Goal: Task Accomplishment & Management: Manage account settings

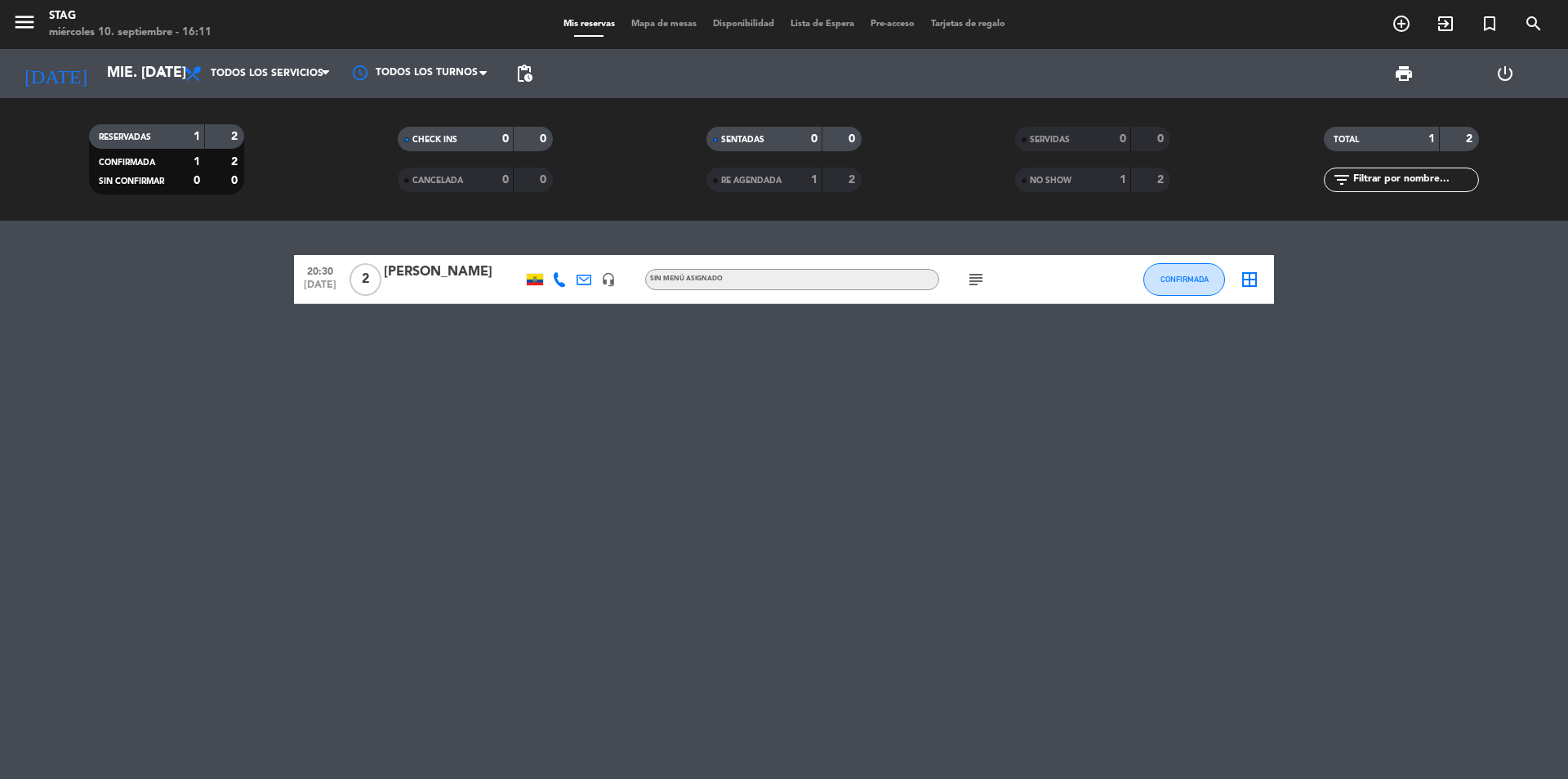
click at [620, 503] on div "20:30 [DATE] 2 [PERSON_NAME] headset_mic Sin menú asignado subject CONFIRMADA b…" at bounding box center [784, 500] width 1568 height 558
click at [177, 67] on span "Todos los servicios" at bounding box center [257, 73] width 163 height 36
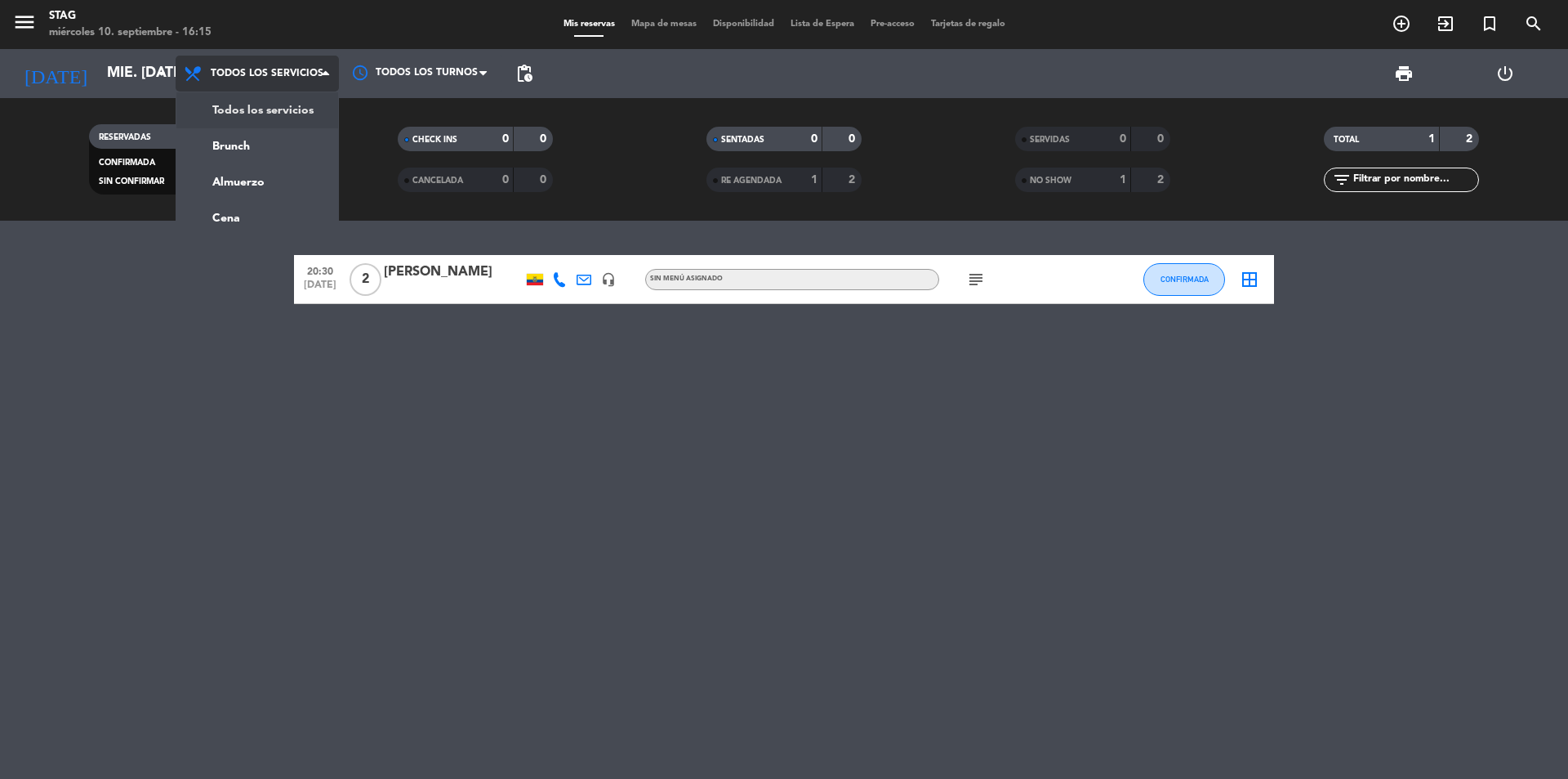
click at [232, 67] on span "Todos los servicios" at bounding box center [266, 73] width 112 height 12
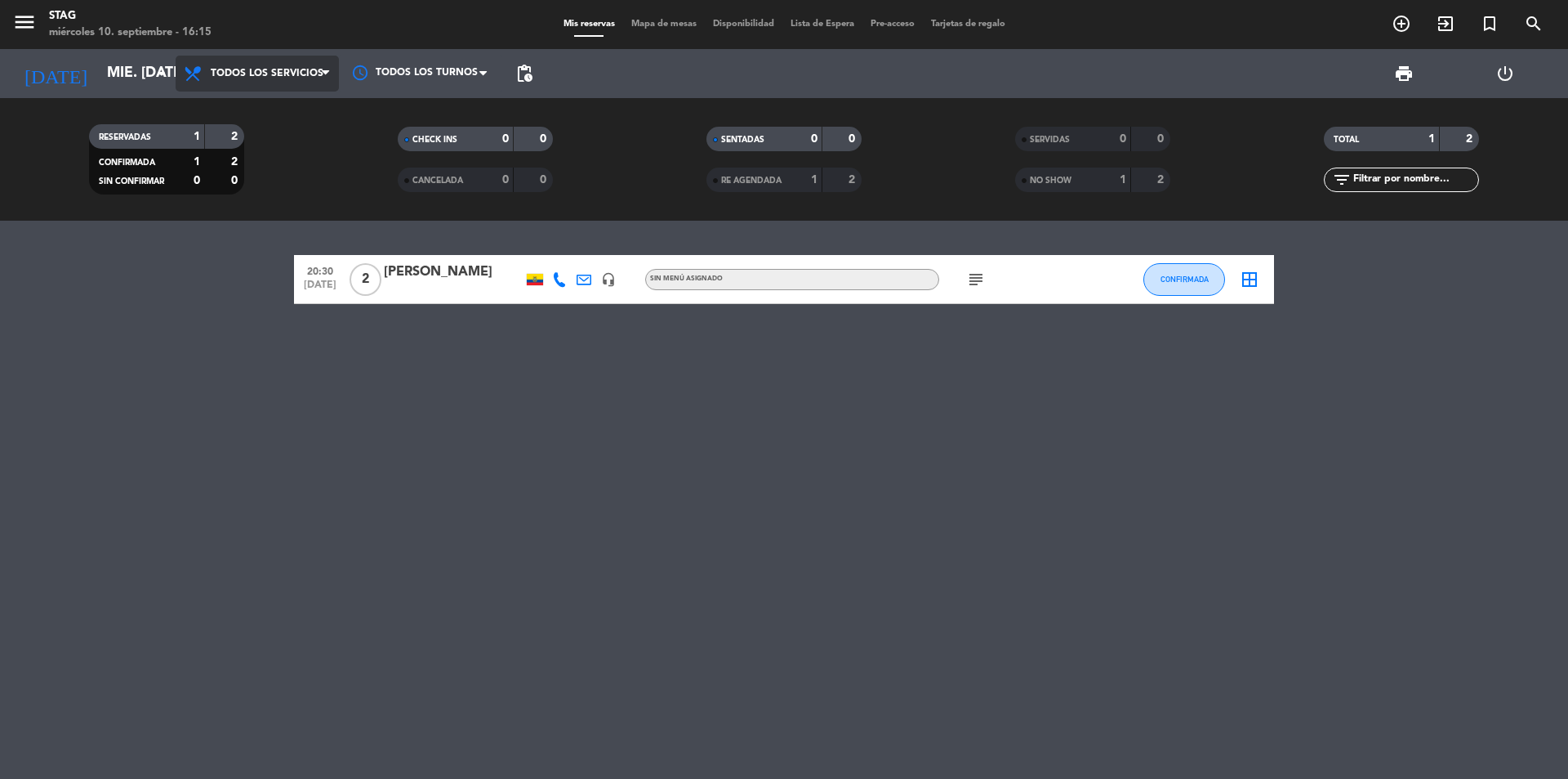
click at [232, 67] on span "Todos los servicios" at bounding box center [266, 73] width 112 height 12
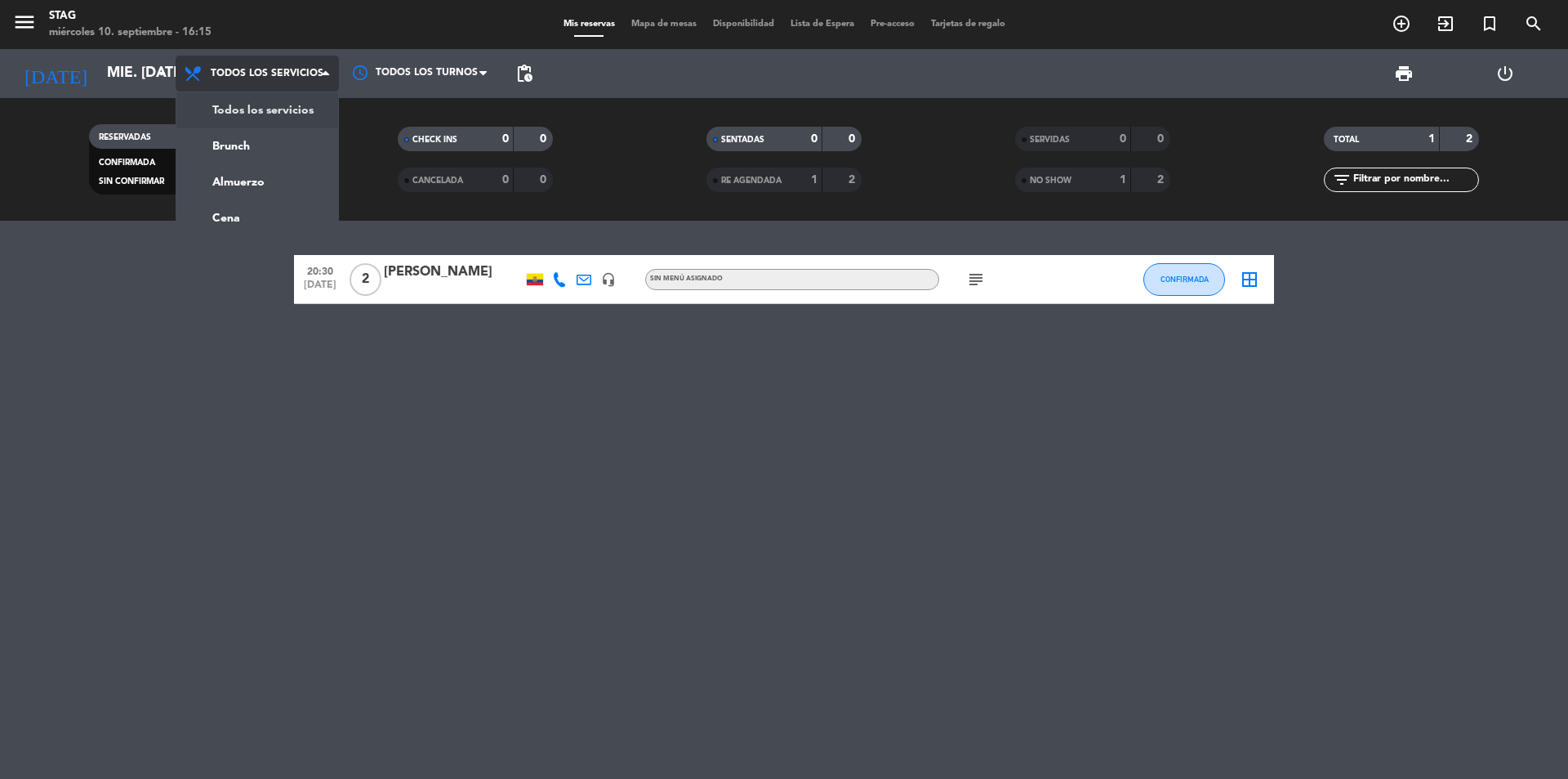
click at [232, 67] on span "Todos los servicios" at bounding box center [266, 73] width 112 height 12
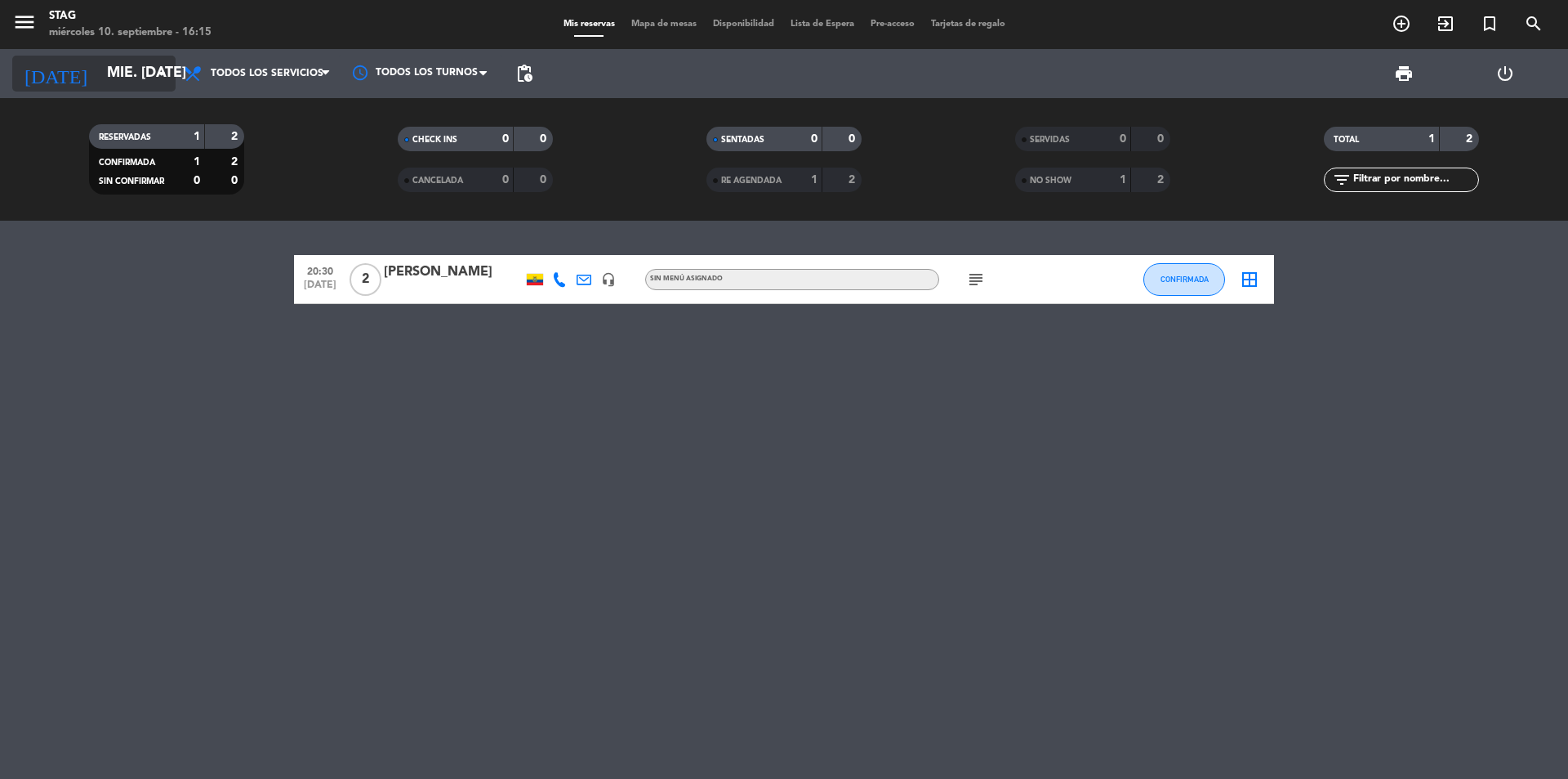
click at [128, 68] on input "mié. [DATE]" at bounding box center [194, 73] width 190 height 32
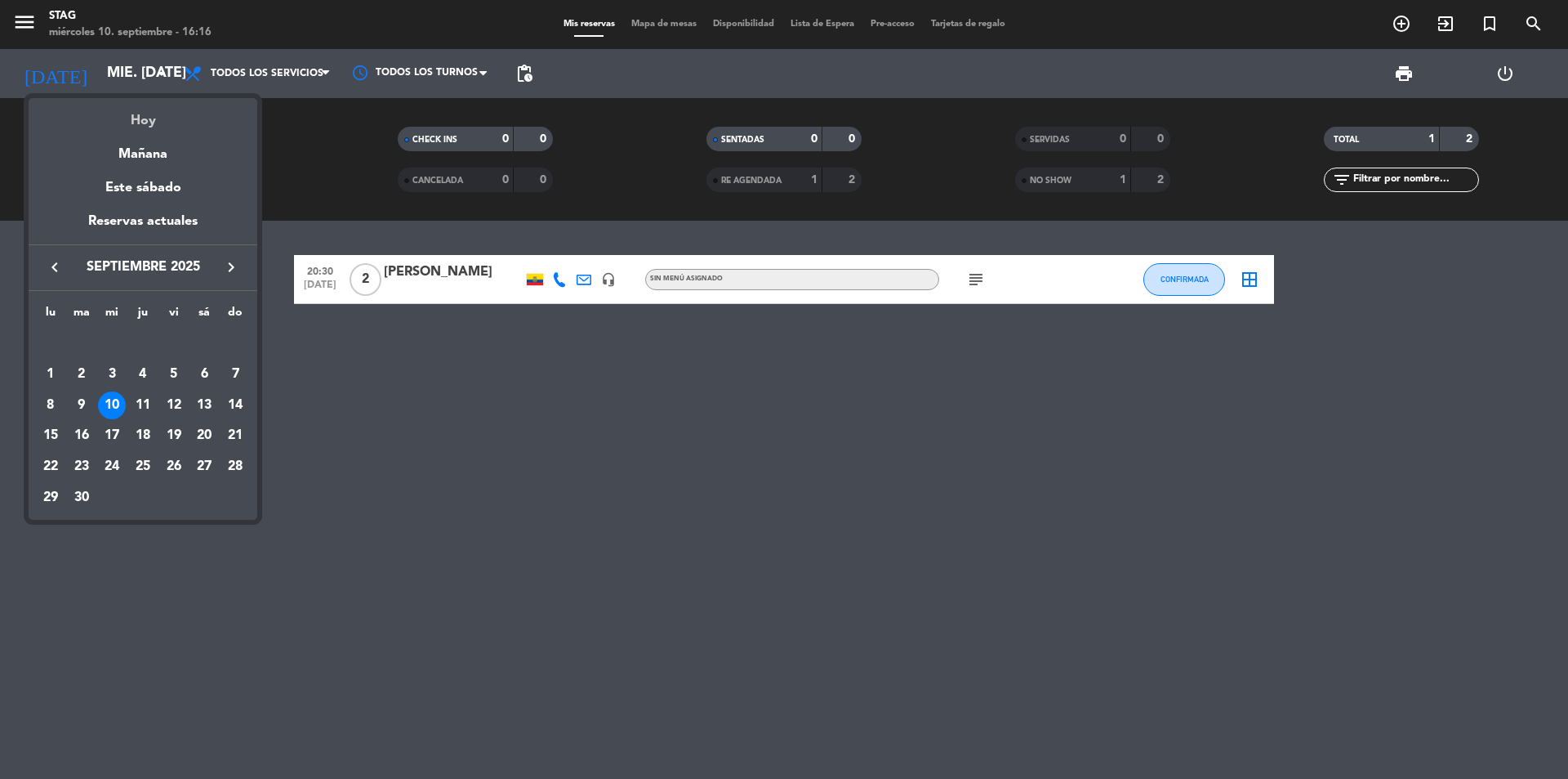
click at [147, 124] on div "Hoy" at bounding box center [142, 115] width 229 height 33
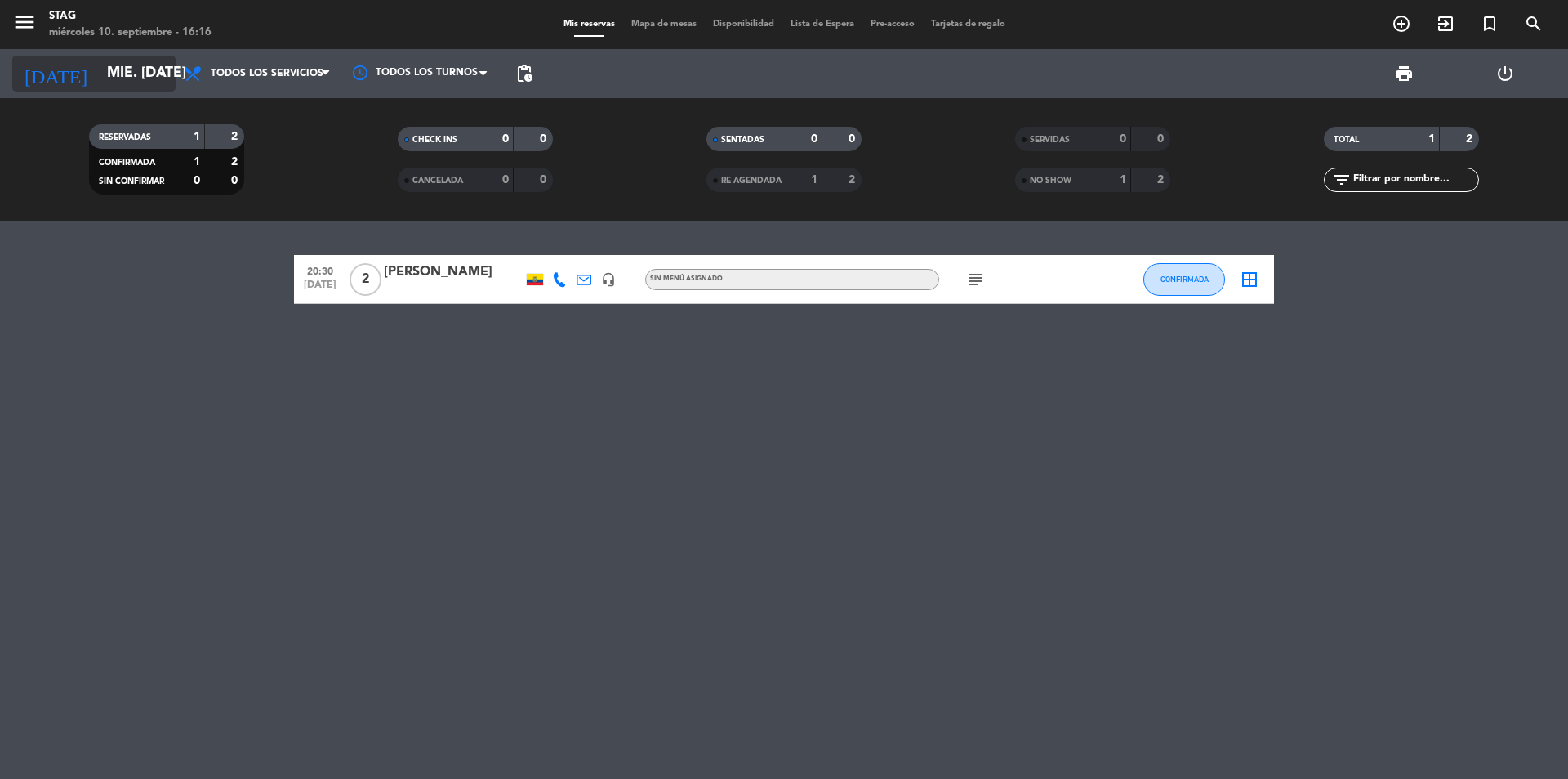
click at [165, 75] on icon "arrow_drop_down" at bounding box center [162, 73] width 20 height 20
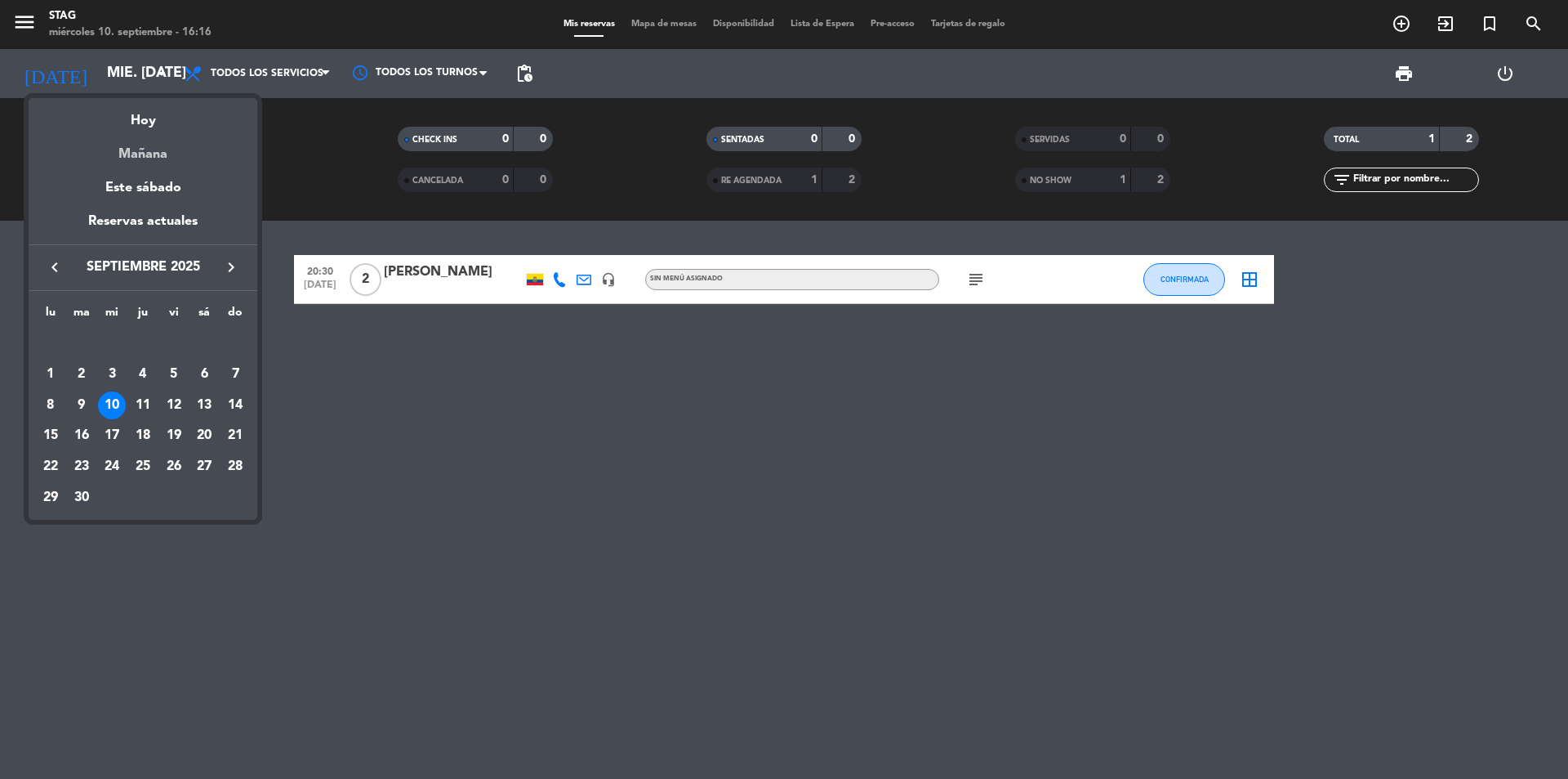
click at [145, 159] on div "Mañana" at bounding box center [142, 148] width 229 height 33
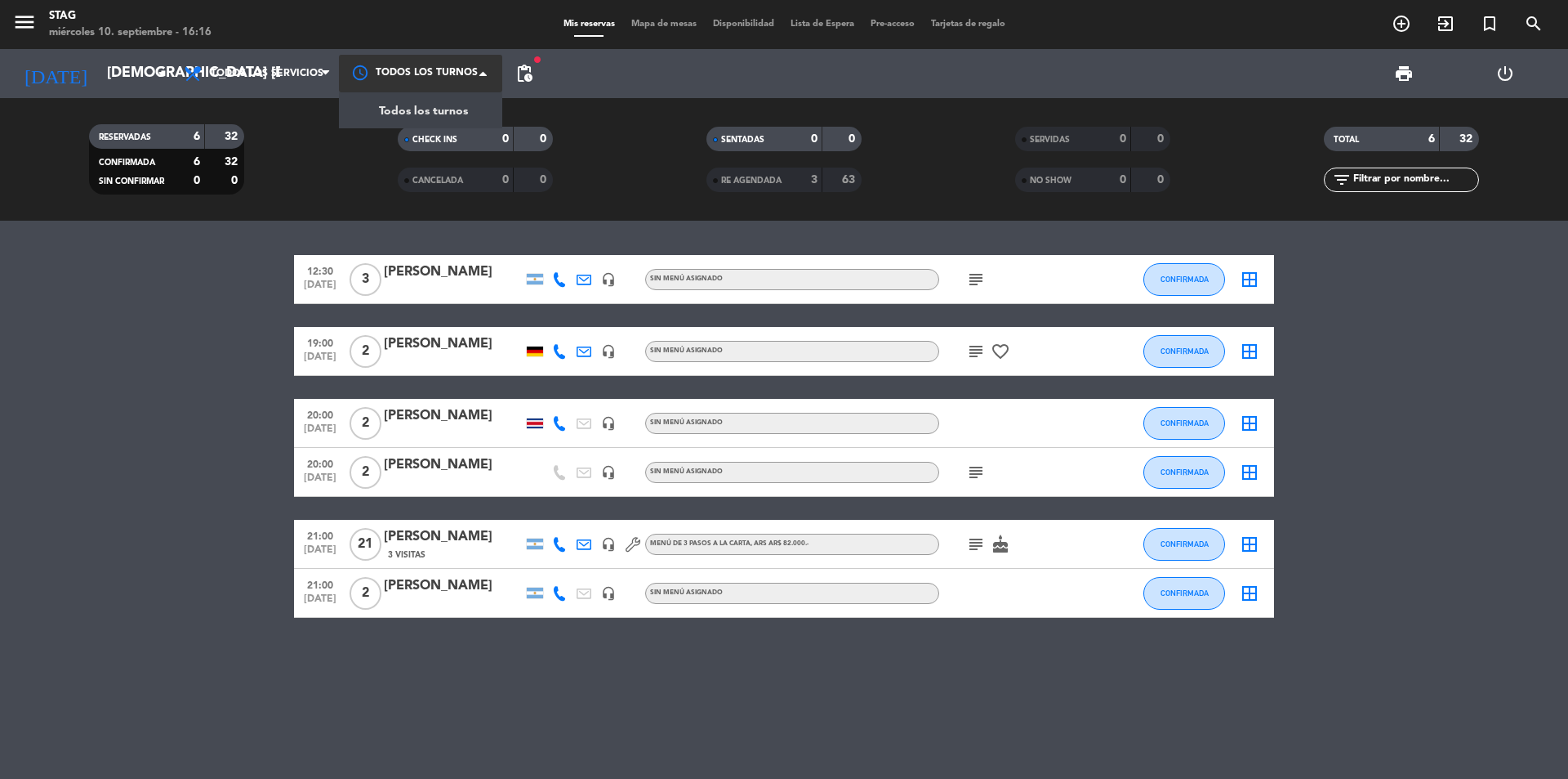
click at [479, 72] on div at bounding box center [421, 73] width 163 height 37
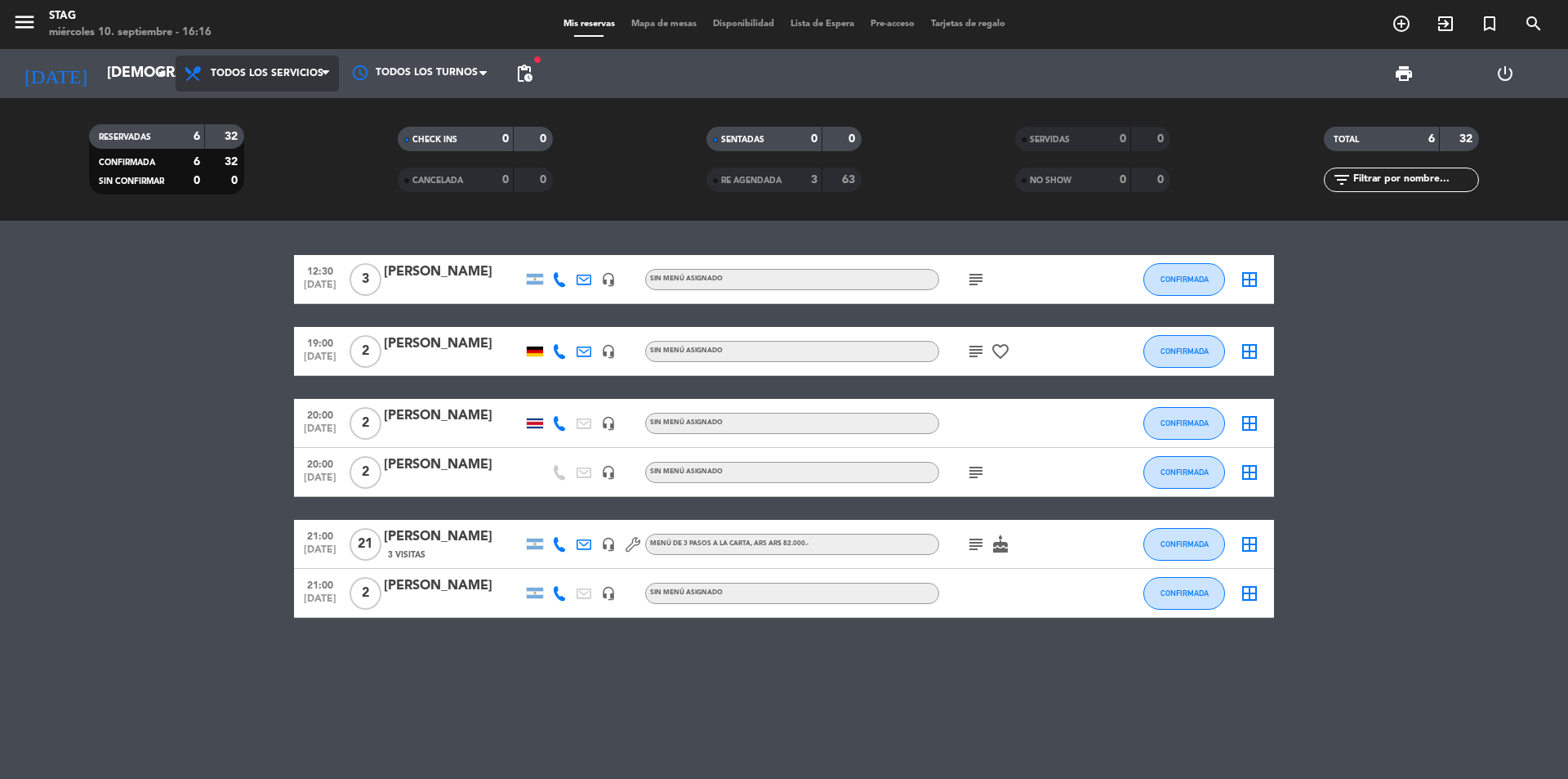
click at [237, 64] on span "Todos los servicios" at bounding box center [257, 73] width 163 height 36
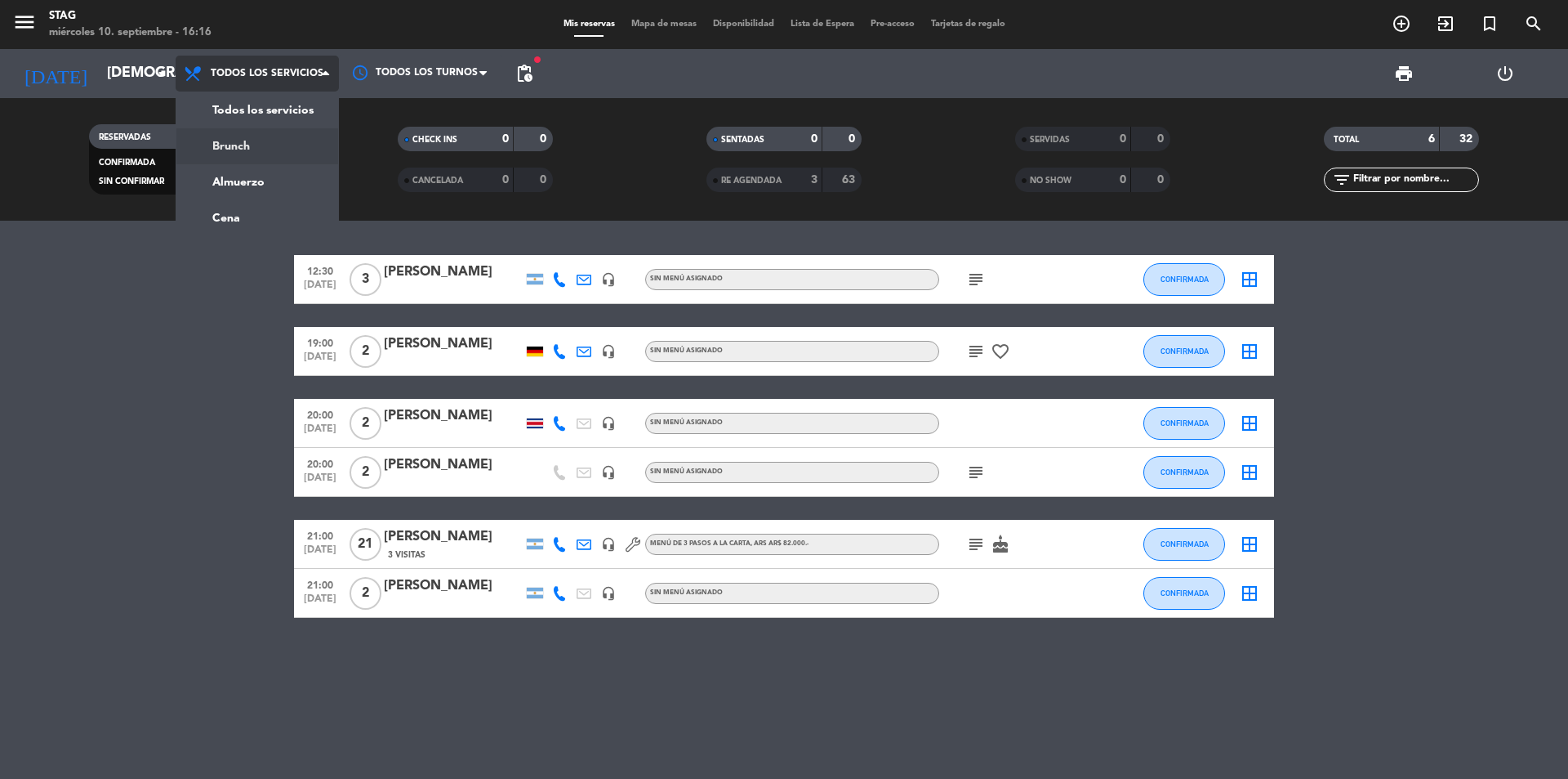
click at [239, 143] on div "menu STAG miércoles 10. septiembre - 16:16 Mis reservas Mapa de mesas Disponibi…" at bounding box center [784, 110] width 1568 height 221
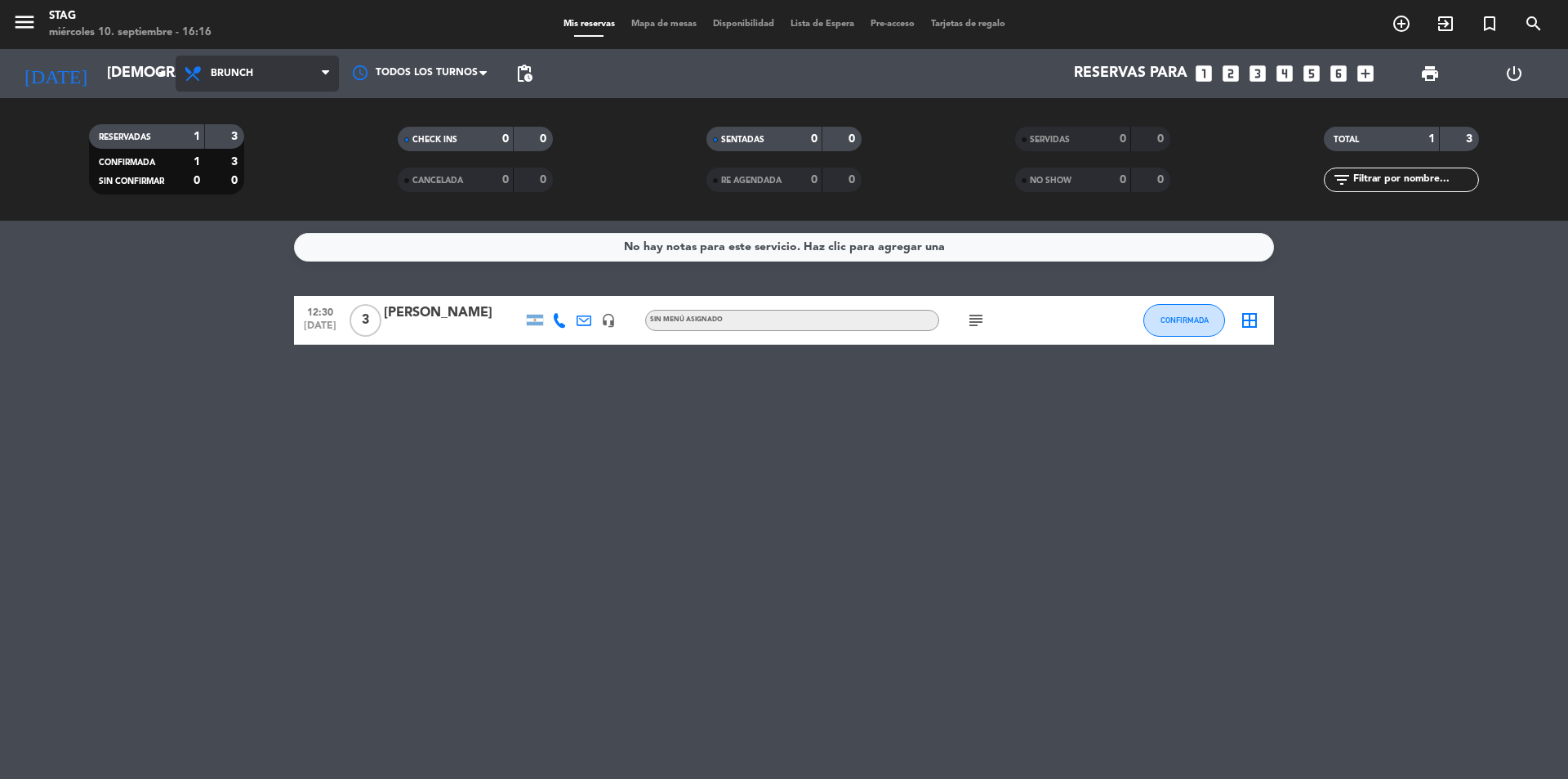
click at [284, 77] on span "Brunch" at bounding box center [257, 73] width 163 height 36
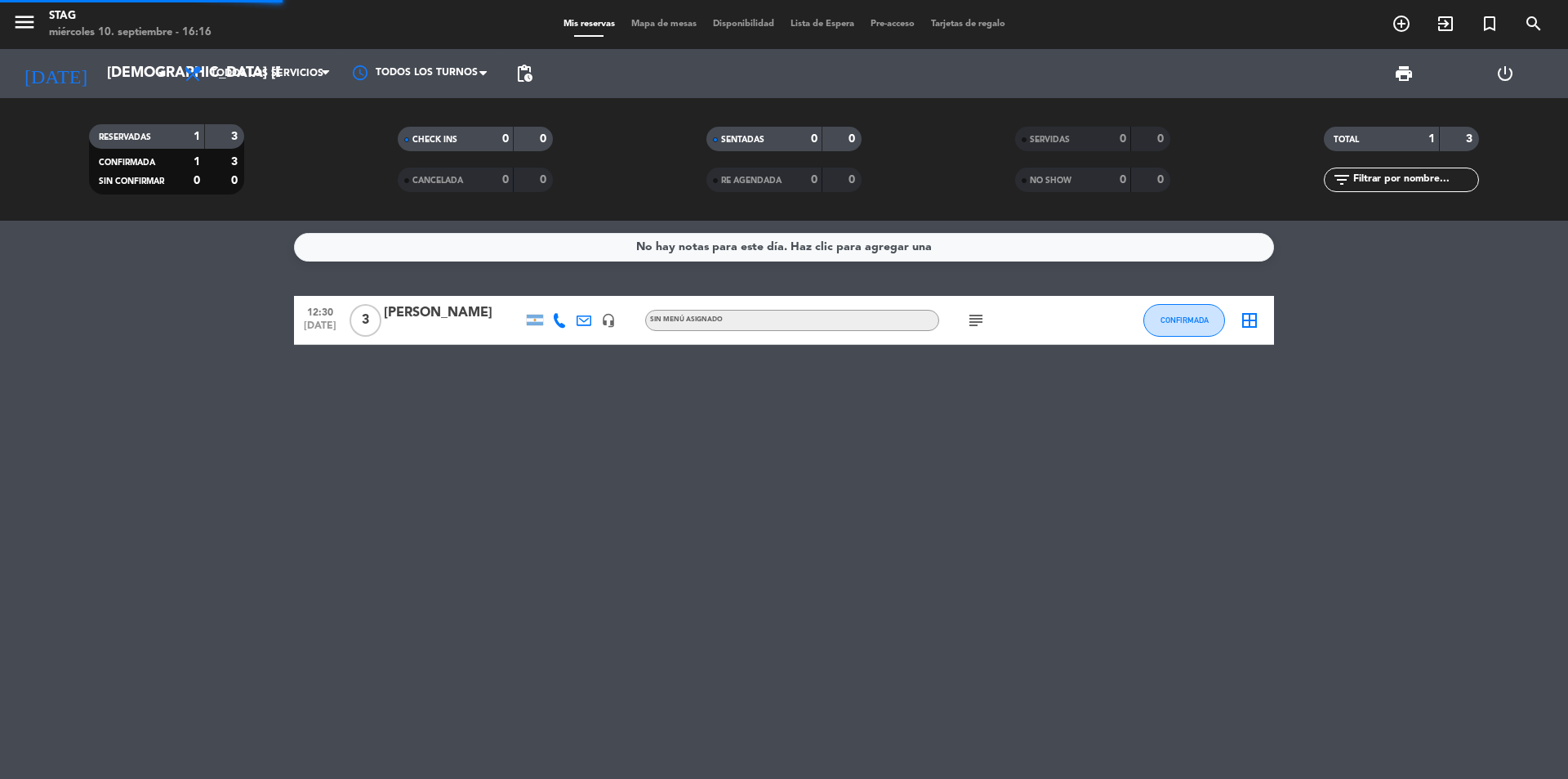
click at [268, 111] on div "menu STAG miércoles 10. septiembre - 16:16 Mis reservas Mapa de mesas Disponibi…" at bounding box center [784, 110] width 1568 height 221
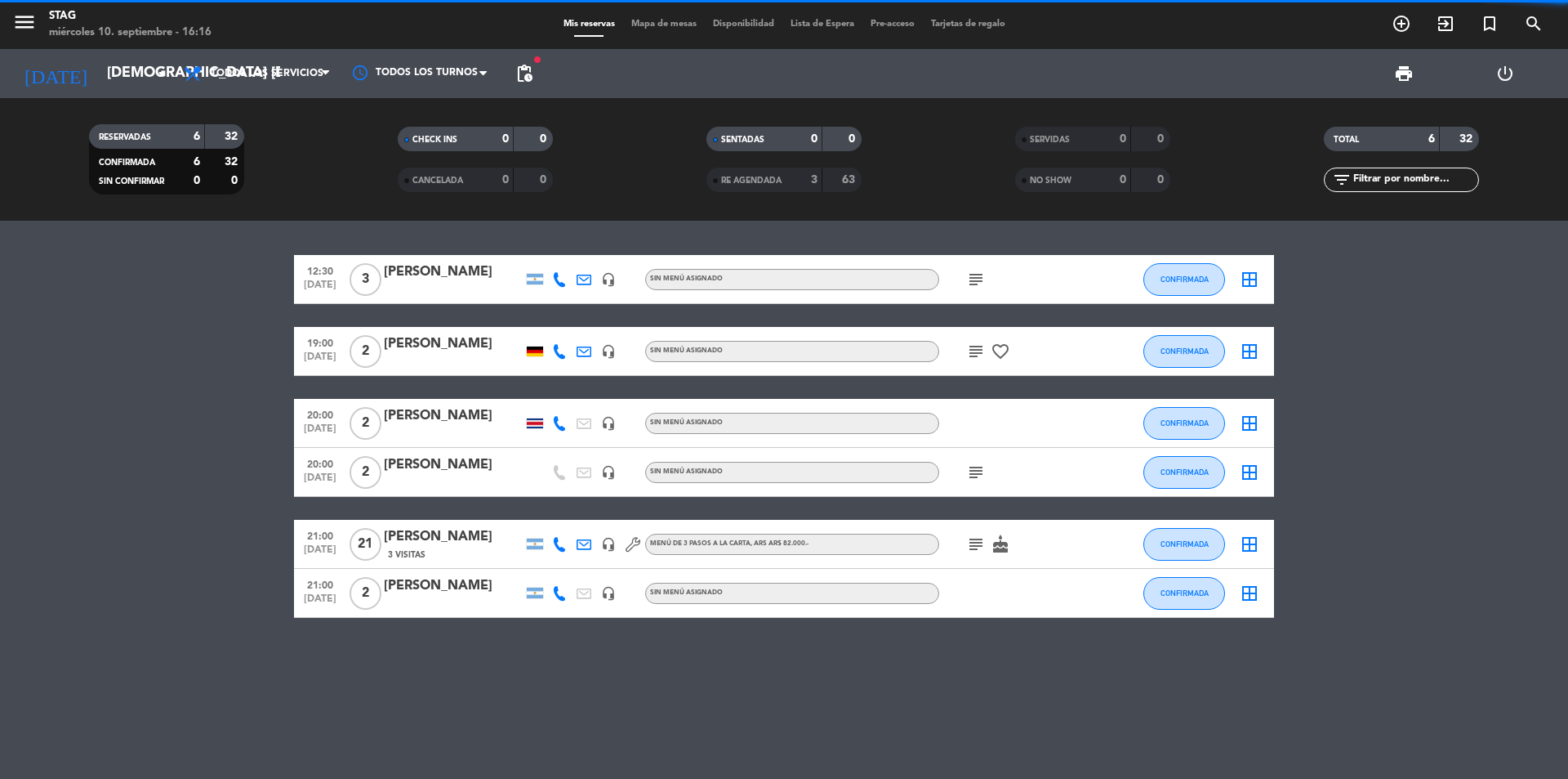
click at [268, 72] on span "Todos los servicios" at bounding box center [266, 73] width 112 height 12
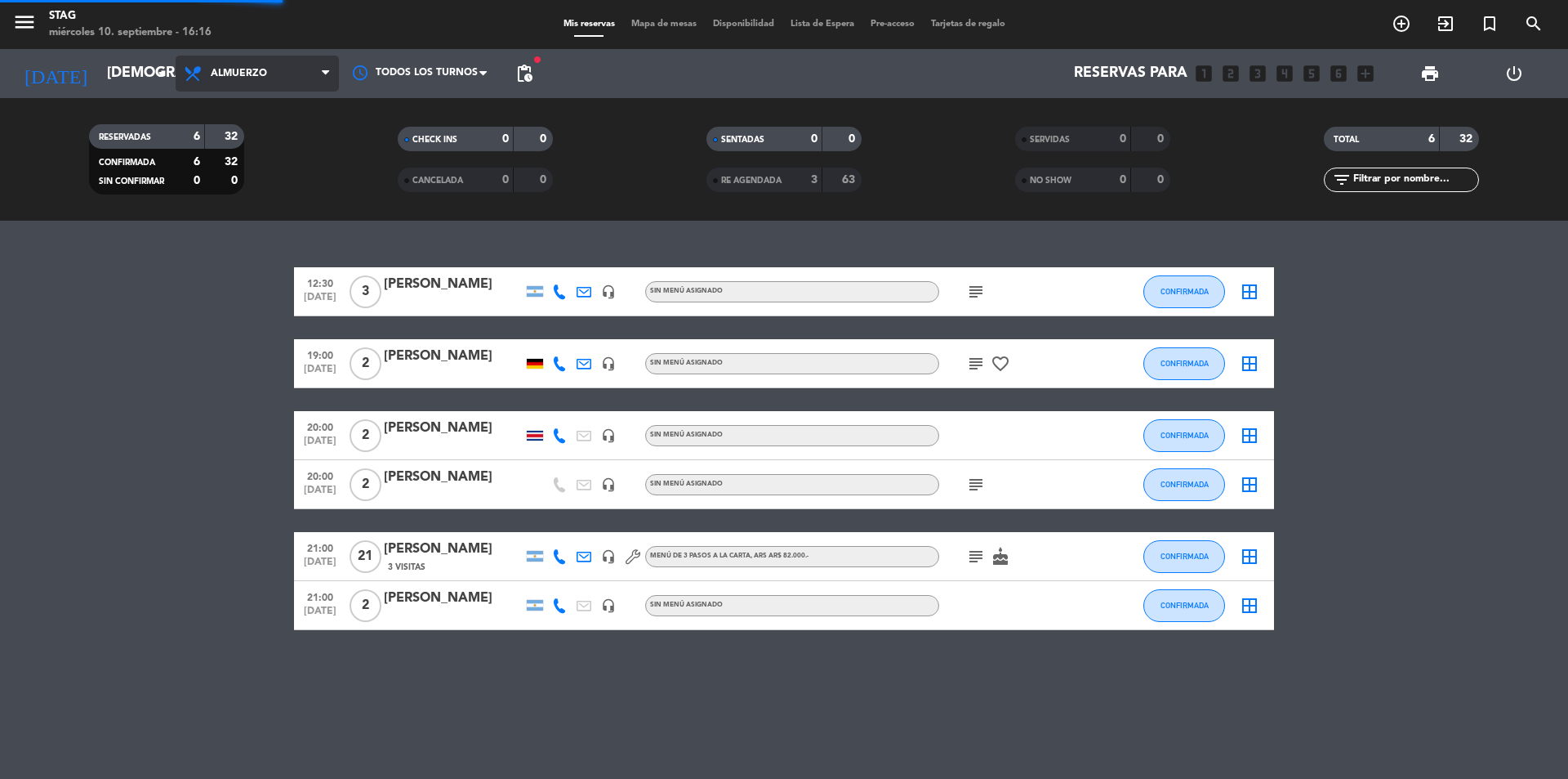
click at [251, 182] on div "menu STAG miércoles 10. septiembre - 16:16 Mis reservas Mapa de mesas Disponibi…" at bounding box center [784, 110] width 1568 height 221
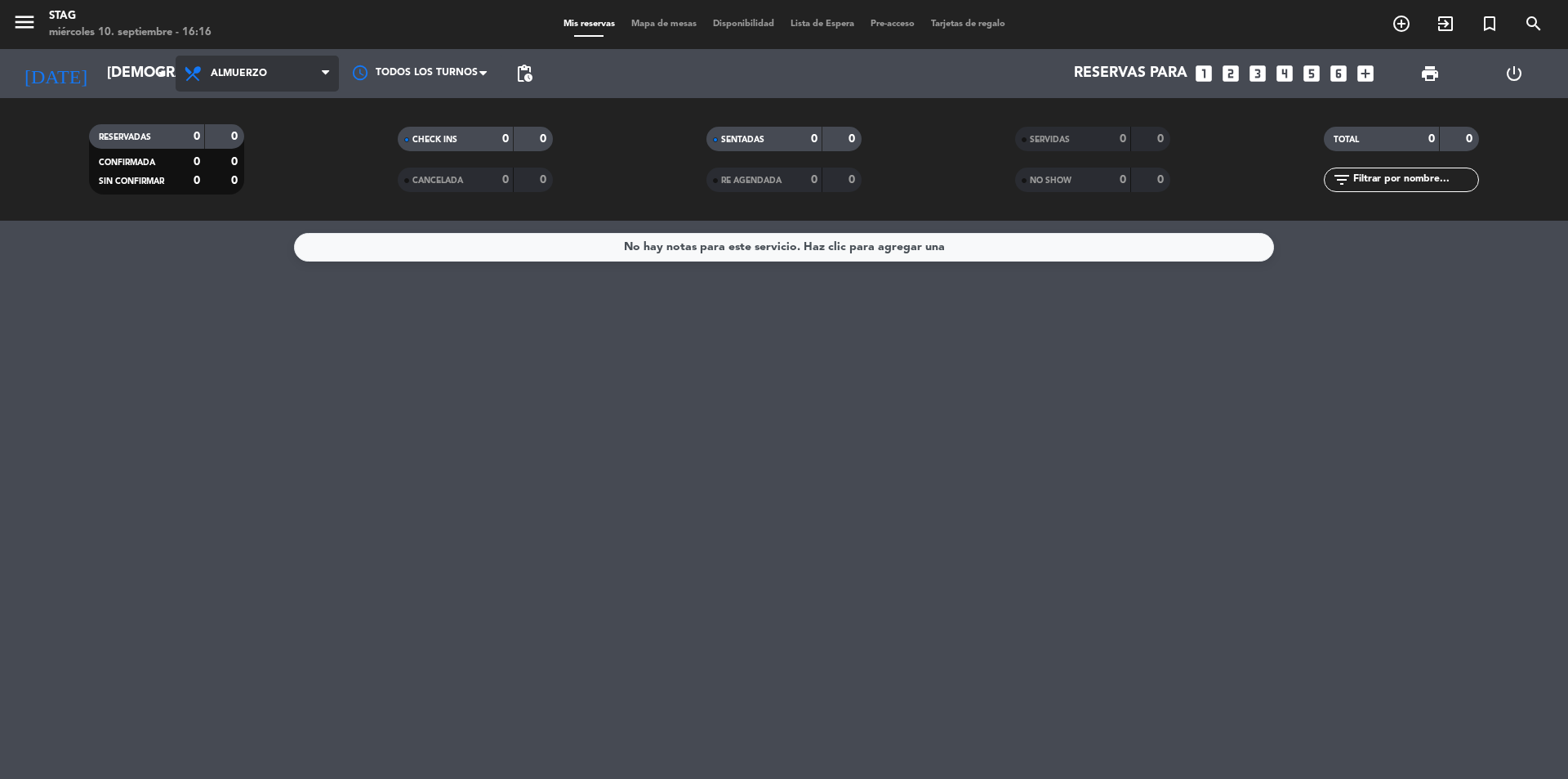
click at [245, 78] on span "Almuerzo" at bounding box center [239, 73] width 57 height 12
click at [237, 215] on div "menu STAG miércoles 10. septiembre - 16:17 Mis reservas Mapa de mesas Disponibi…" at bounding box center [784, 110] width 1568 height 221
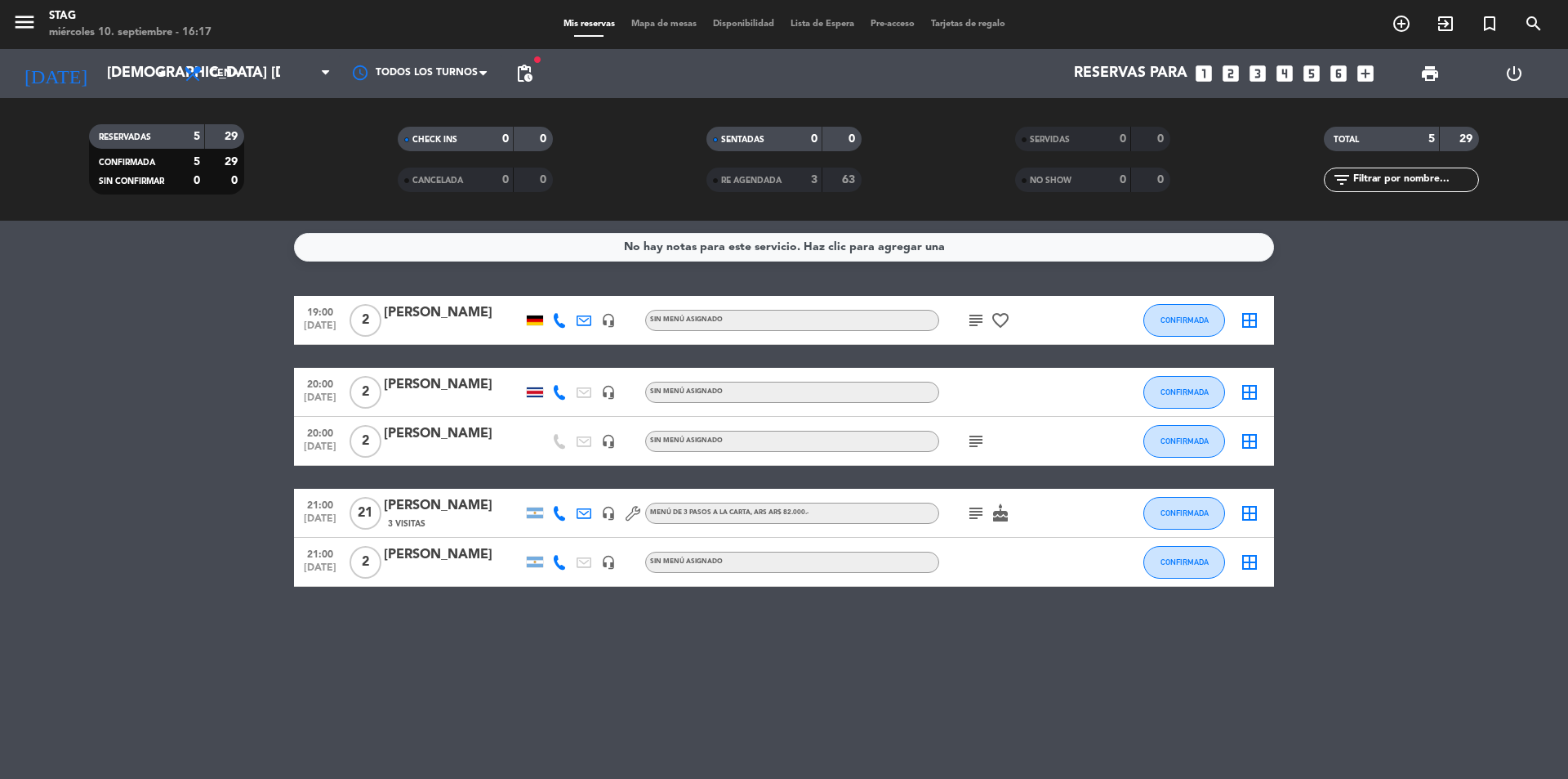
drag, startPoint x: 510, startPoint y: 442, endPoint x: 607, endPoint y: 477, distance: 103.1
click at [607, 477] on div "19:00 [DATE] 2 [PERSON_NAME] headset_mic Sin menú asignado subject favorite_bor…" at bounding box center [784, 441] width 980 height 291
click at [531, 651] on div "No hay notas para este servicio. Haz clic para agregar una 19:00 [DATE] 2 [PERS…" at bounding box center [784, 500] width 1568 height 558
click at [164, 71] on icon "arrow_drop_down" at bounding box center [162, 73] width 20 height 20
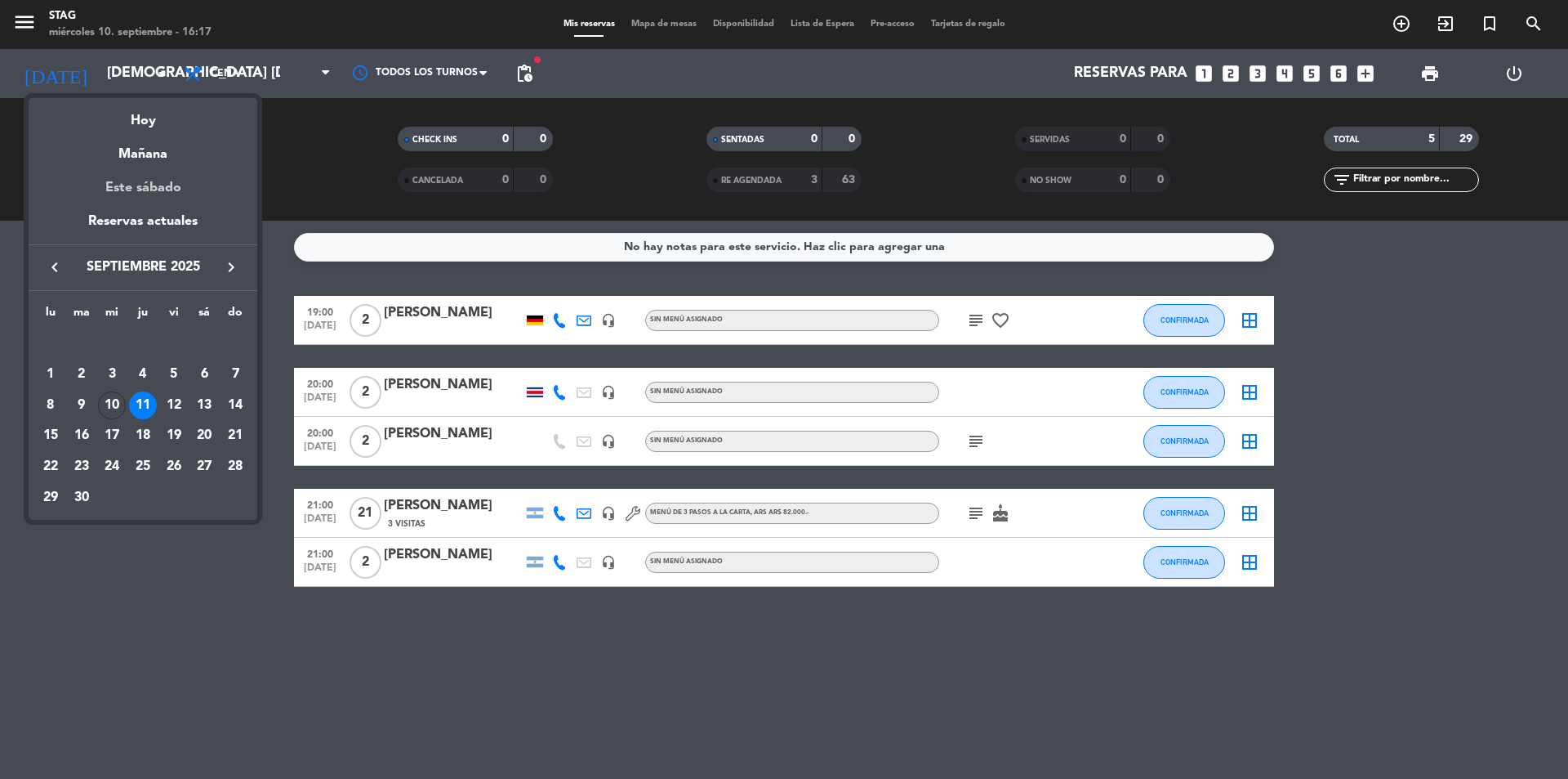
click at [155, 187] on div "Este sábado" at bounding box center [142, 187] width 229 height 46
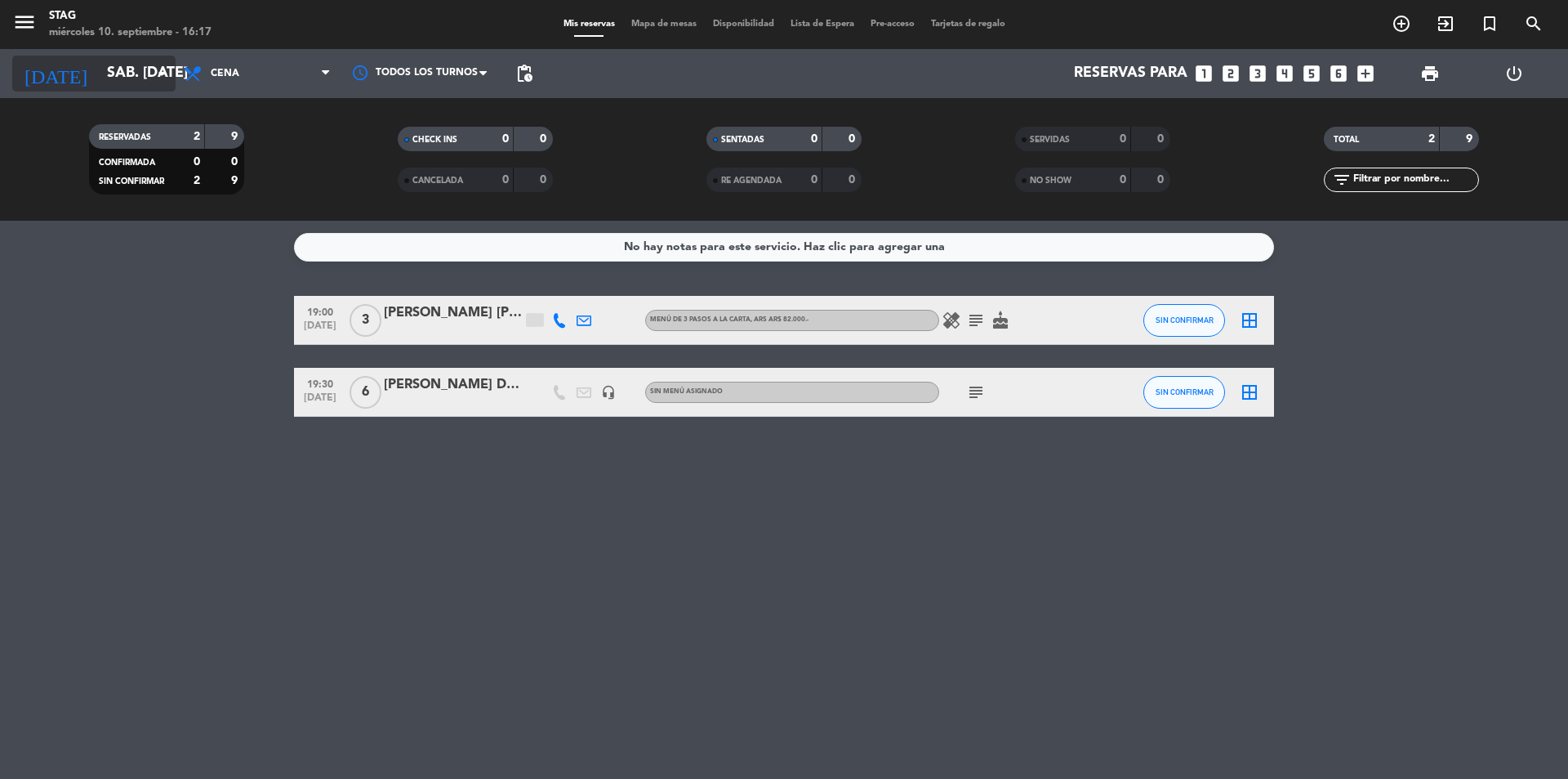
click at [155, 72] on icon "arrow_drop_down" at bounding box center [162, 73] width 20 height 20
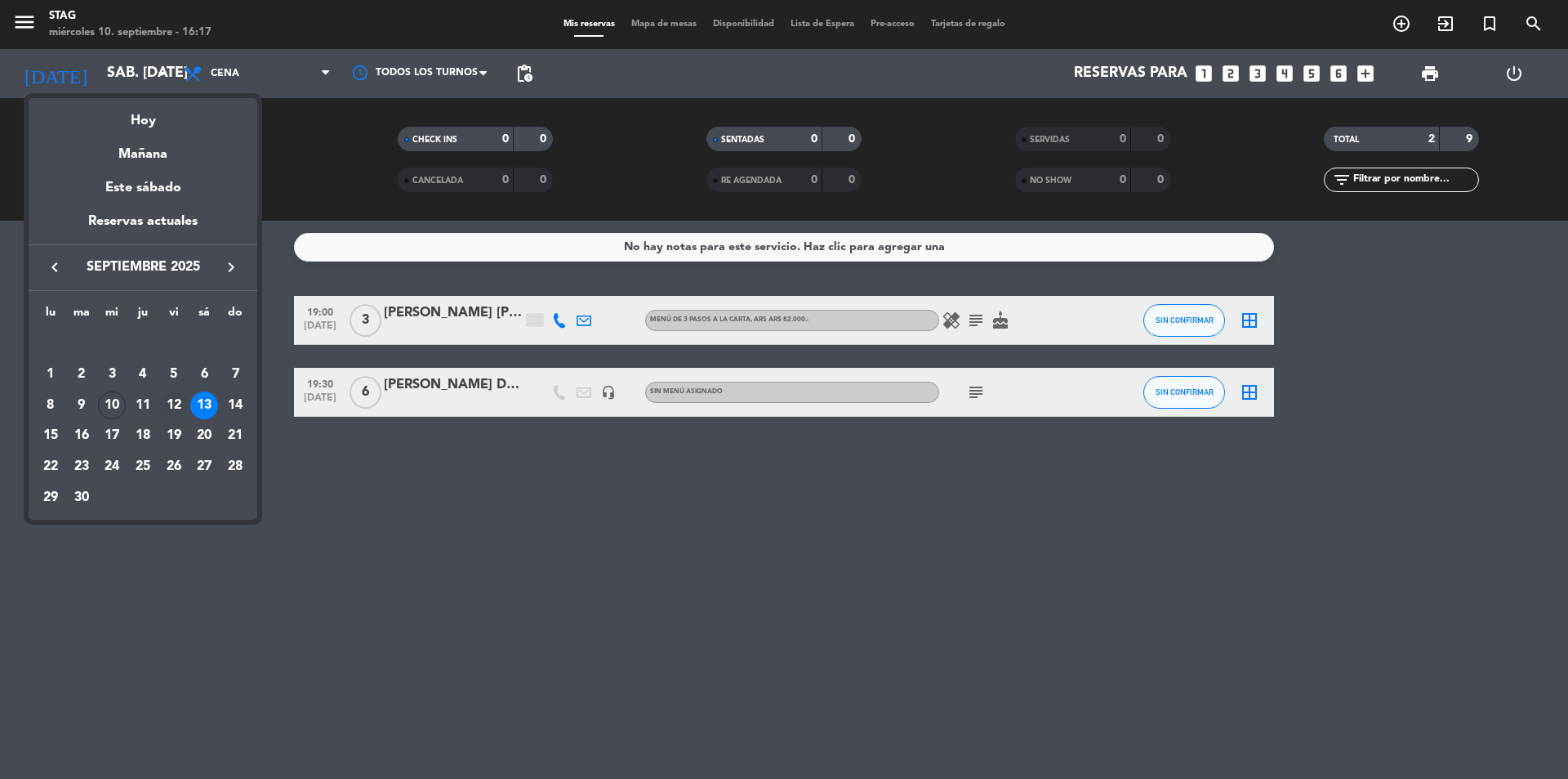
click at [175, 405] on div "12" at bounding box center [173, 405] width 27 height 27
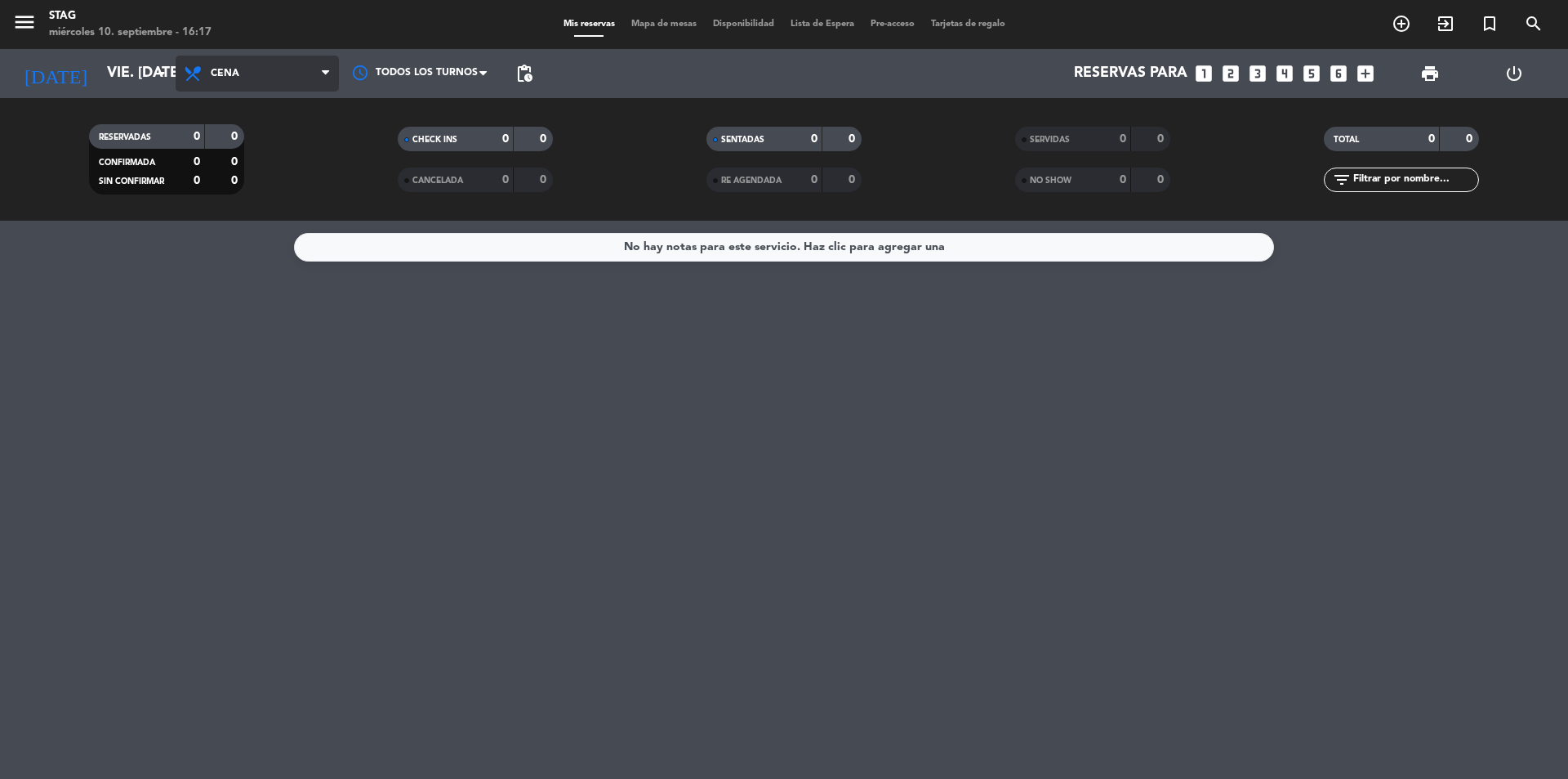
click at [323, 75] on icon at bounding box center [325, 73] width 7 height 13
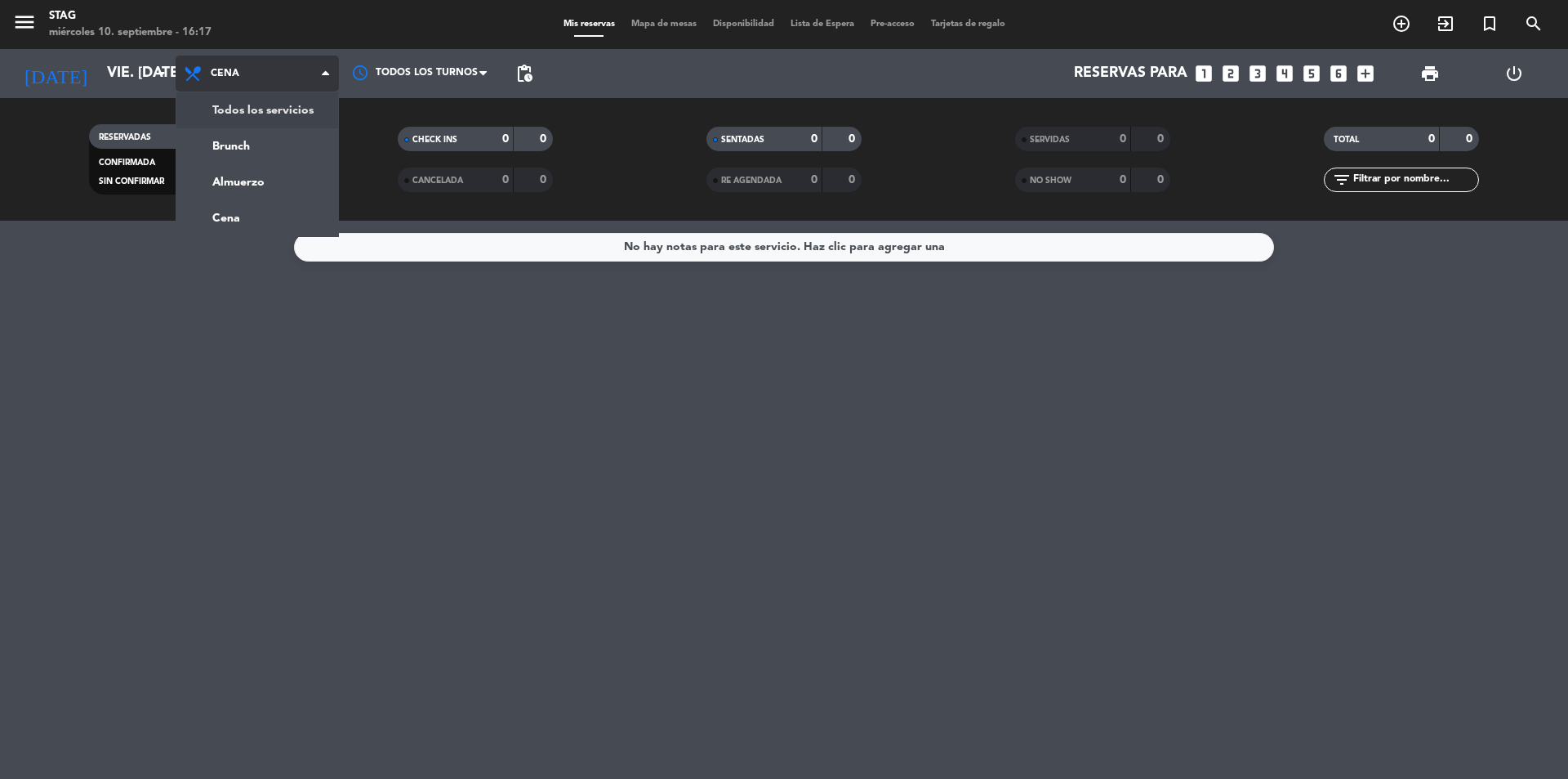
click at [251, 112] on div "menu STAG miércoles 10. septiembre - 16:17 Mis reservas Mapa de mesas Disponibi…" at bounding box center [784, 110] width 1568 height 221
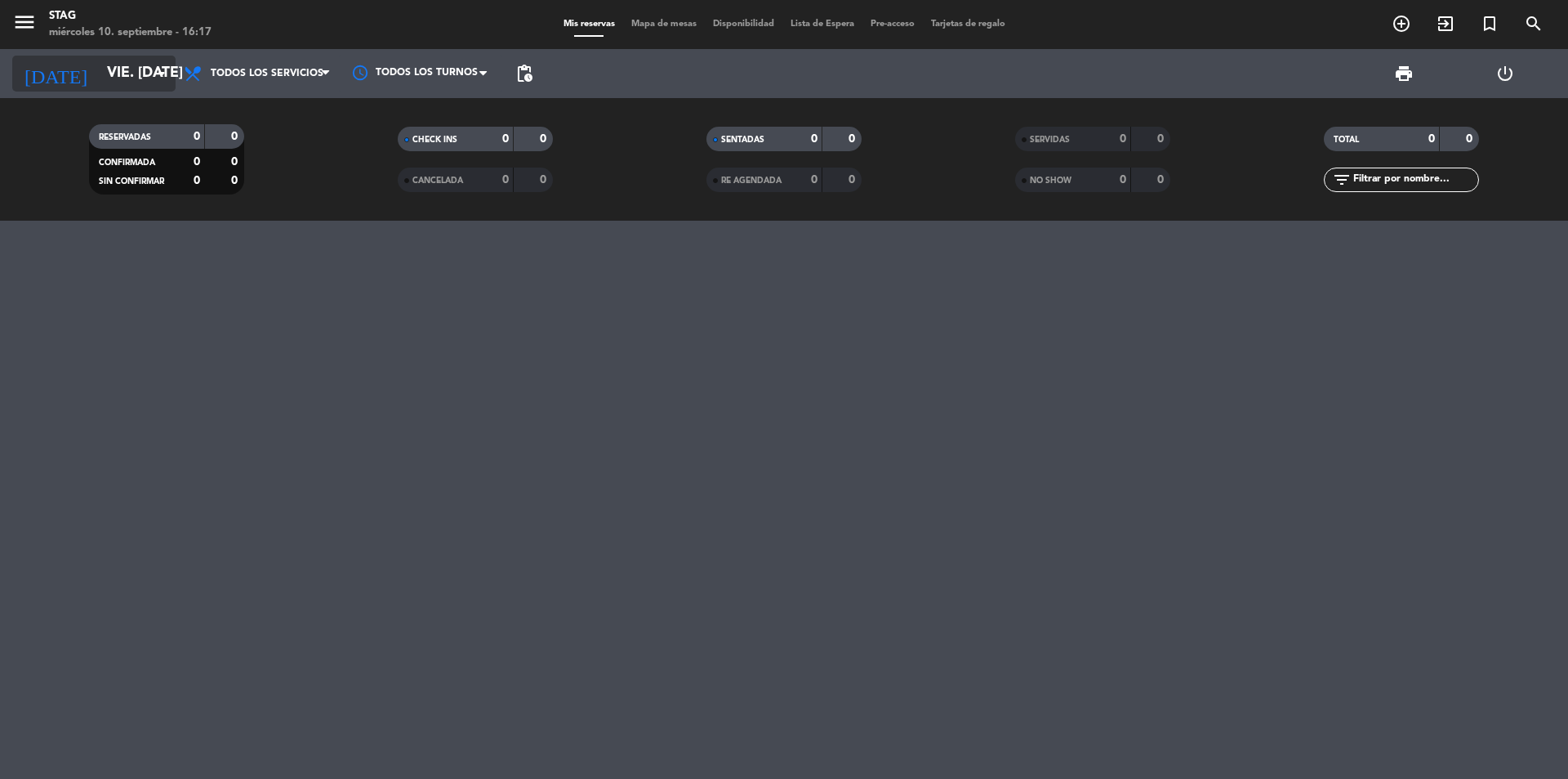
click at [163, 72] on icon "arrow_drop_down" at bounding box center [162, 73] width 20 height 20
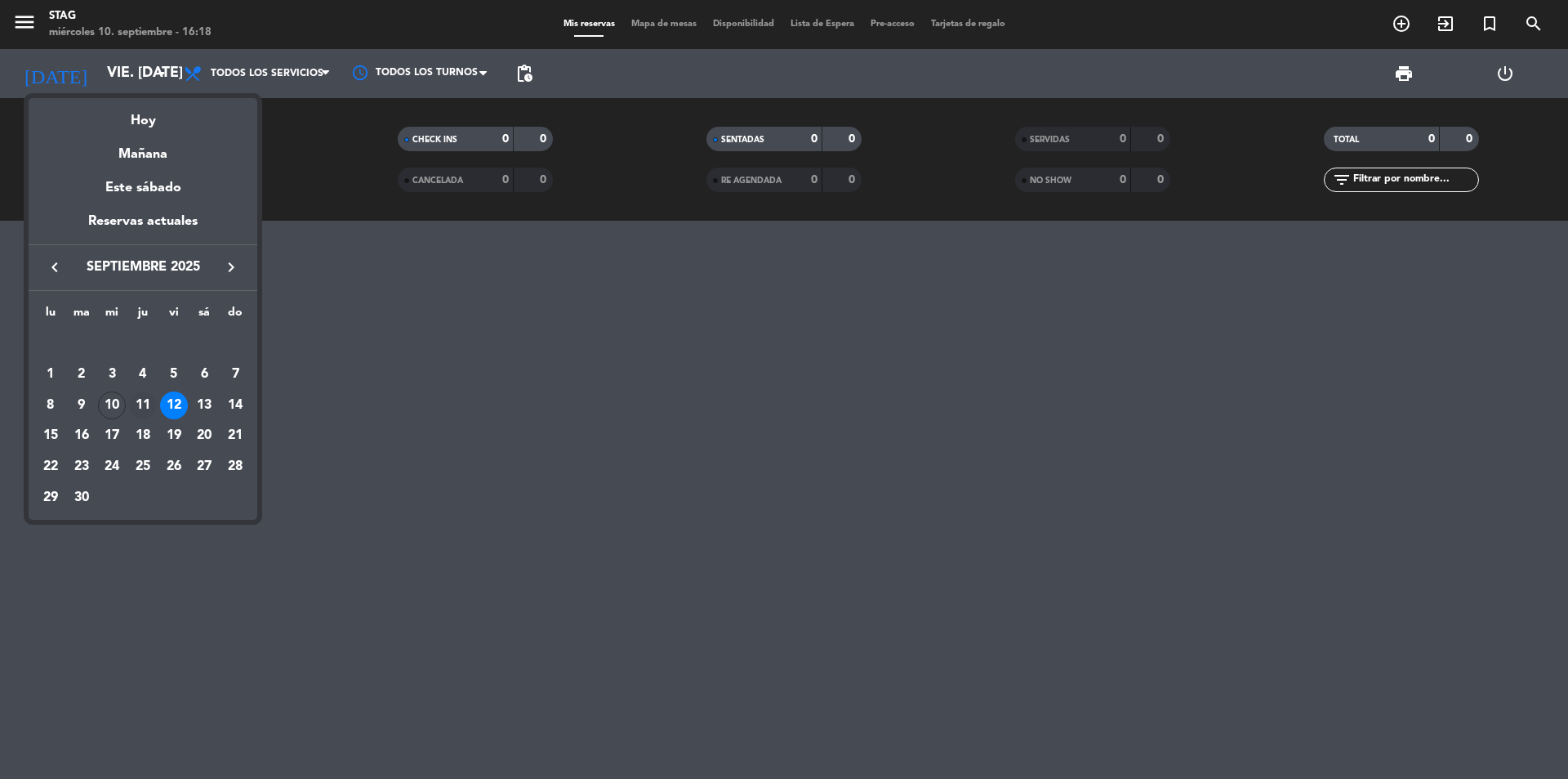
click at [148, 400] on div "11" at bounding box center [142, 405] width 27 height 27
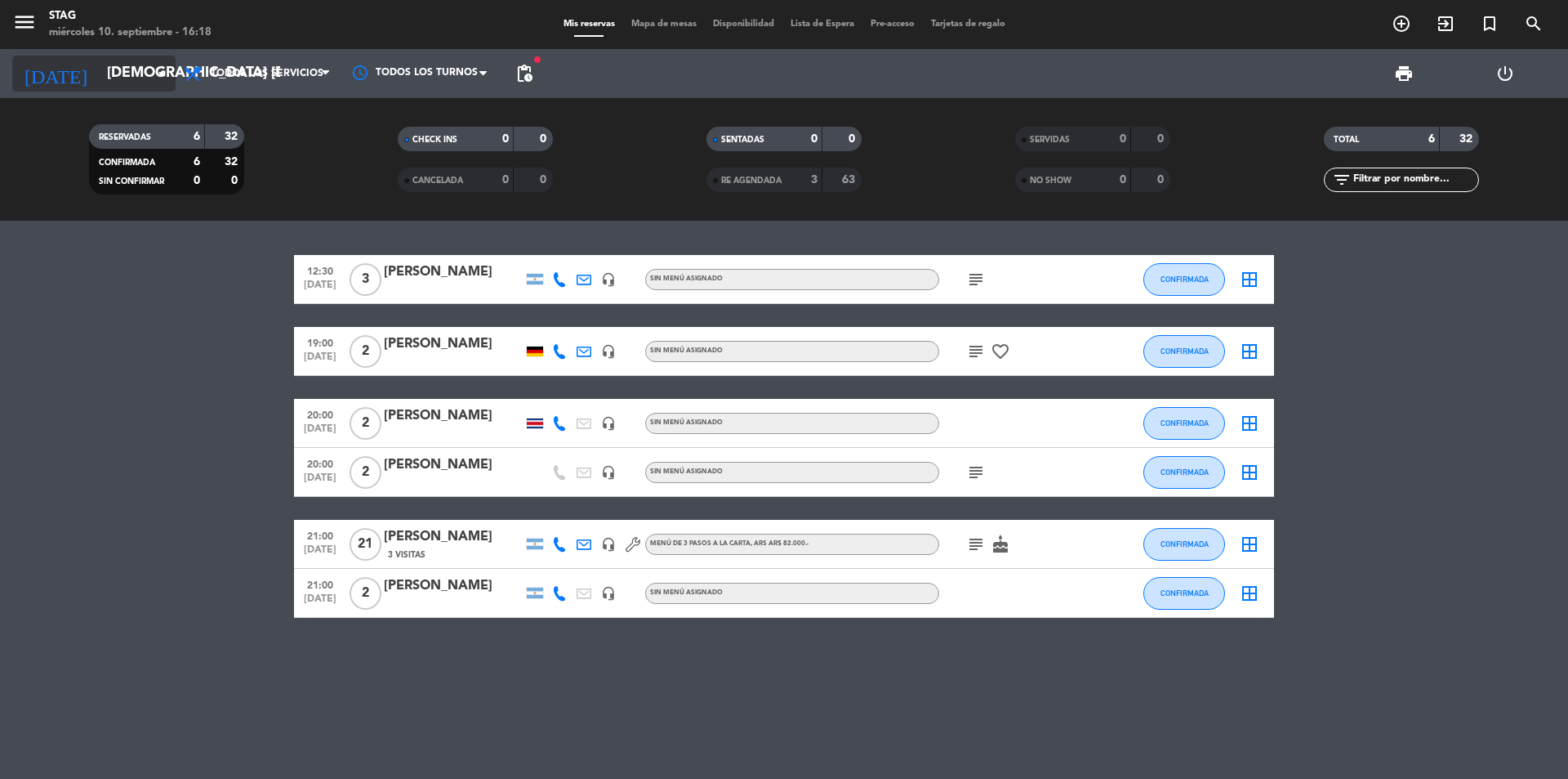
click at [161, 72] on icon "arrow_drop_down" at bounding box center [162, 73] width 20 height 20
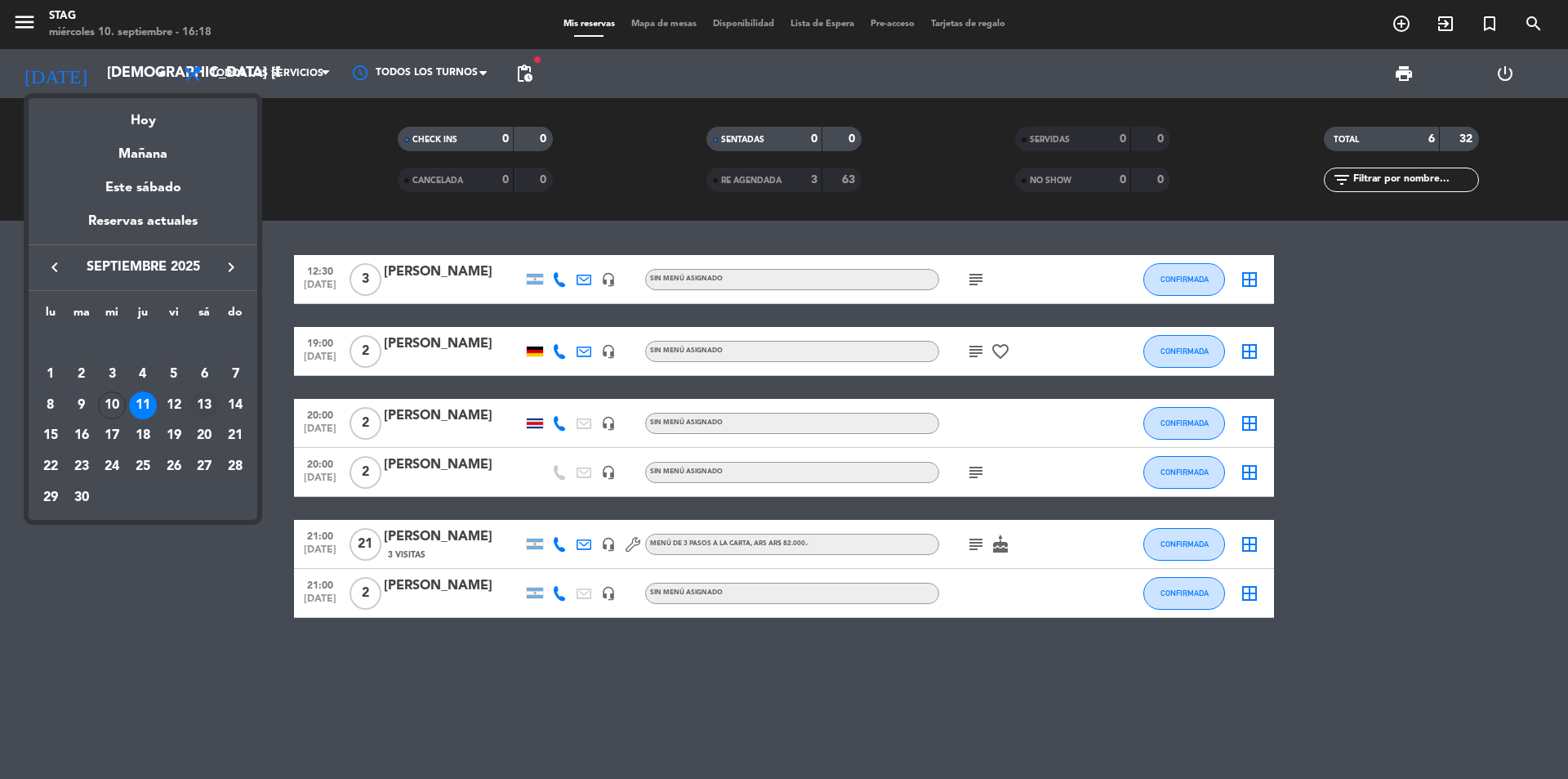
click at [214, 402] on div "13" at bounding box center [204, 405] width 27 height 27
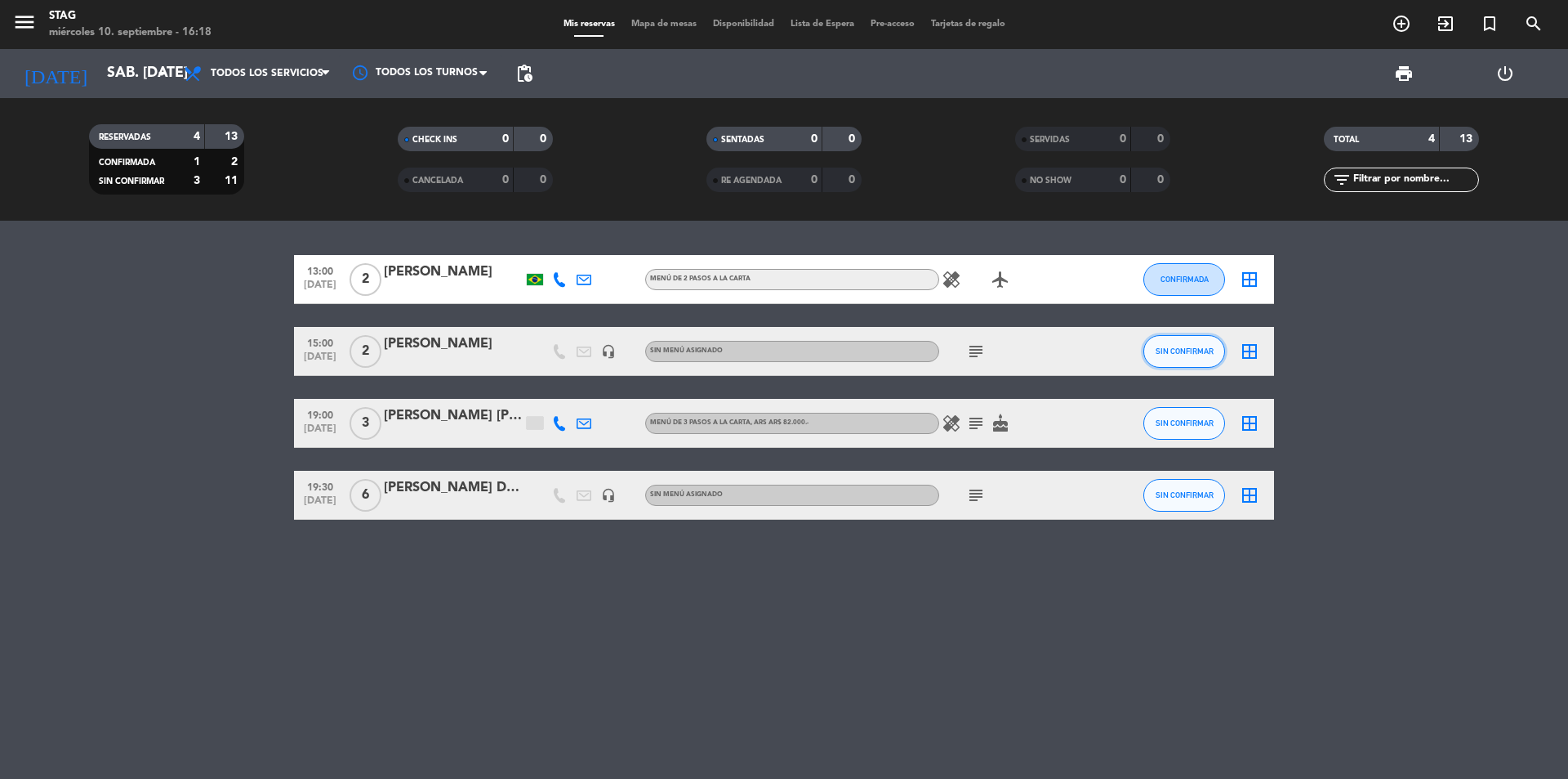
click at [1202, 351] on span "SIN CONFIRMAR" at bounding box center [1185, 351] width 58 height 9
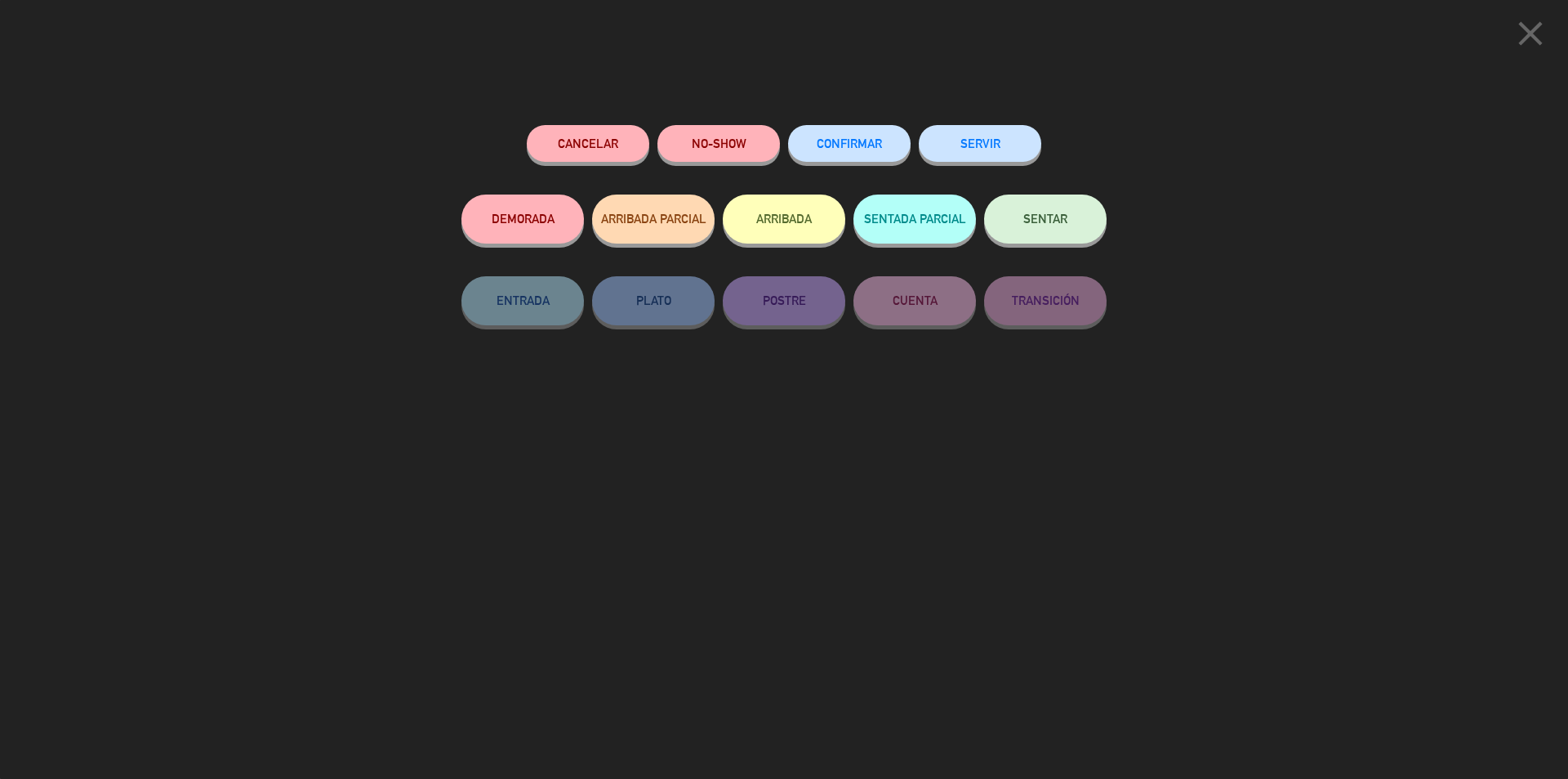
click at [866, 147] on span "CONFIRMAR" at bounding box center [849, 143] width 65 height 14
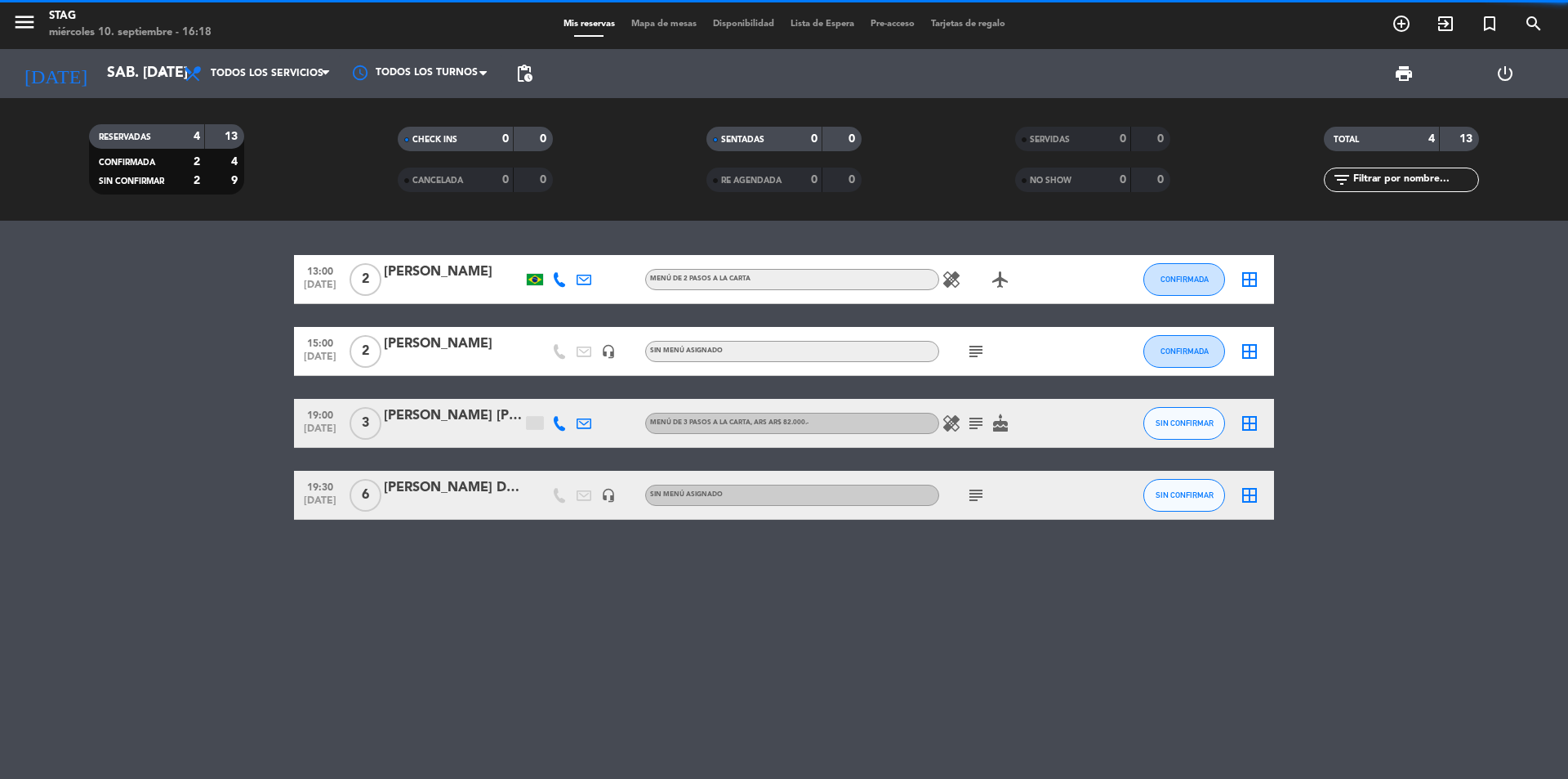
click at [1185, 413] on button "SIN CONFIRMAR" at bounding box center [1184, 422] width 82 height 32
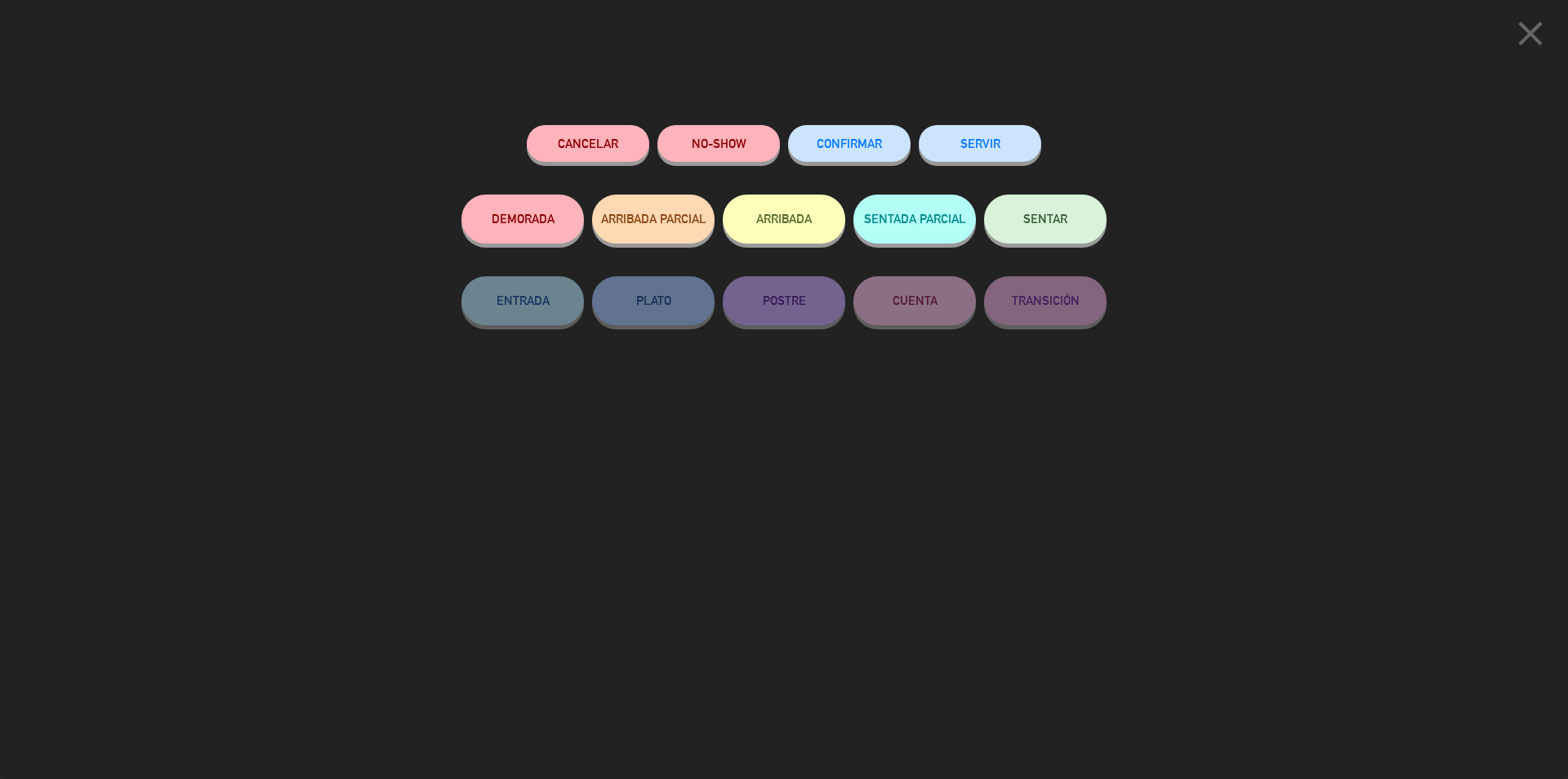
click at [884, 160] on button "CONFIRMAR" at bounding box center [849, 143] width 122 height 37
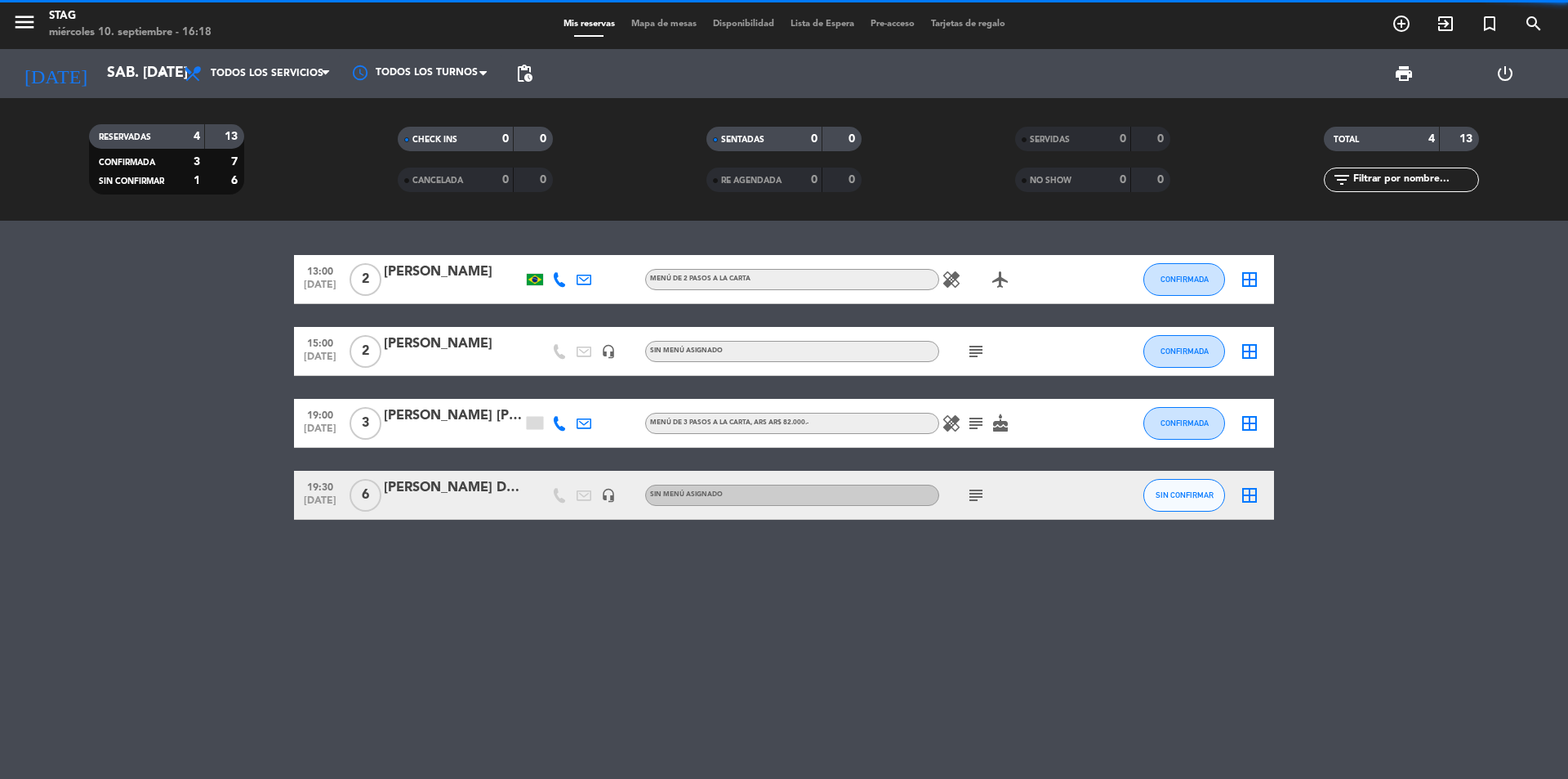
click at [1212, 512] on div "SIN CONFIRMAR" at bounding box center [1184, 495] width 82 height 48
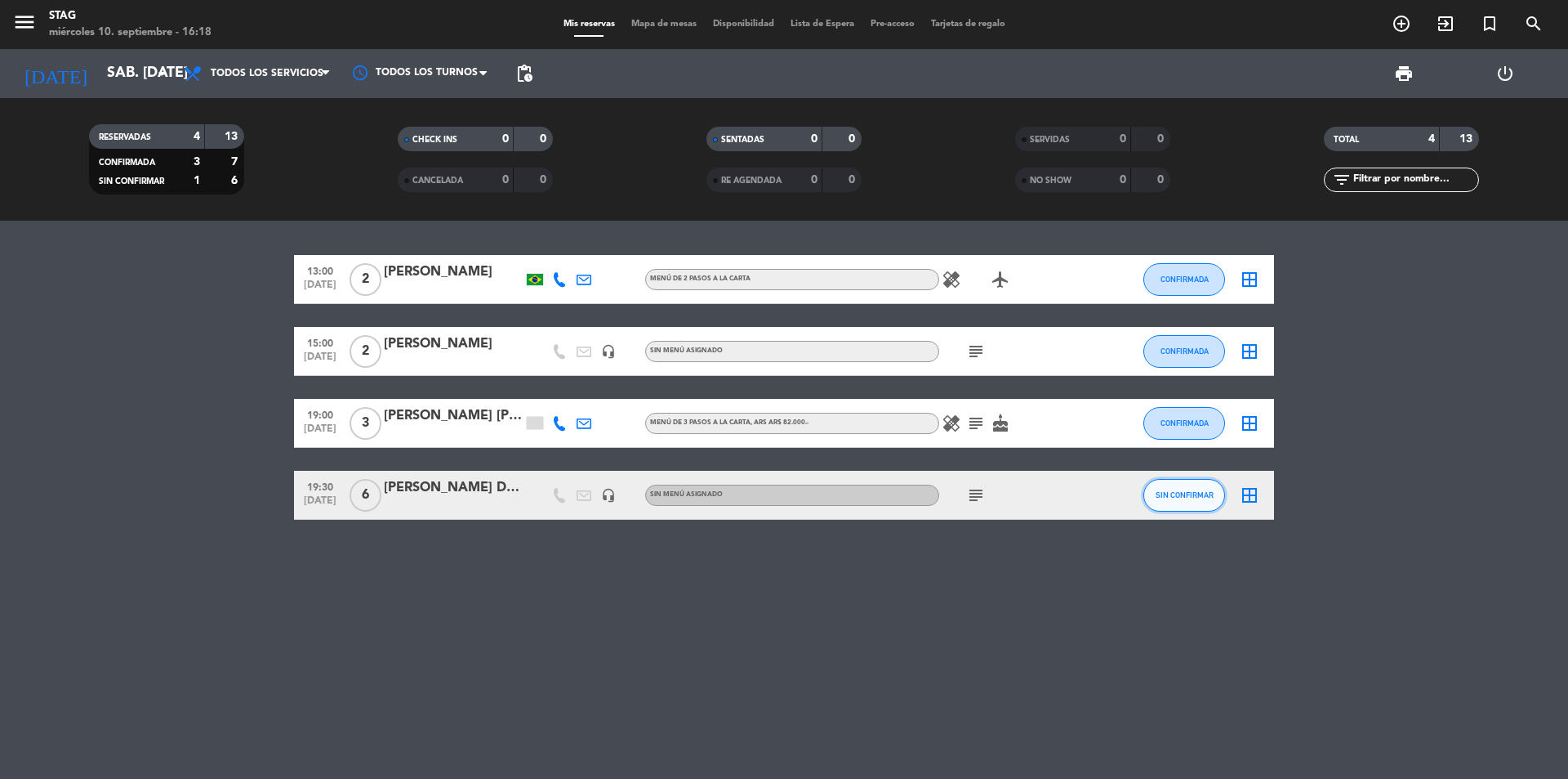
click at [1188, 493] on span "SIN CONFIRMAR" at bounding box center [1185, 494] width 58 height 9
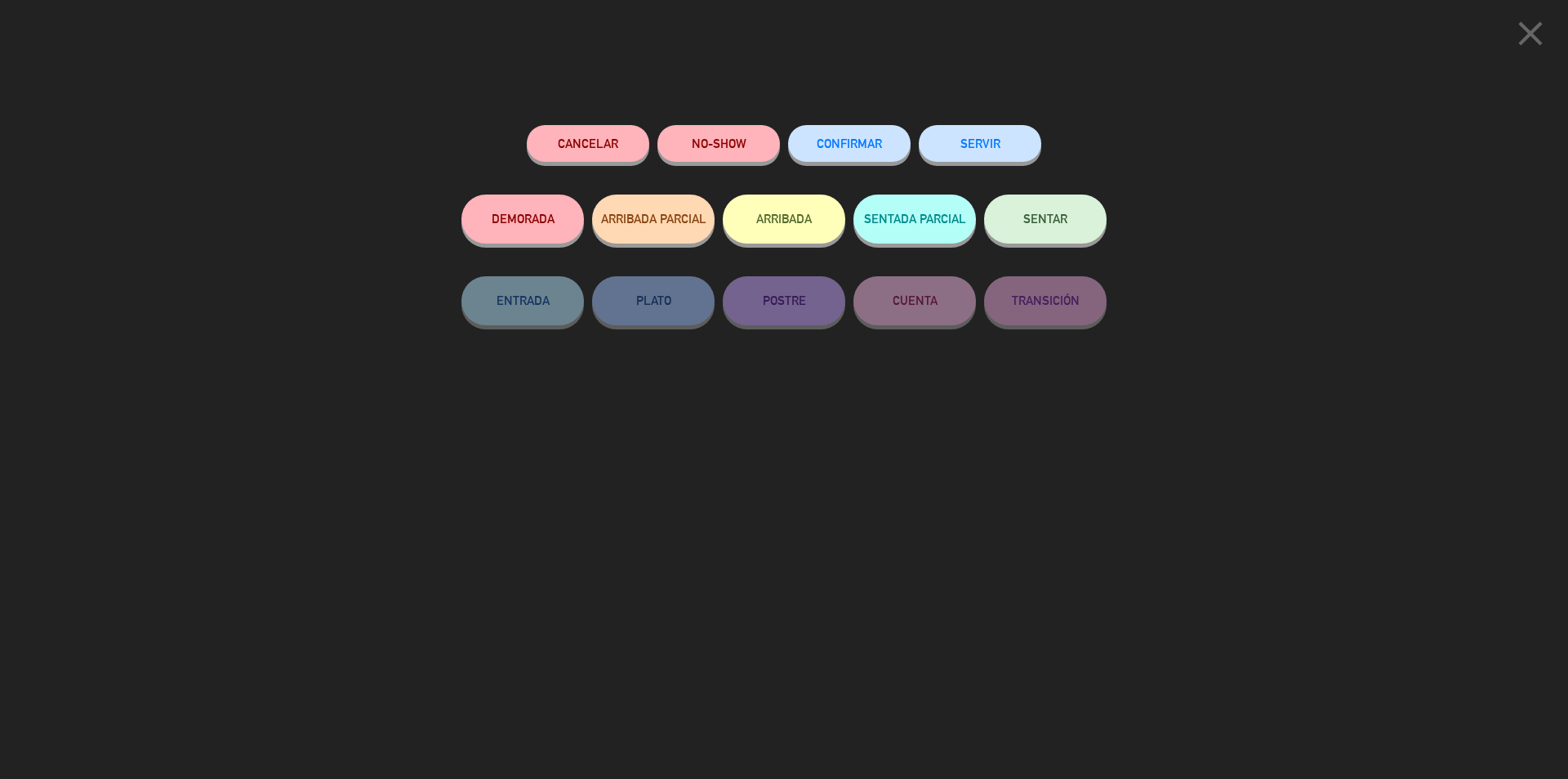
click at [869, 136] on button "CONFIRMAR" at bounding box center [849, 143] width 122 height 37
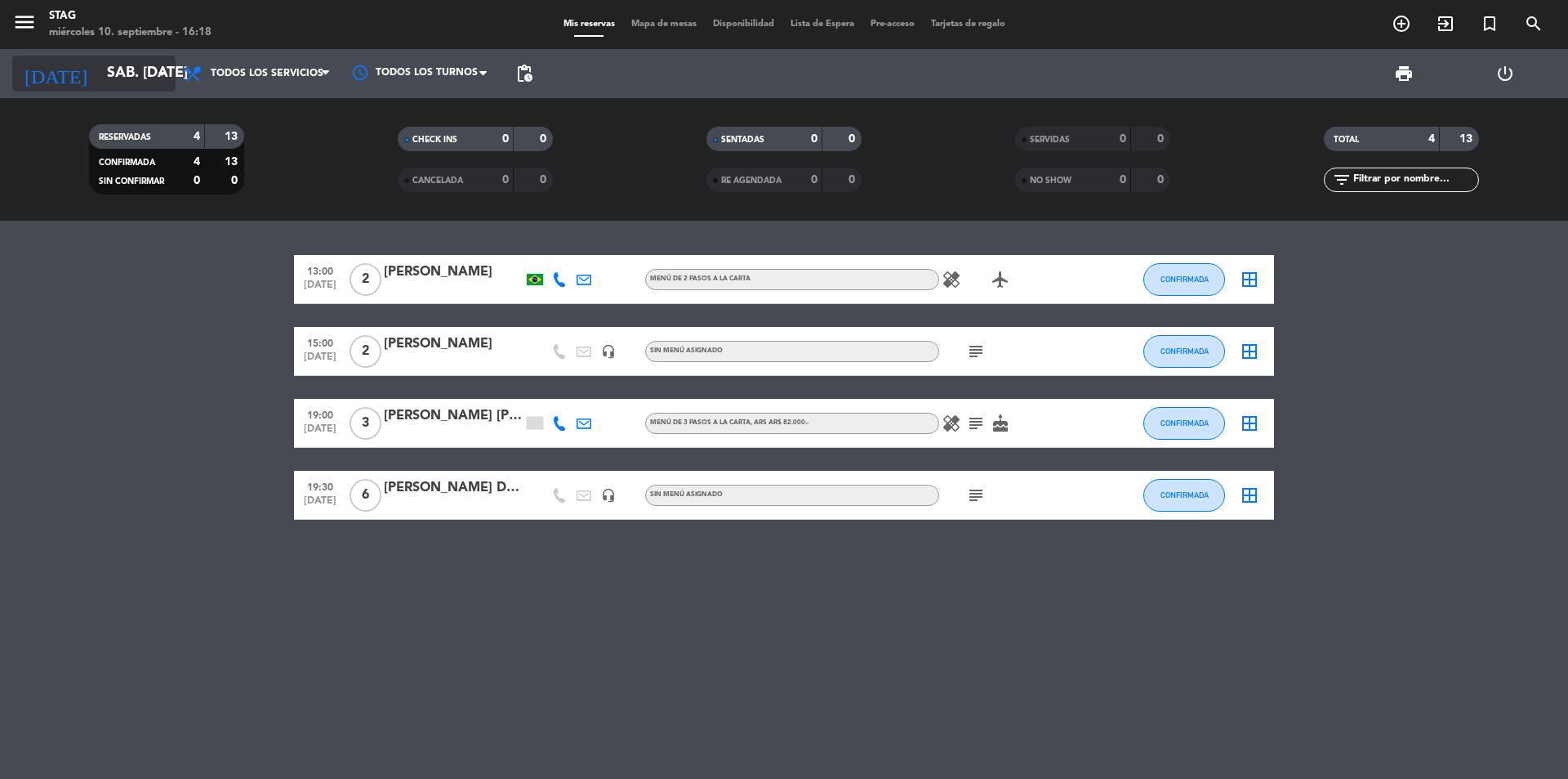
click at [127, 79] on input "sáb. [DATE]" at bounding box center [194, 73] width 190 height 32
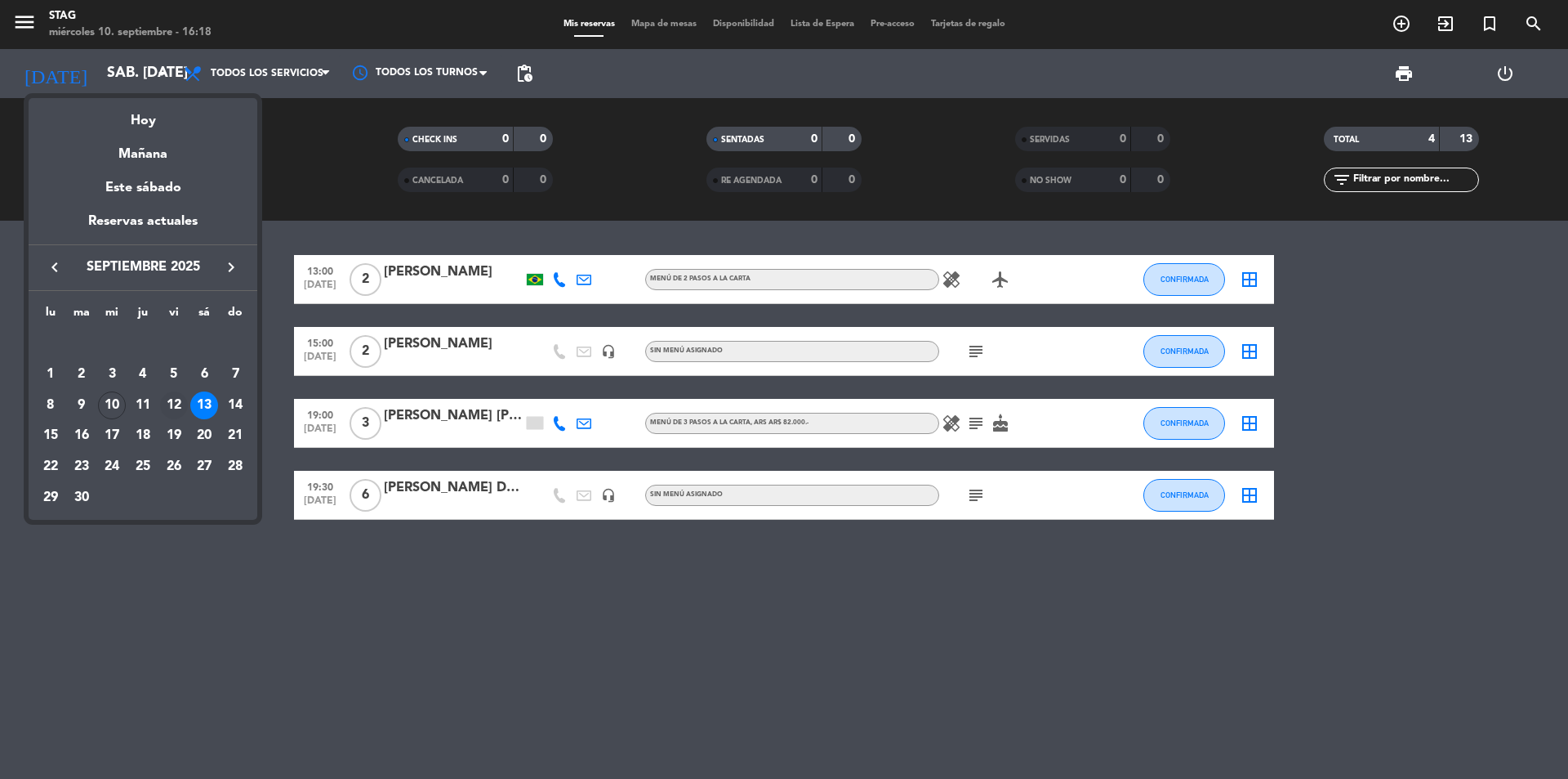
click at [167, 392] on td "12" at bounding box center [173, 405] width 31 height 31
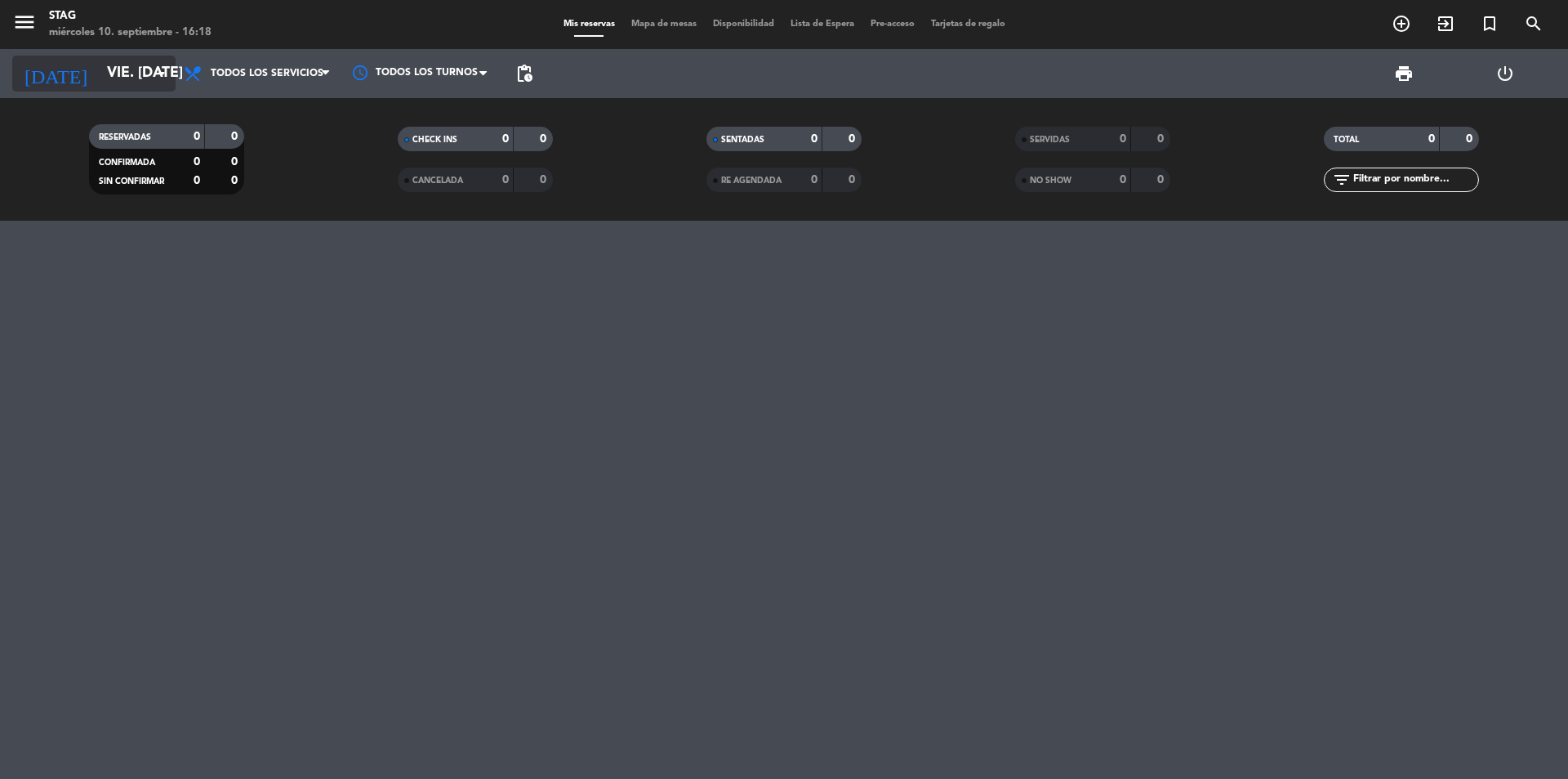
click at [157, 72] on icon "arrow_drop_down" at bounding box center [162, 73] width 20 height 20
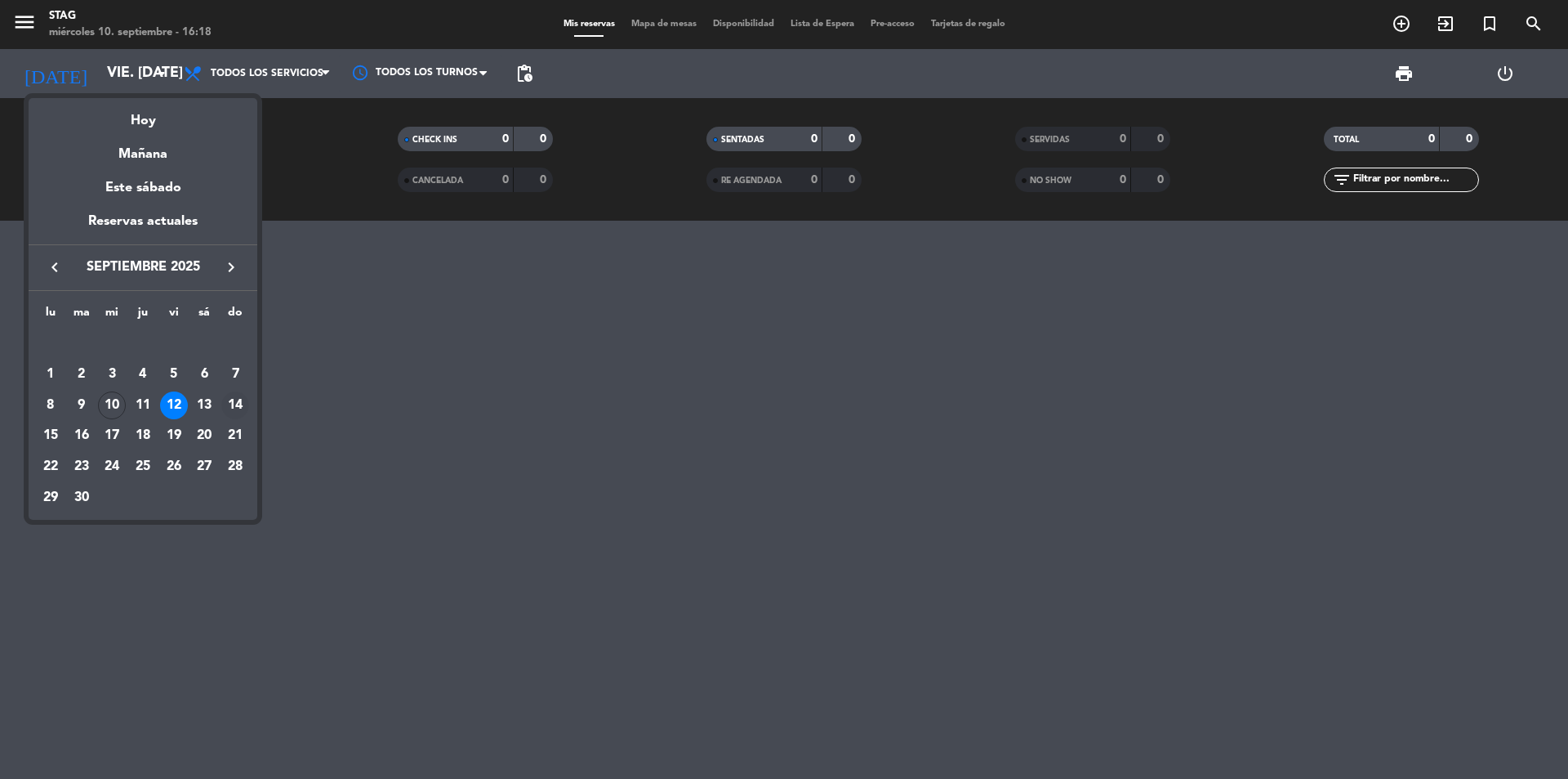
click at [236, 404] on div "14" at bounding box center [235, 405] width 27 height 27
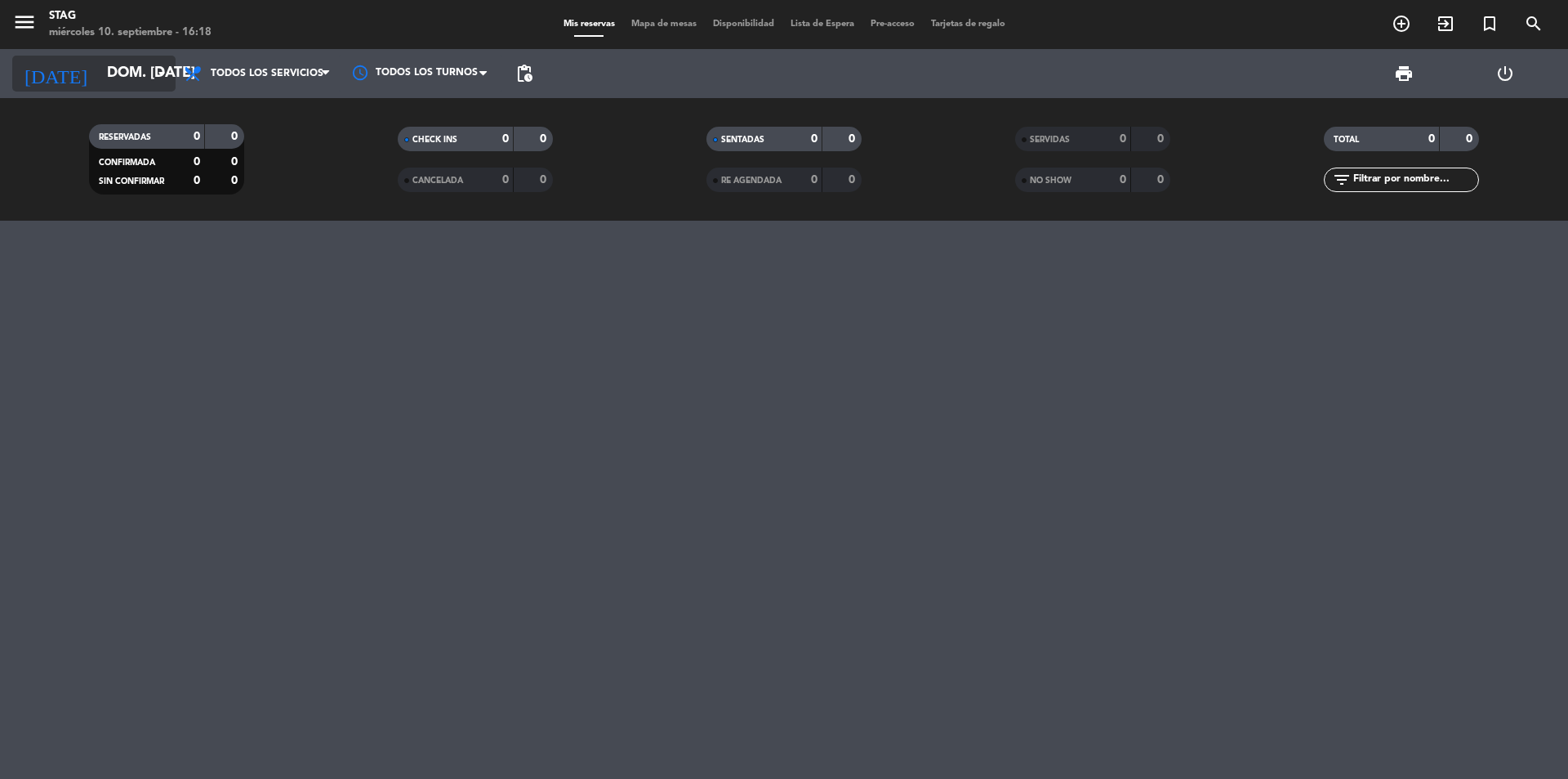
click at [152, 69] on icon "arrow_drop_down" at bounding box center [162, 73] width 20 height 20
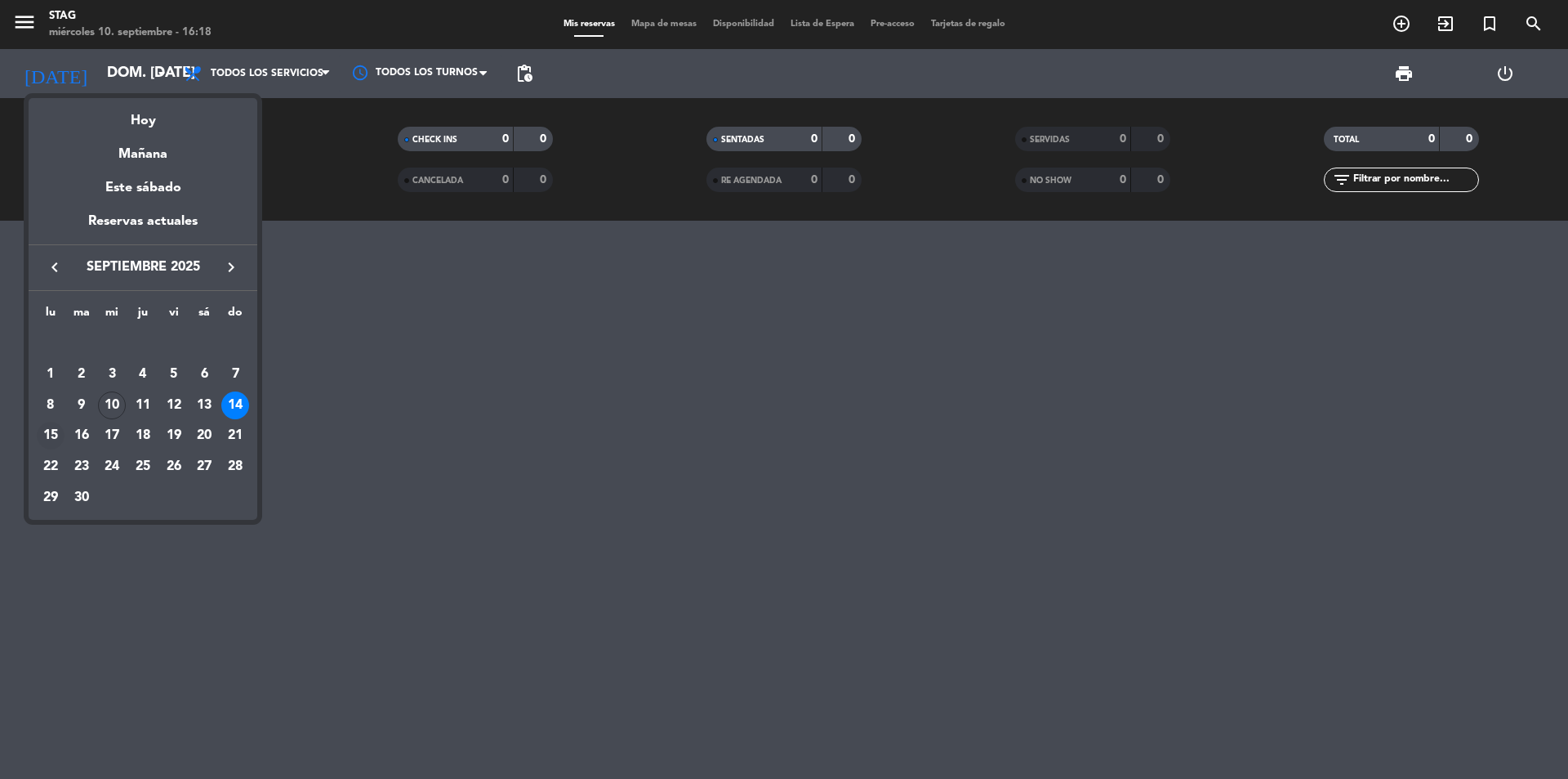
click at [51, 437] on div "15" at bounding box center [50, 435] width 27 height 27
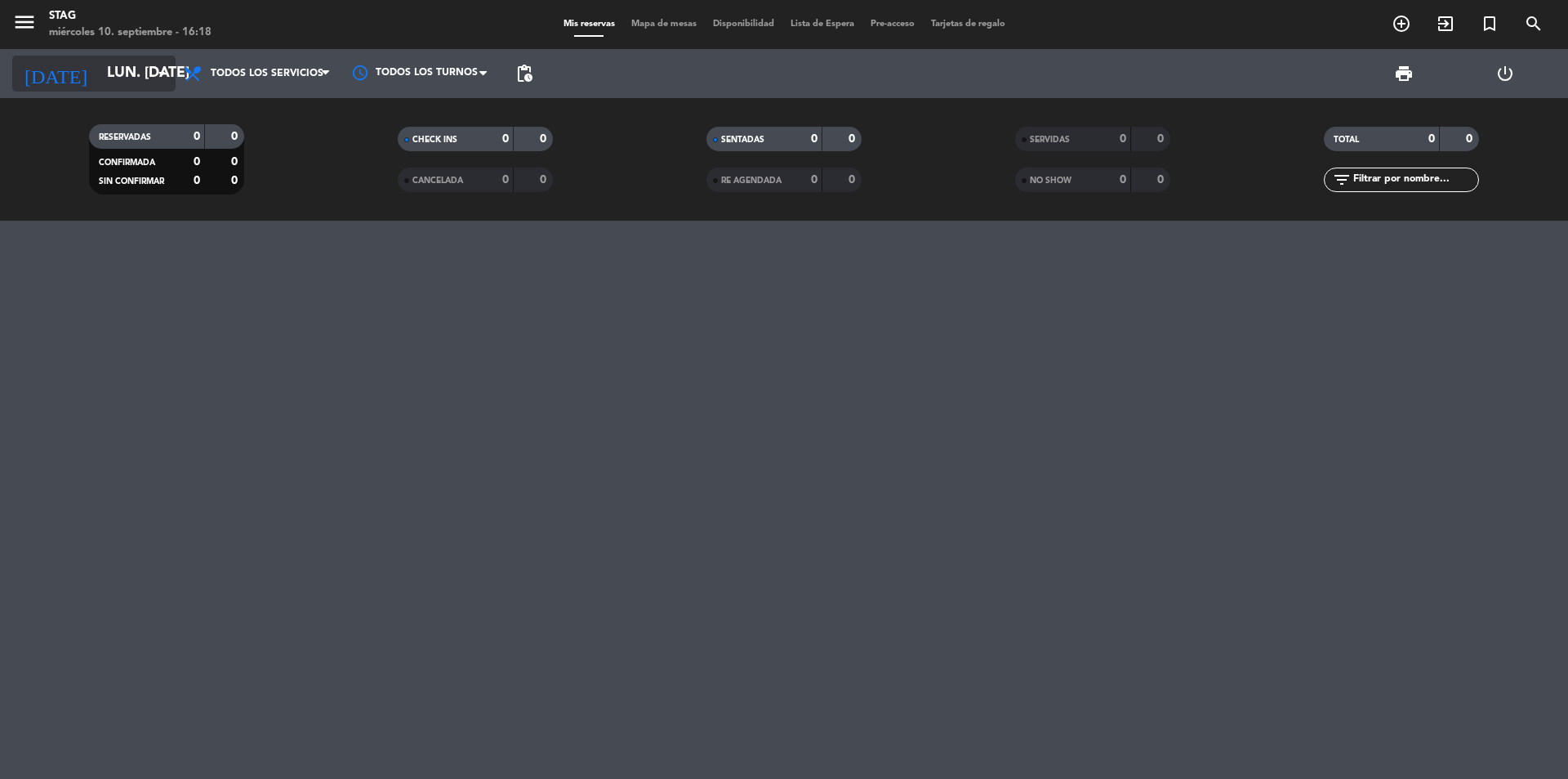
click at [124, 77] on input "lun. [DATE]" at bounding box center [194, 73] width 190 height 32
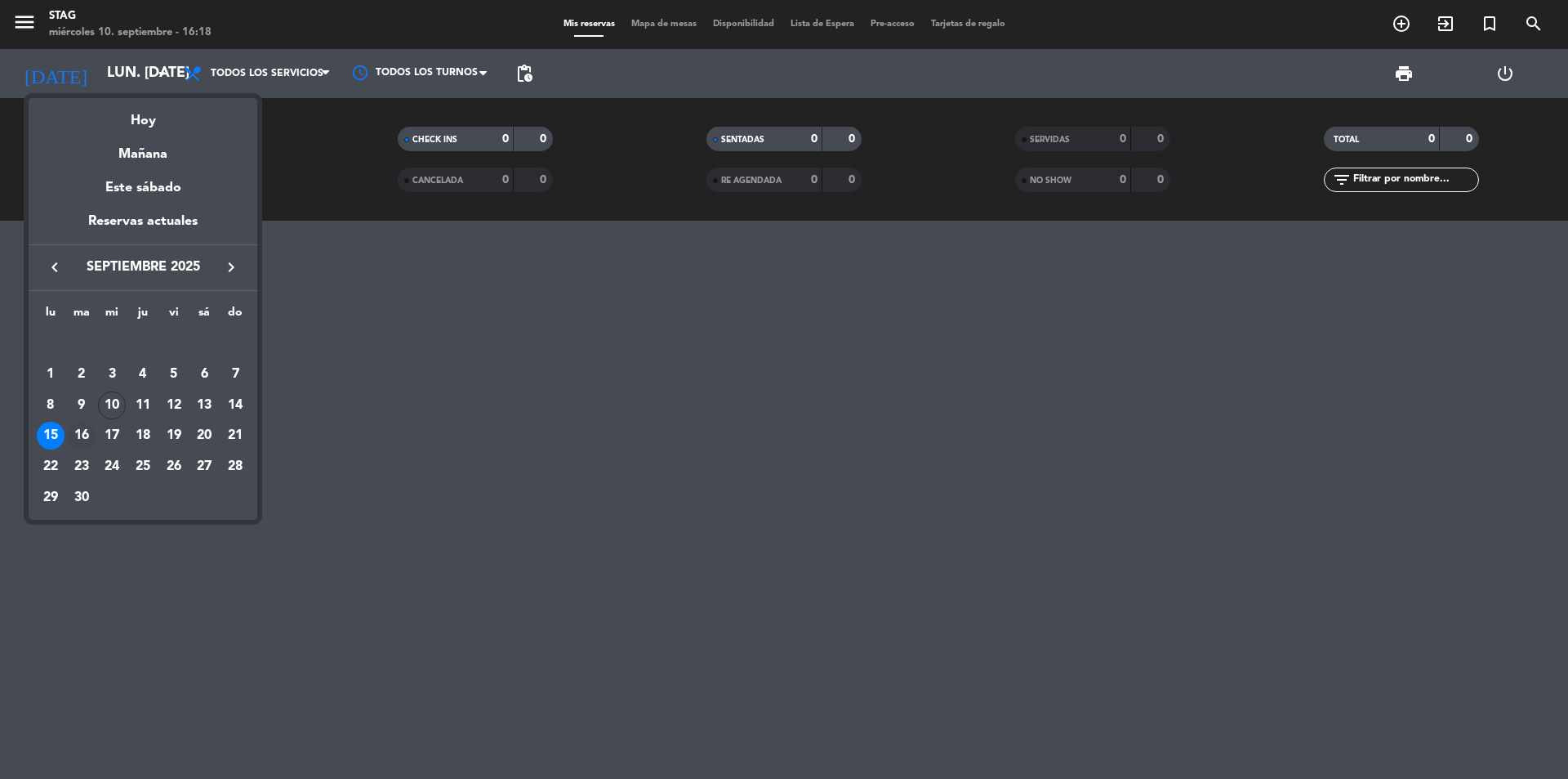
click at [83, 434] on div "16" at bounding box center [81, 435] width 27 height 27
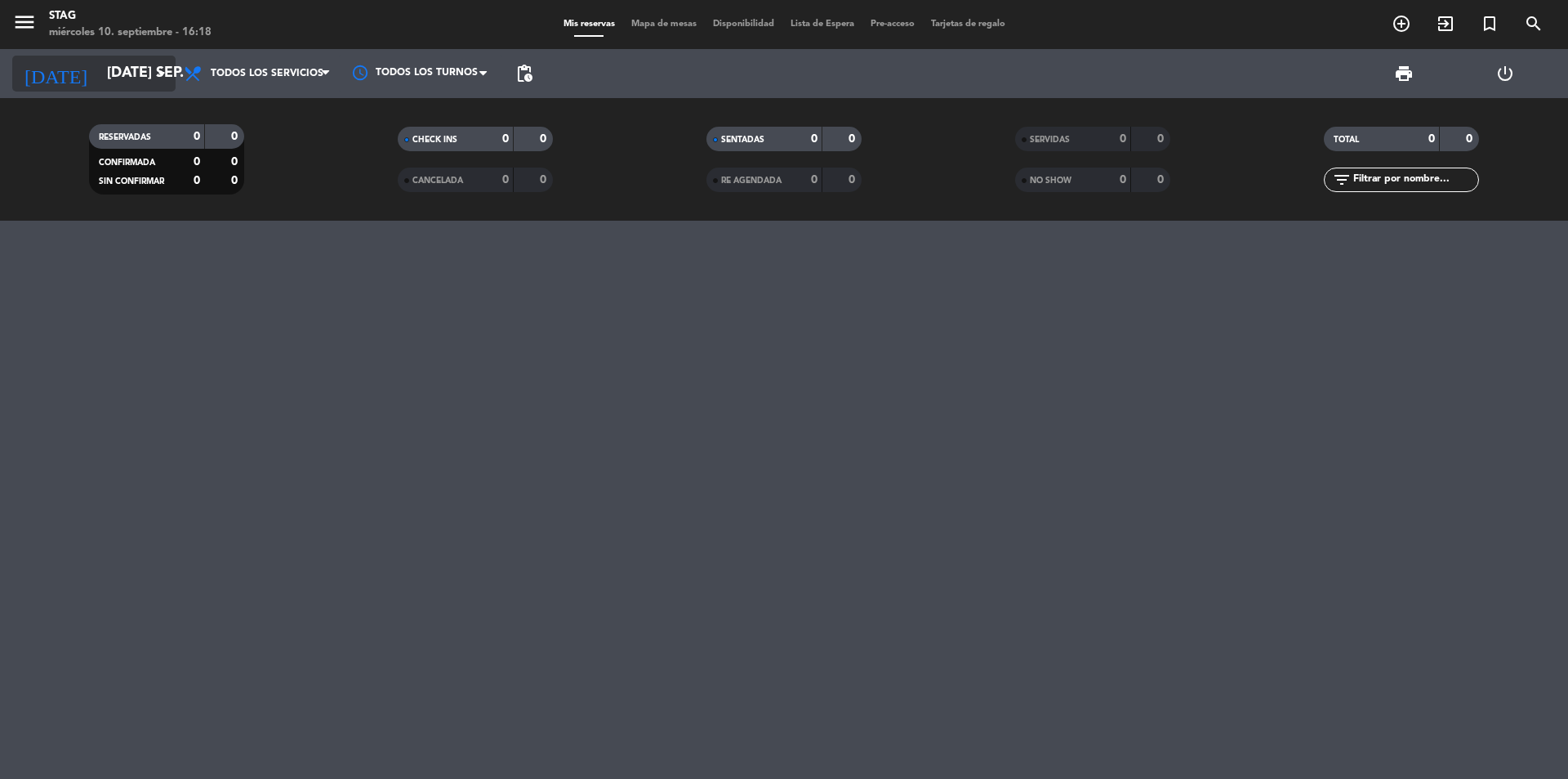
click at [122, 68] on input "[DATE] sep." at bounding box center [194, 73] width 190 height 32
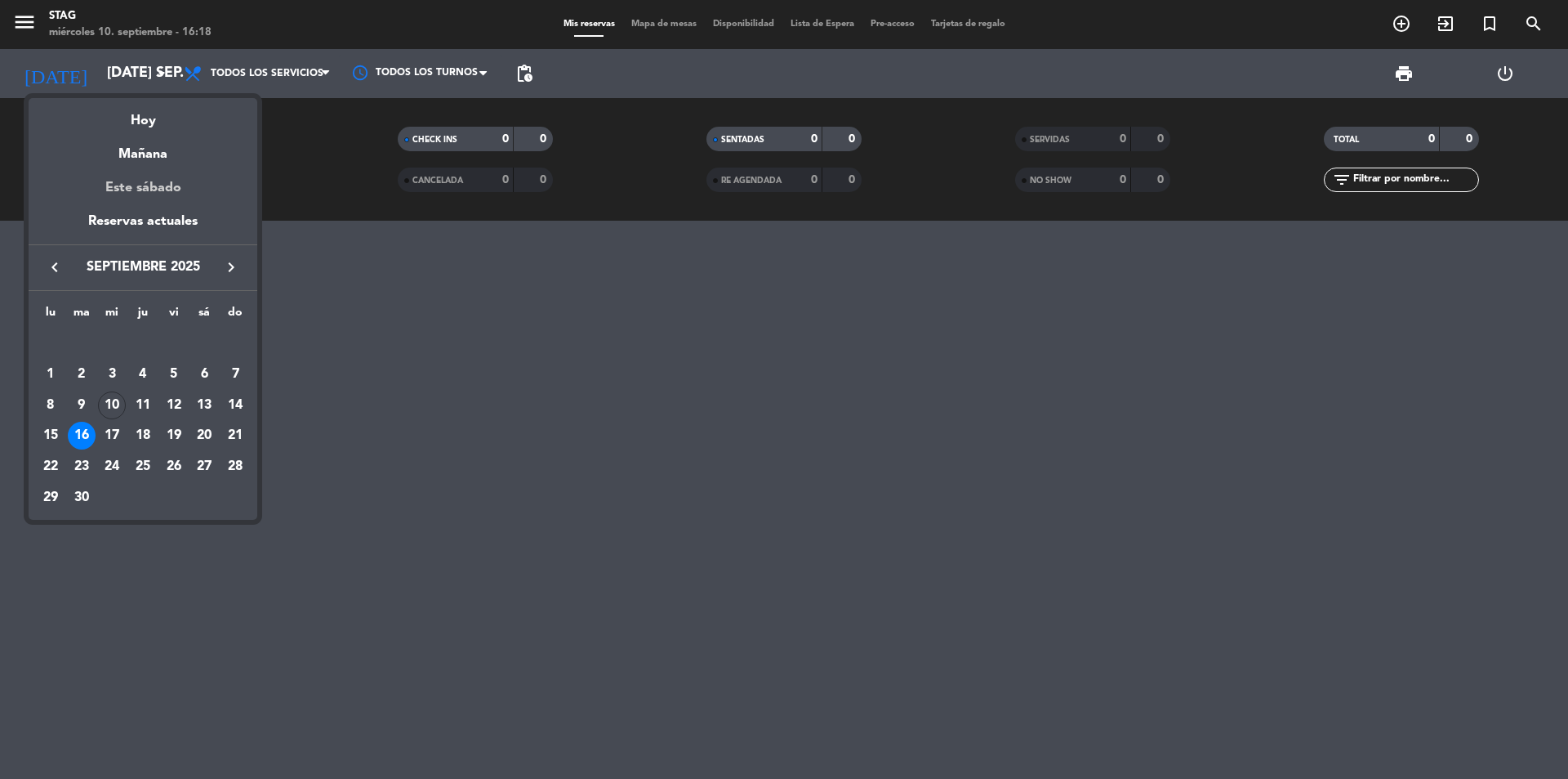
click at [148, 190] on div "Este sábado" at bounding box center [142, 187] width 229 height 46
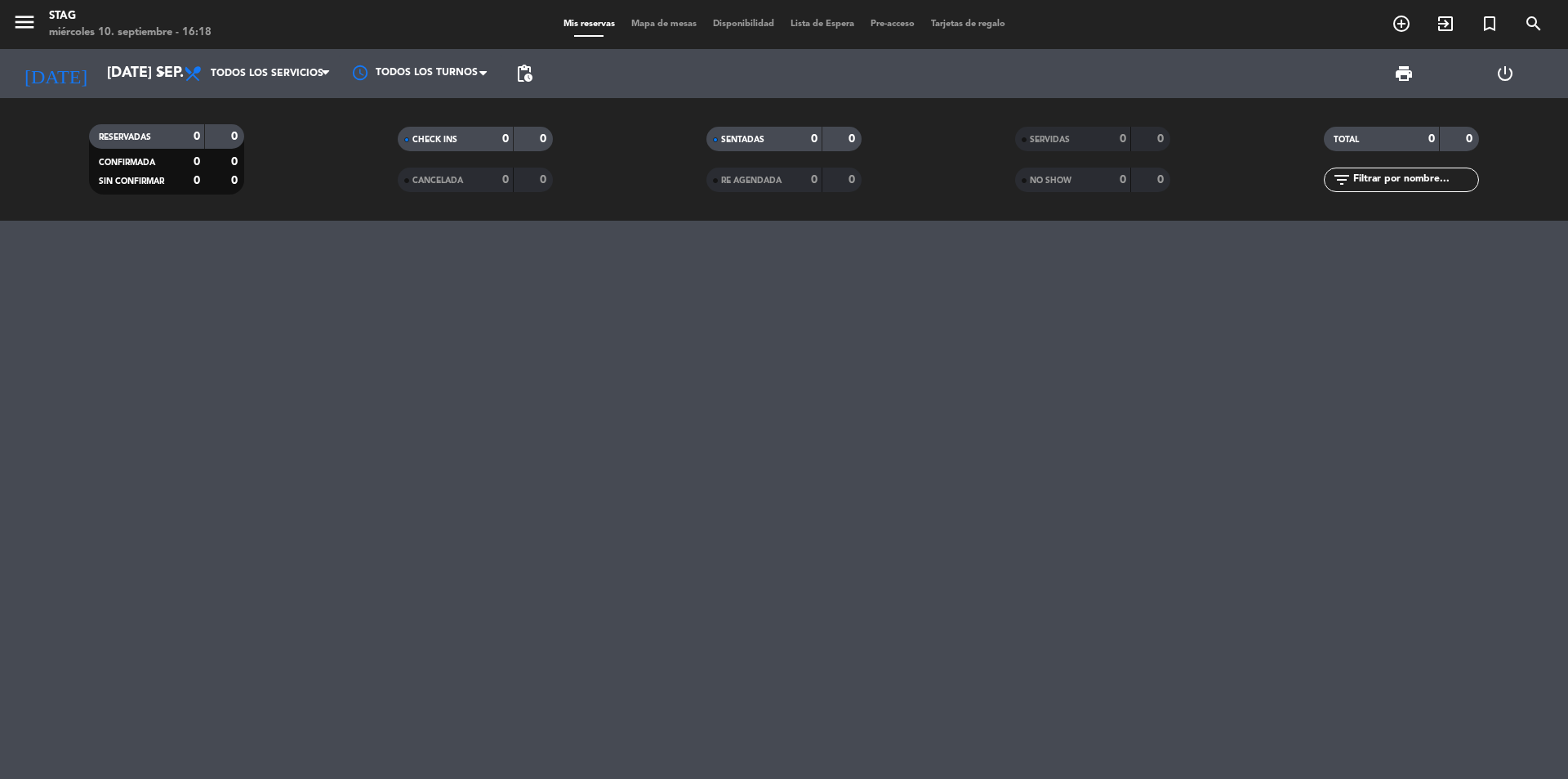
type input "sáb. [DATE]"
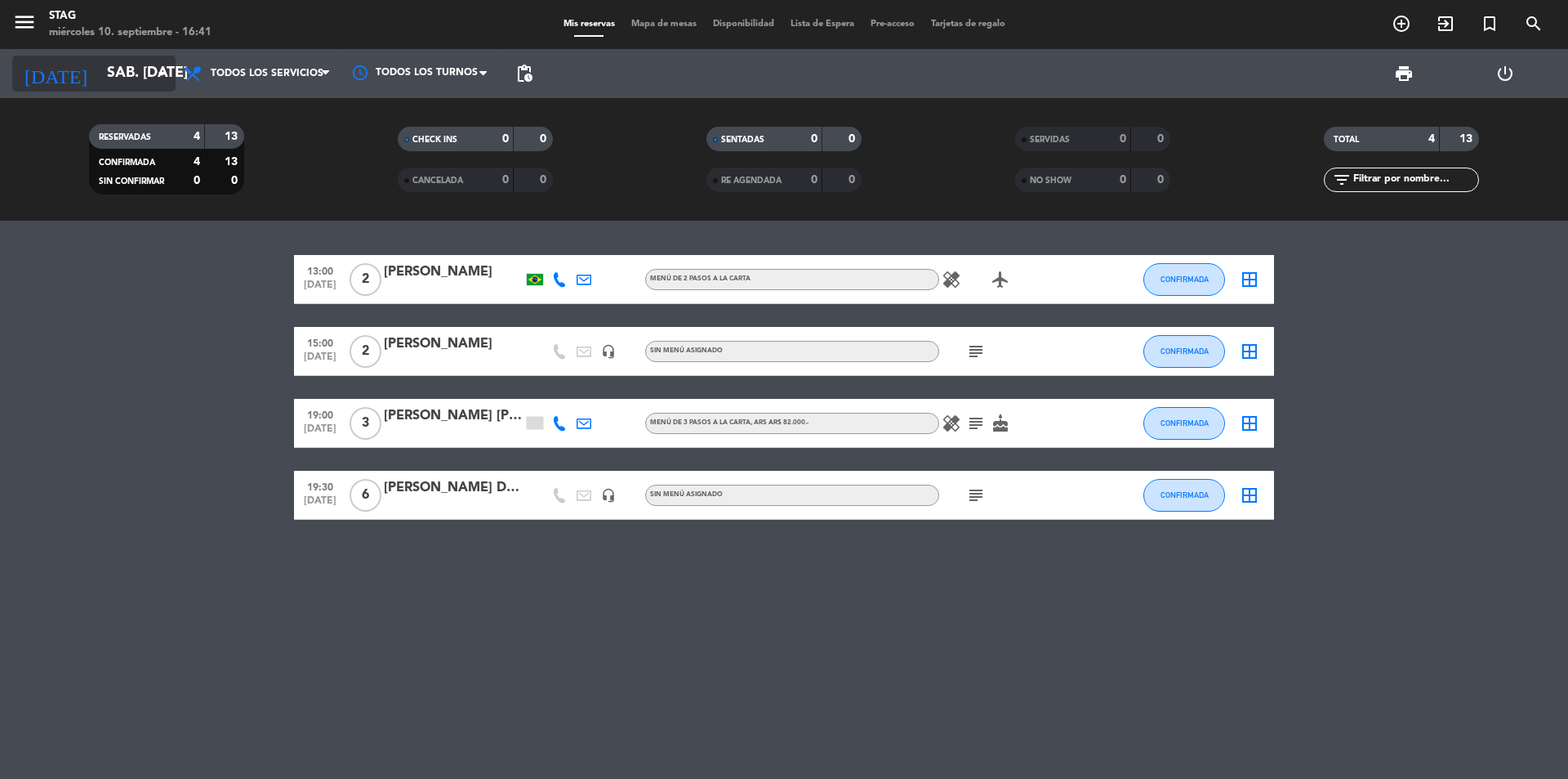
click at [142, 70] on input "sáb. [DATE]" at bounding box center [194, 73] width 190 height 32
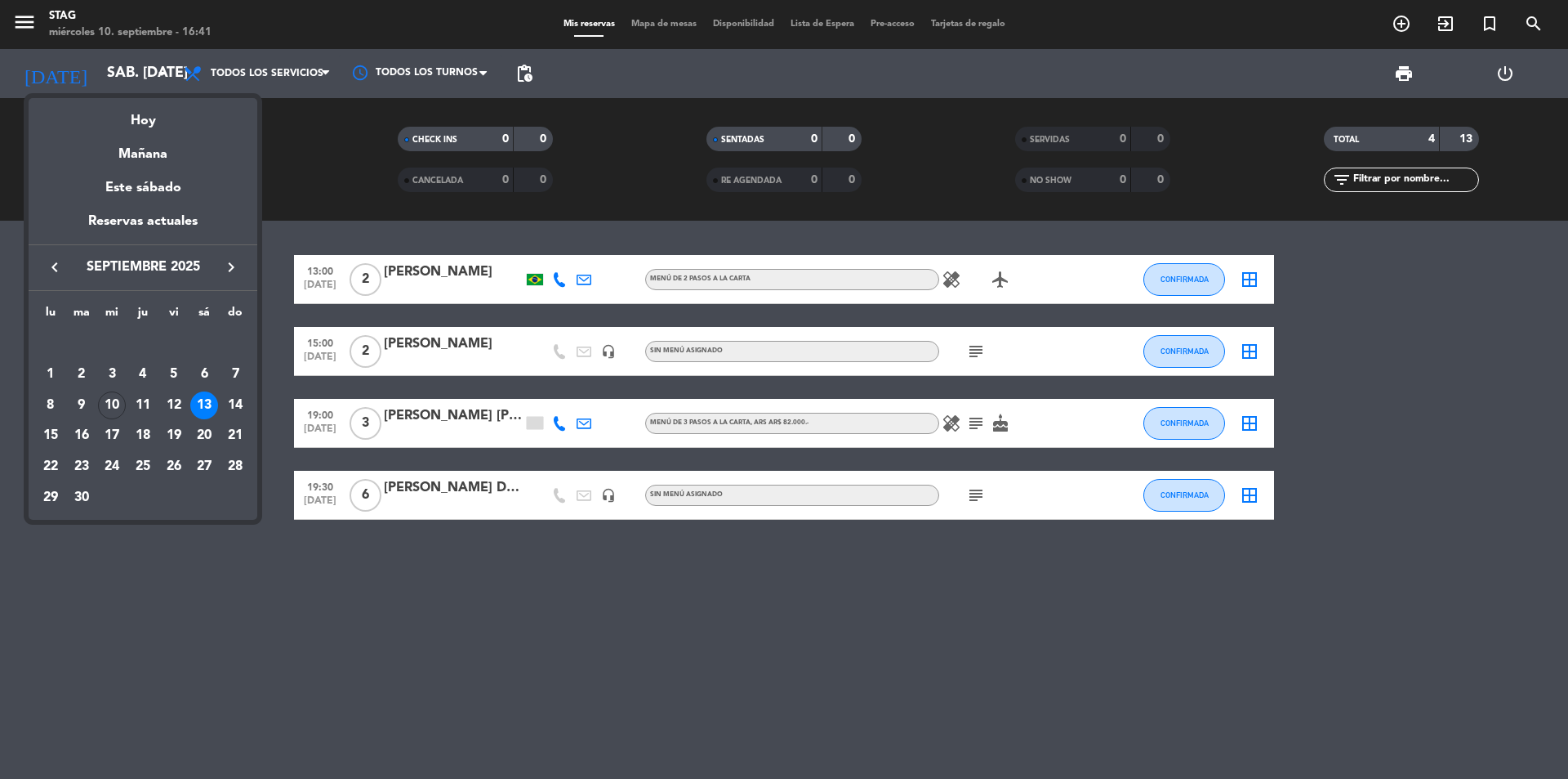
click at [207, 410] on div "13" at bounding box center [204, 405] width 27 height 27
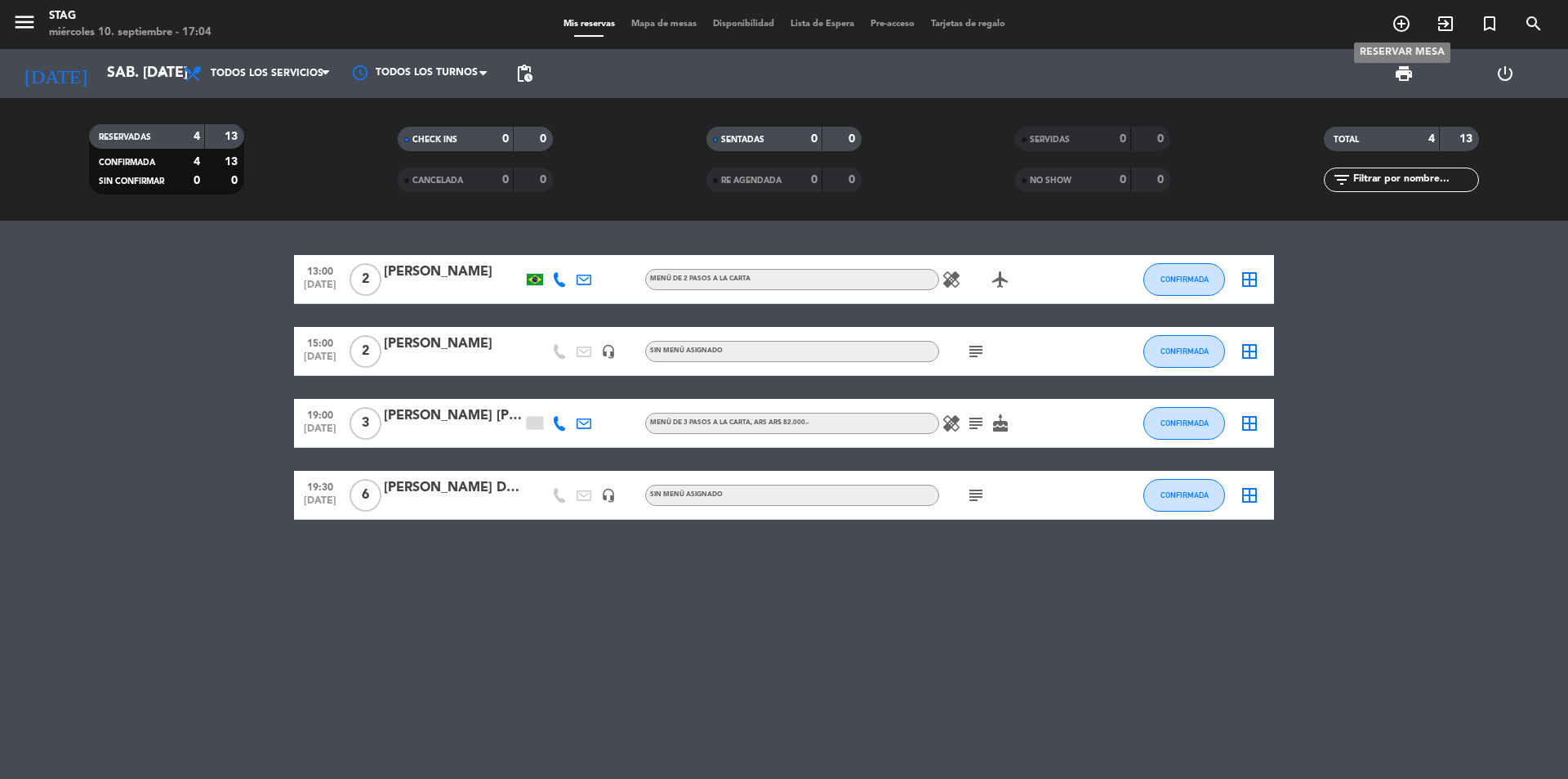
click at [1400, 25] on icon "add_circle_outline" at bounding box center [1401, 24] width 20 height 20
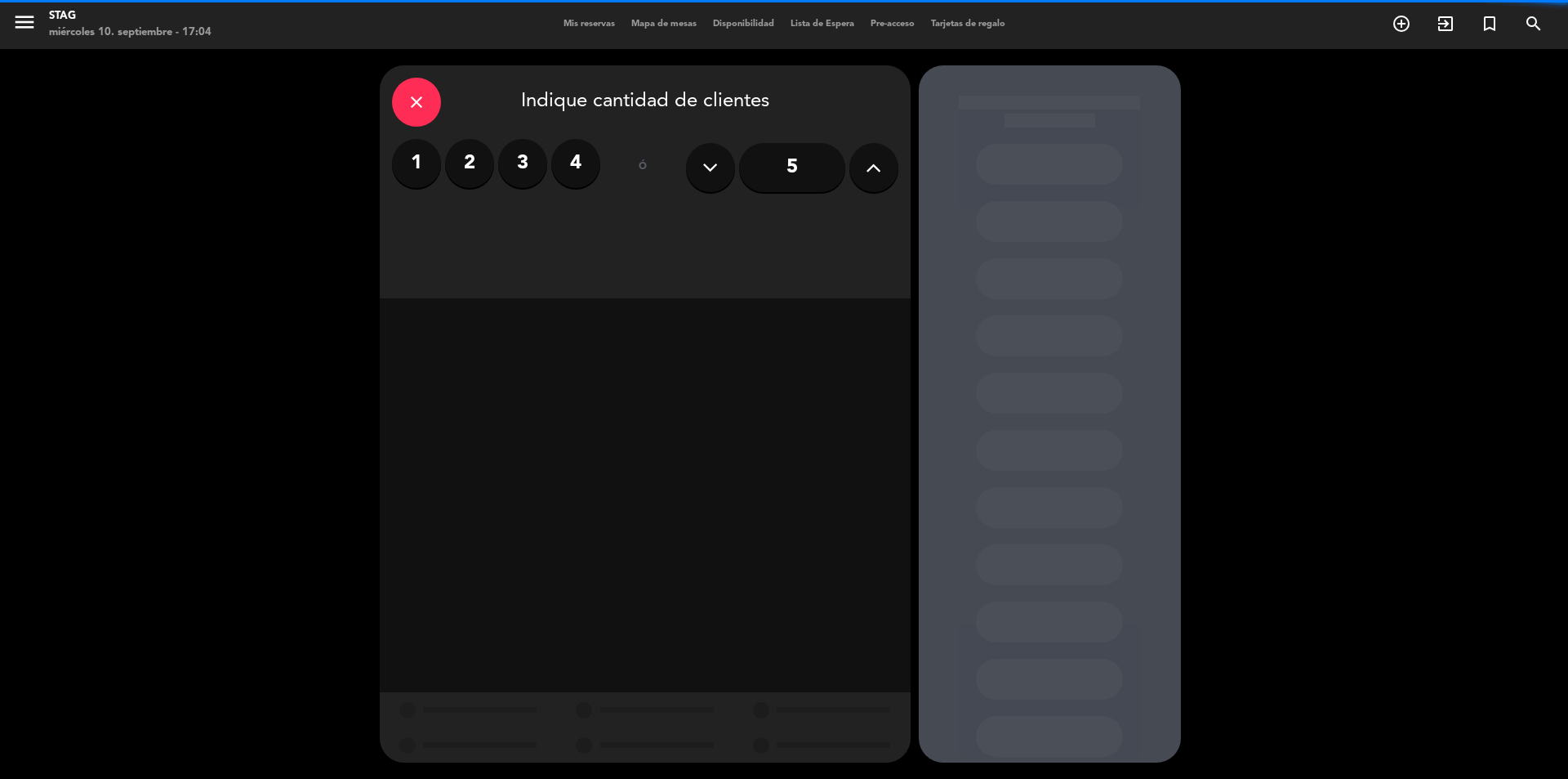
click at [885, 162] on button at bounding box center [874, 167] width 49 height 49
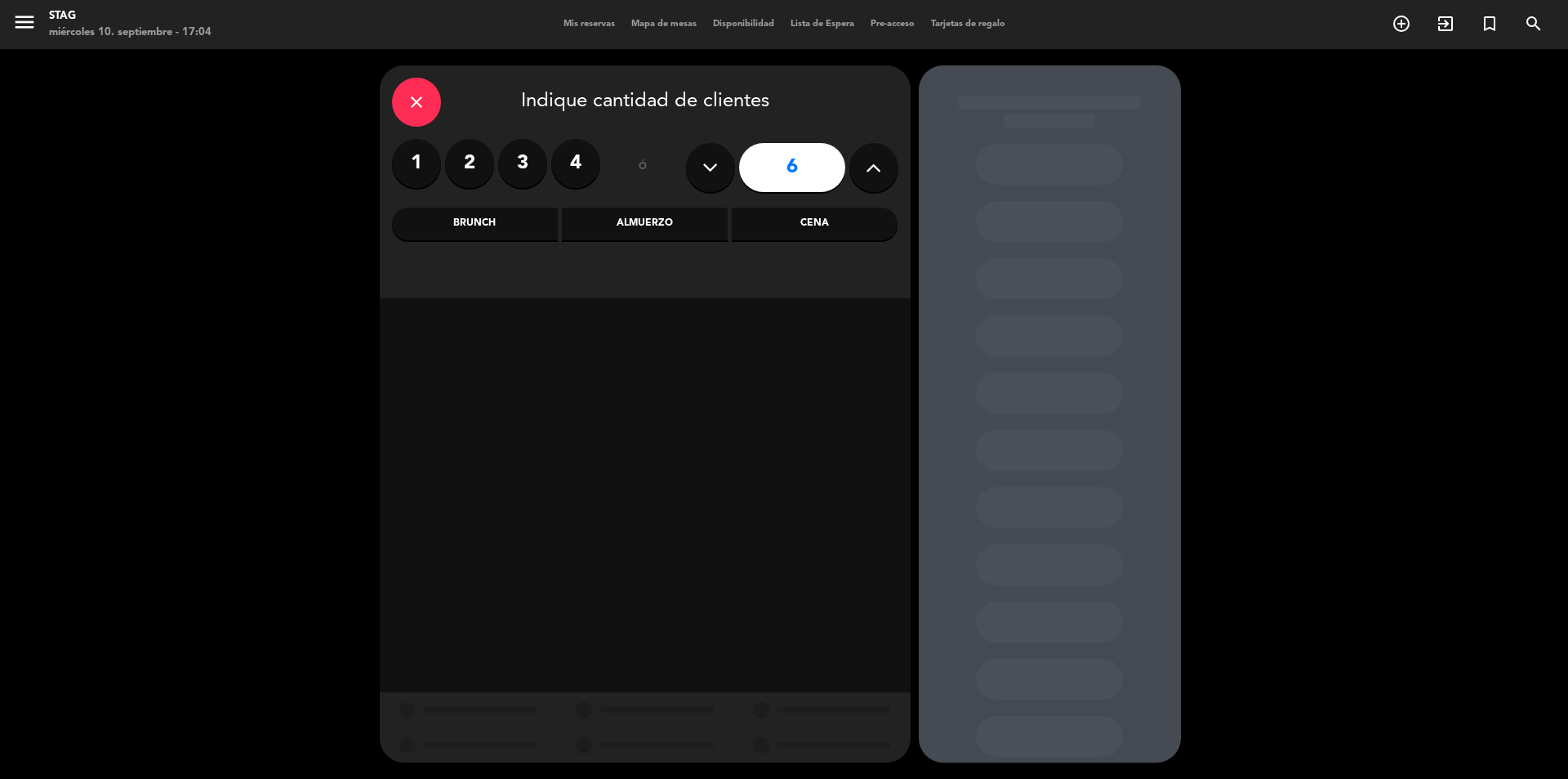
click at [885, 162] on button at bounding box center [874, 167] width 49 height 49
type input "7"
click at [668, 223] on div "Almuerzo" at bounding box center [645, 223] width 166 height 32
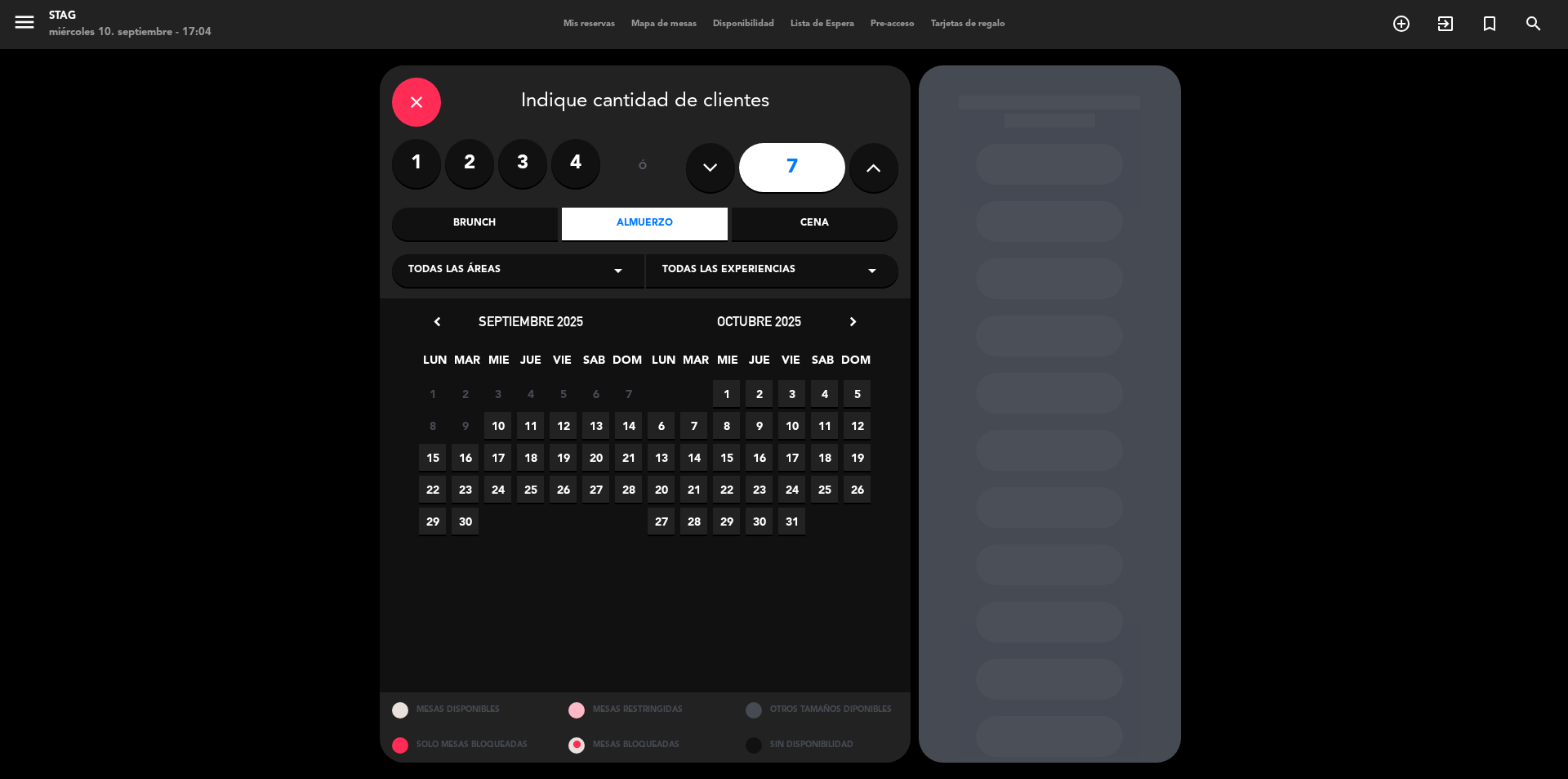
click at [498, 422] on span "10" at bounding box center [498, 425] width 27 height 27
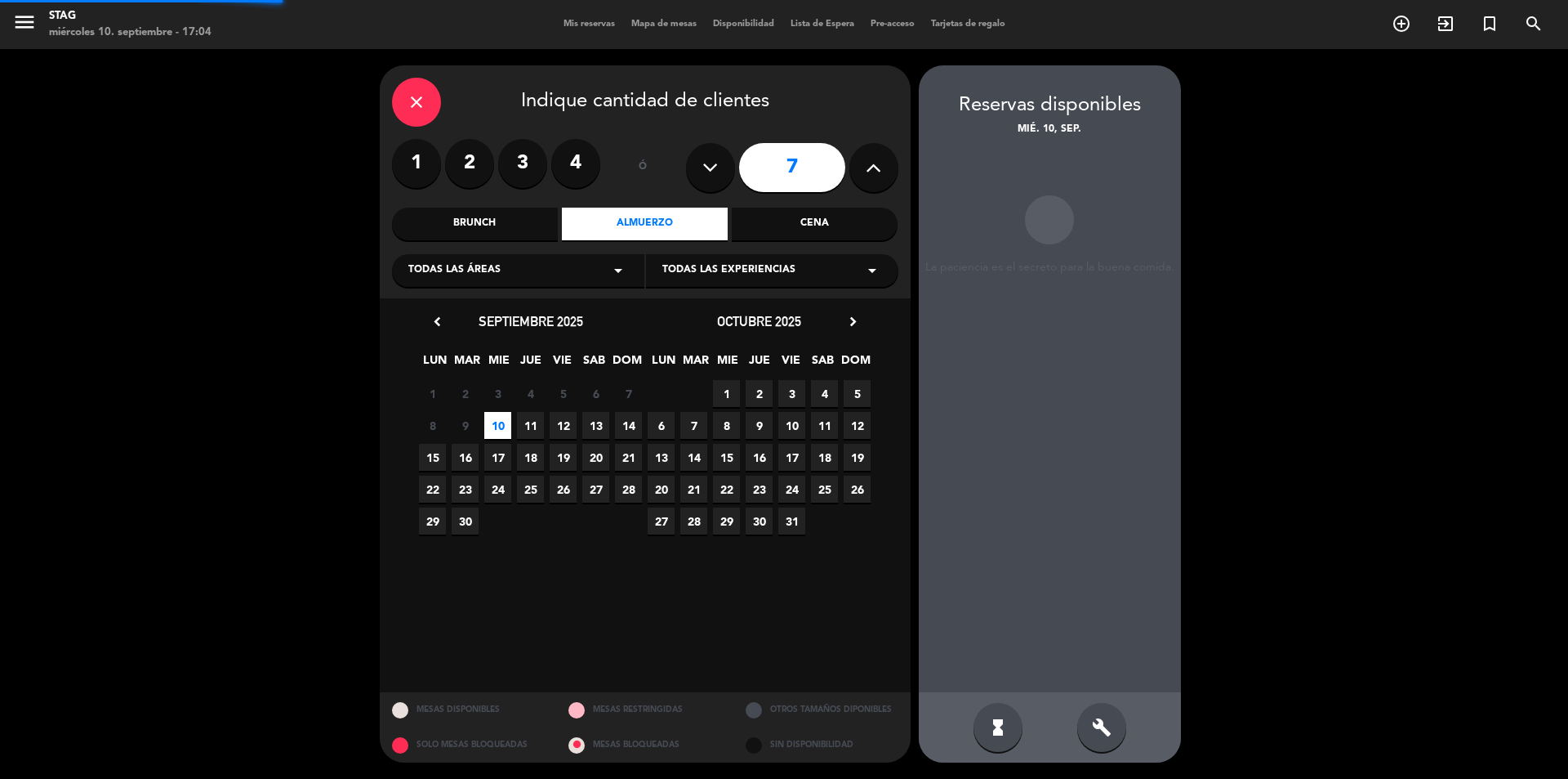
click at [498, 422] on span "10" at bounding box center [498, 425] width 27 height 27
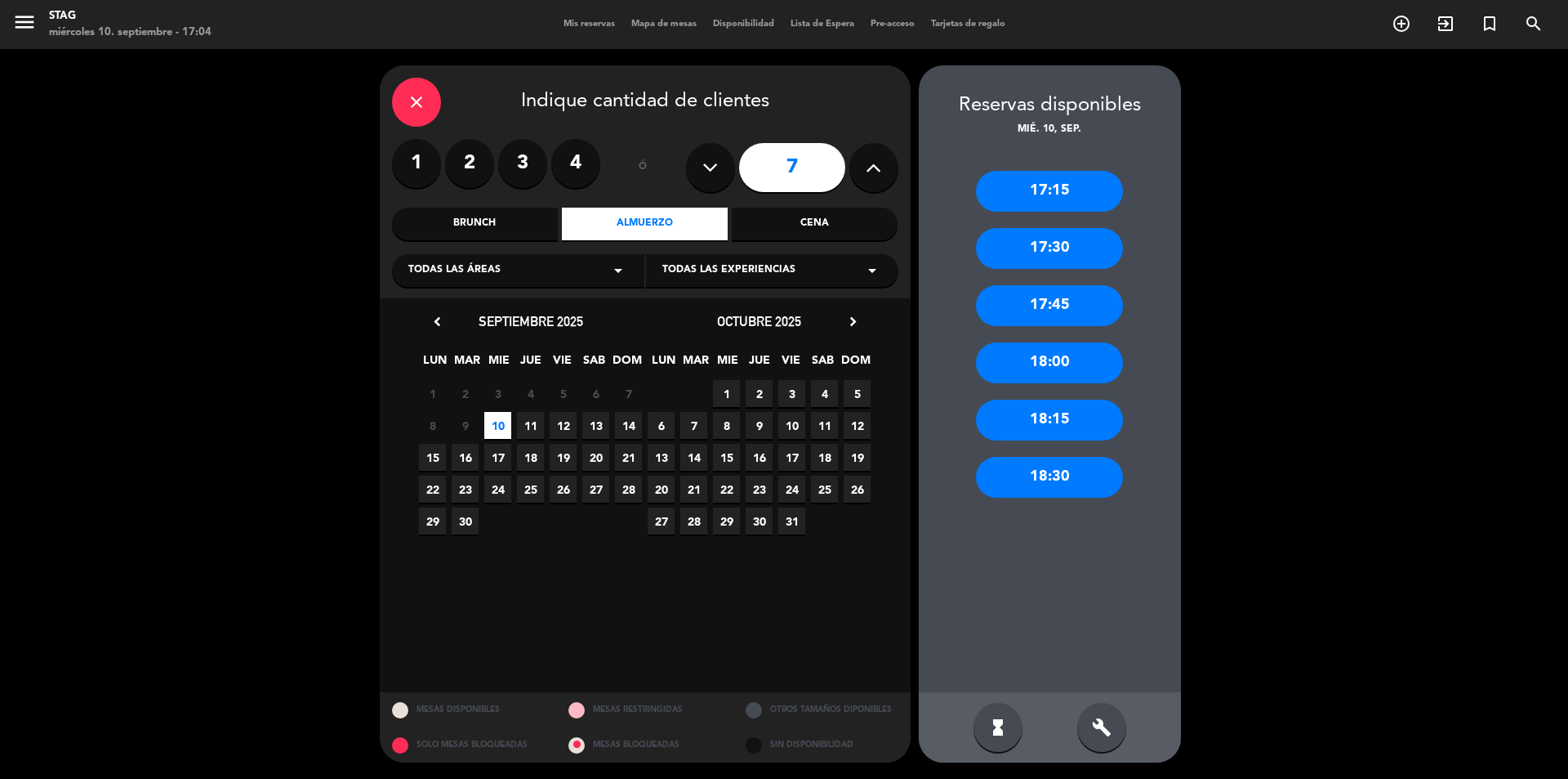
click at [1018, 198] on div "17:15" at bounding box center [1049, 191] width 147 height 41
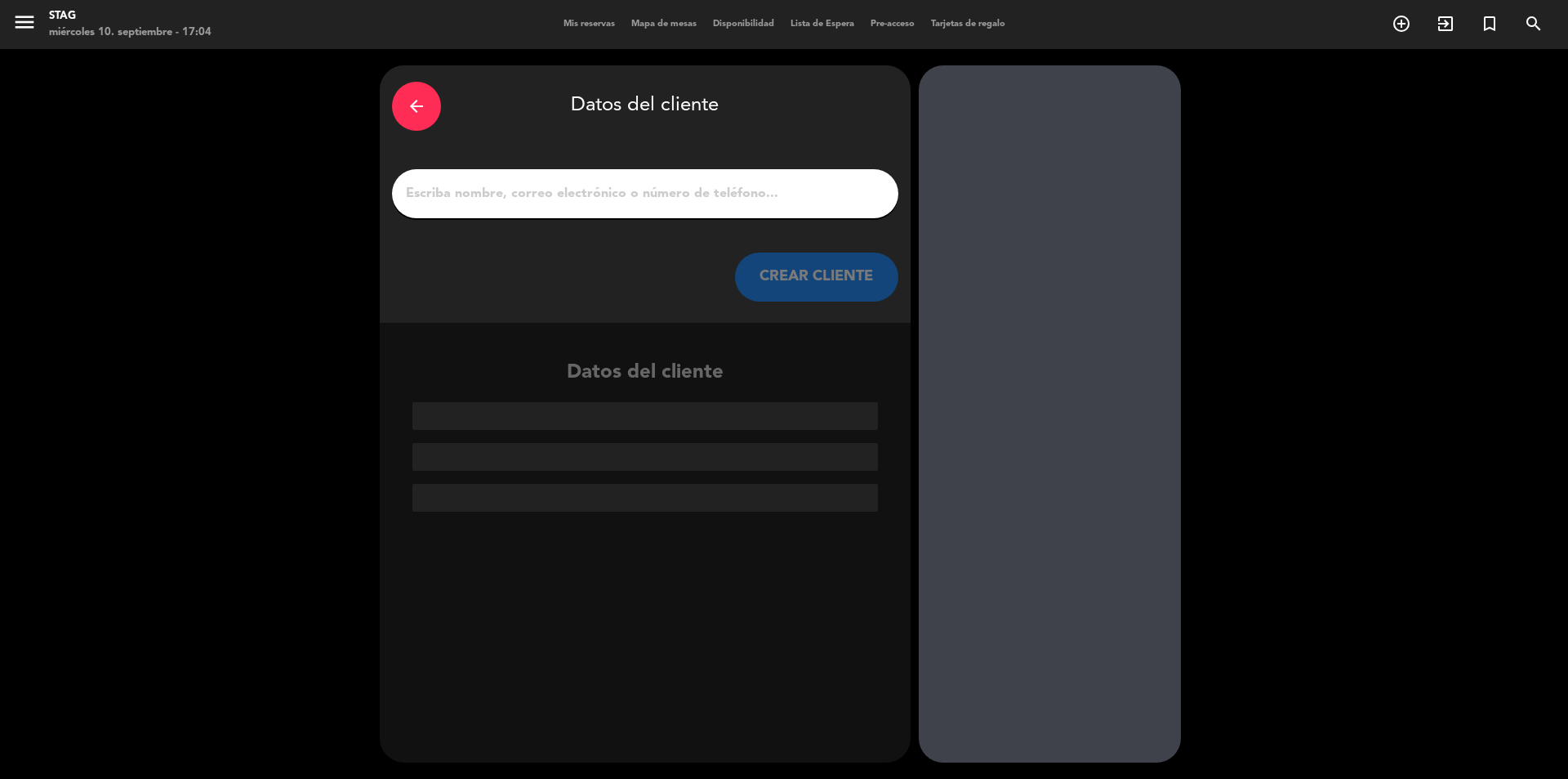
click at [469, 203] on input "1" at bounding box center [645, 193] width 482 height 22
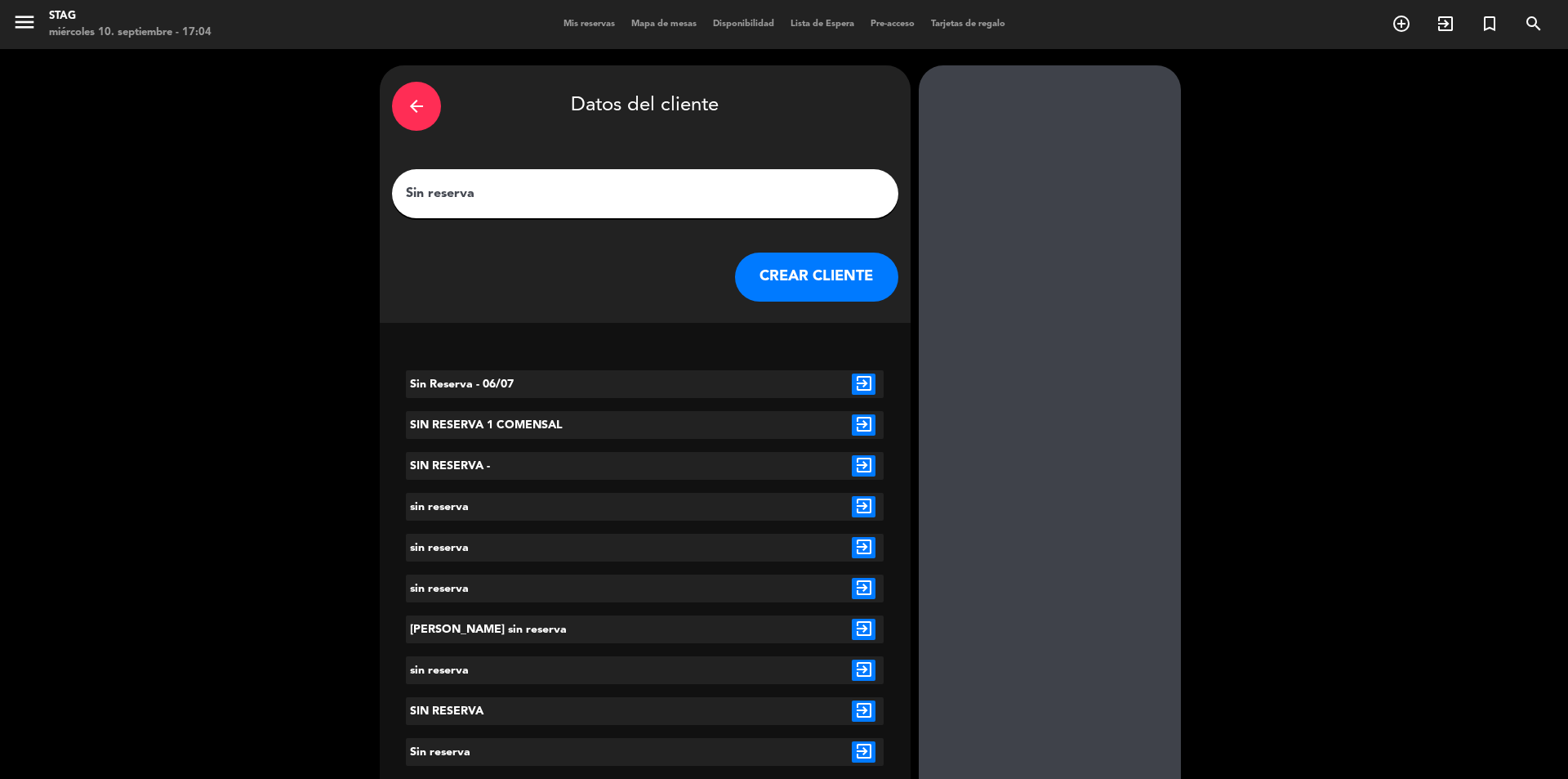
type input "Sin reserva"
click at [833, 273] on button "CREAR CLIENTE" at bounding box center [817, 277] width 163 height 49
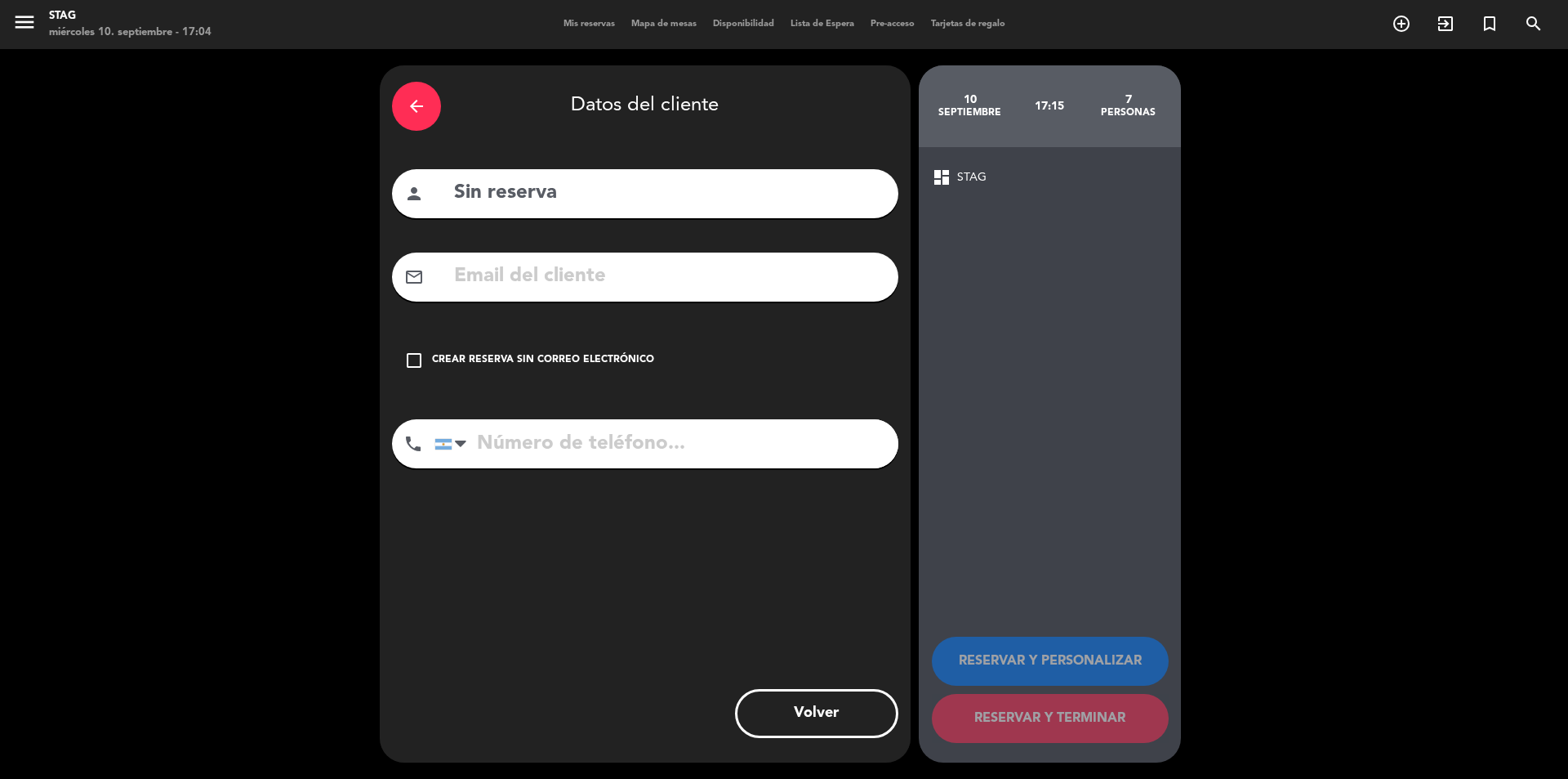
click at [414, 358] on icon "check_box_outline_blank" at bounding box center [414, 361] width 20 height 20
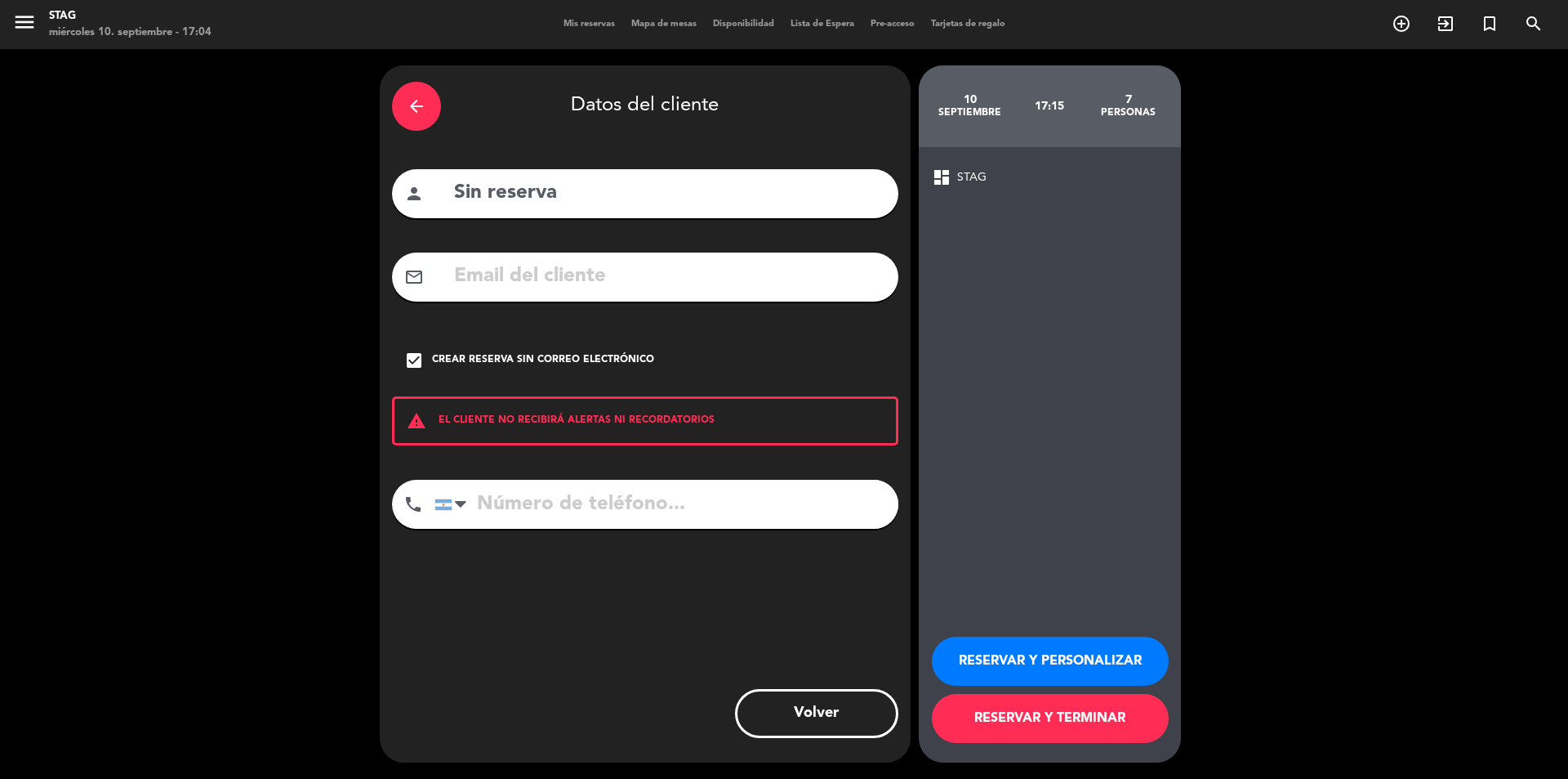
click at [1036, 662] on button "RESERVAR Y PERSONALIZAR" at bounding box center [1050, 661] width 236 height 49
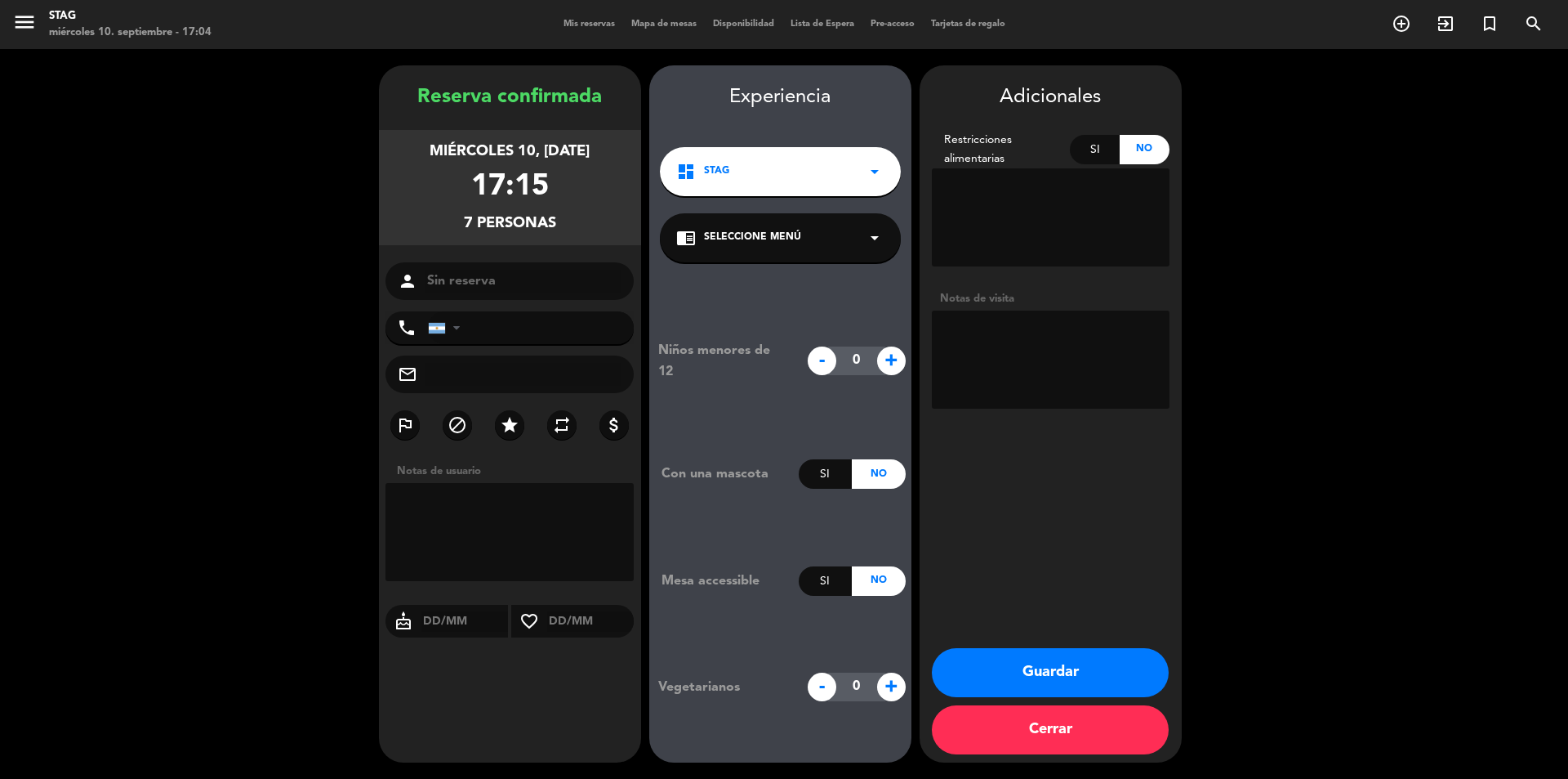
click at [898, 361] on span "+" at bounding box center [891, 361] width 28 height 28
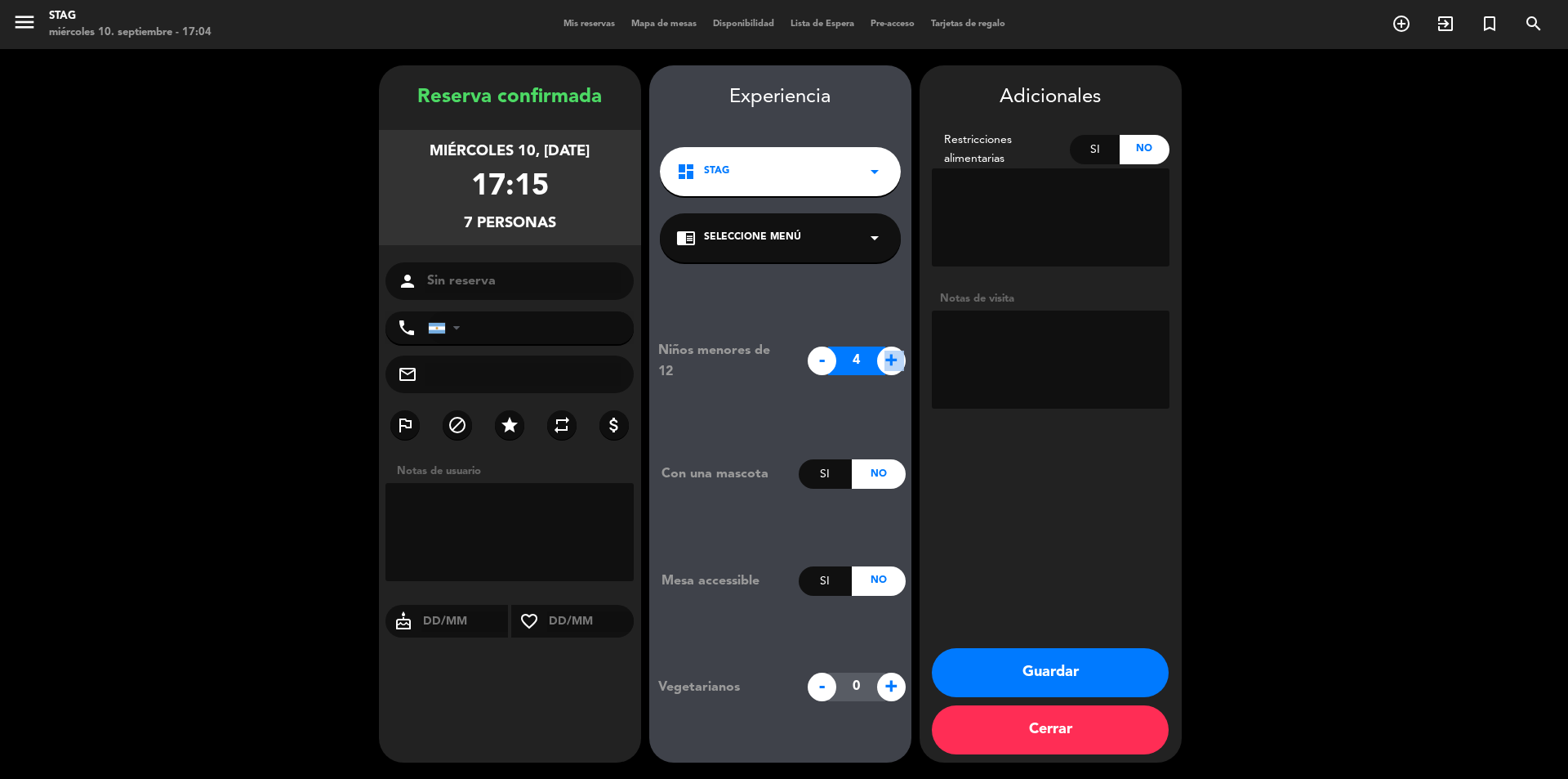
type input "5"
click at [1085, 664] on button "Guardar" at bounding box center [1050, 672] width 236 height 49
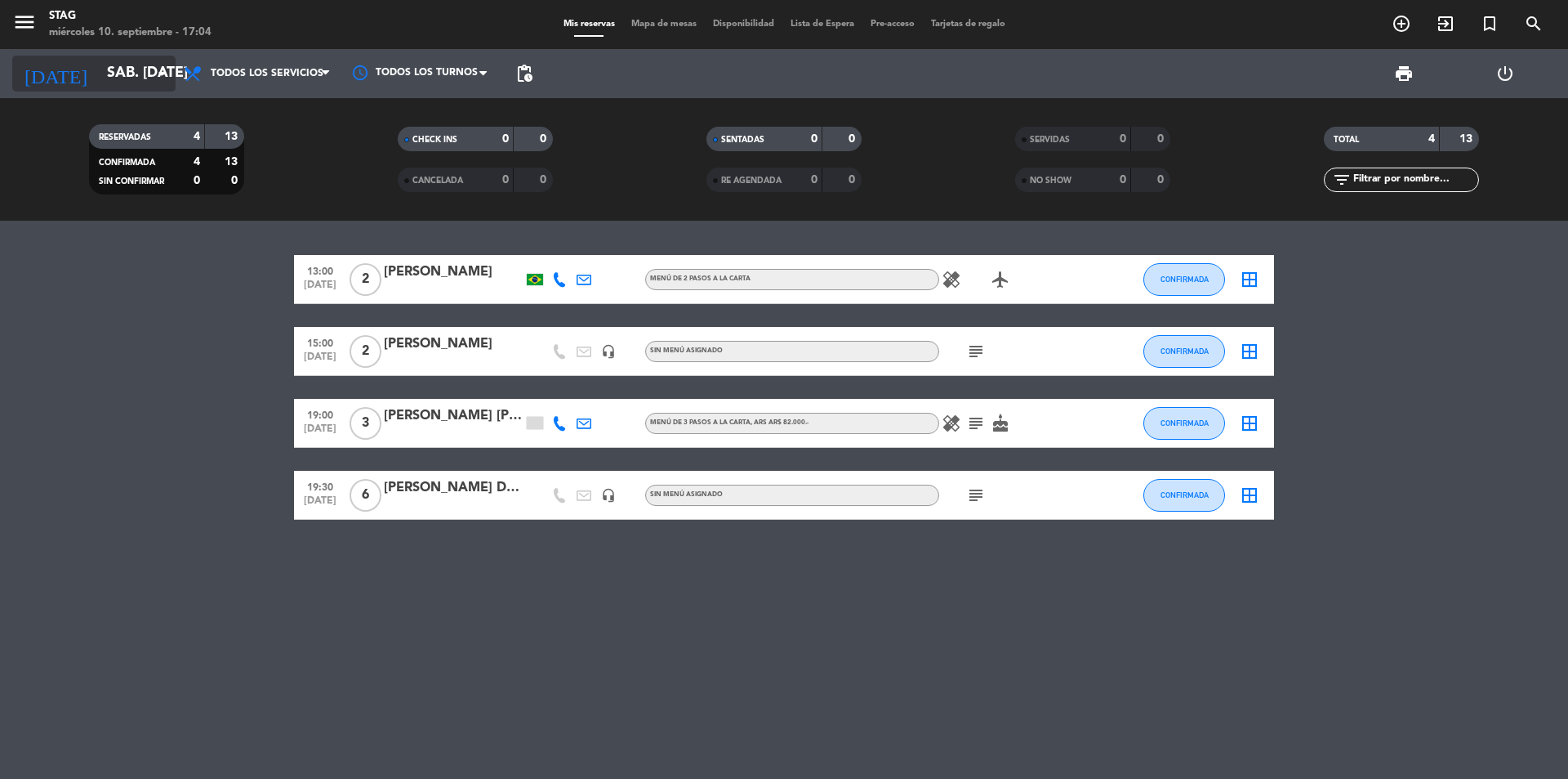
click at [132, 75] on input "sáb. [DATE]" at bounding box center [194, 73] width 190 height 32
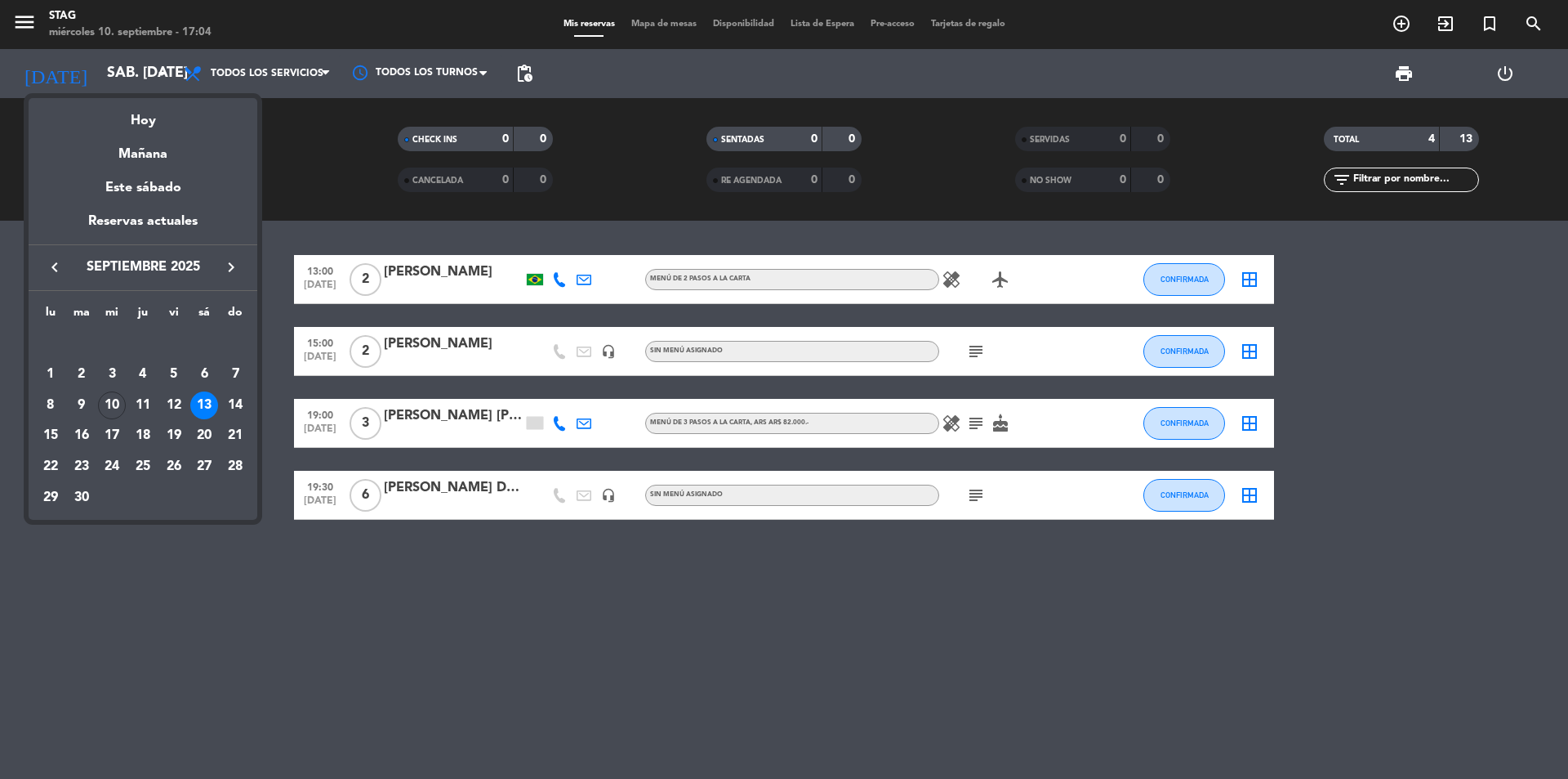
click at [135, 125] on div "Hoy" at bounding box center [142, 115] width 229 height 33
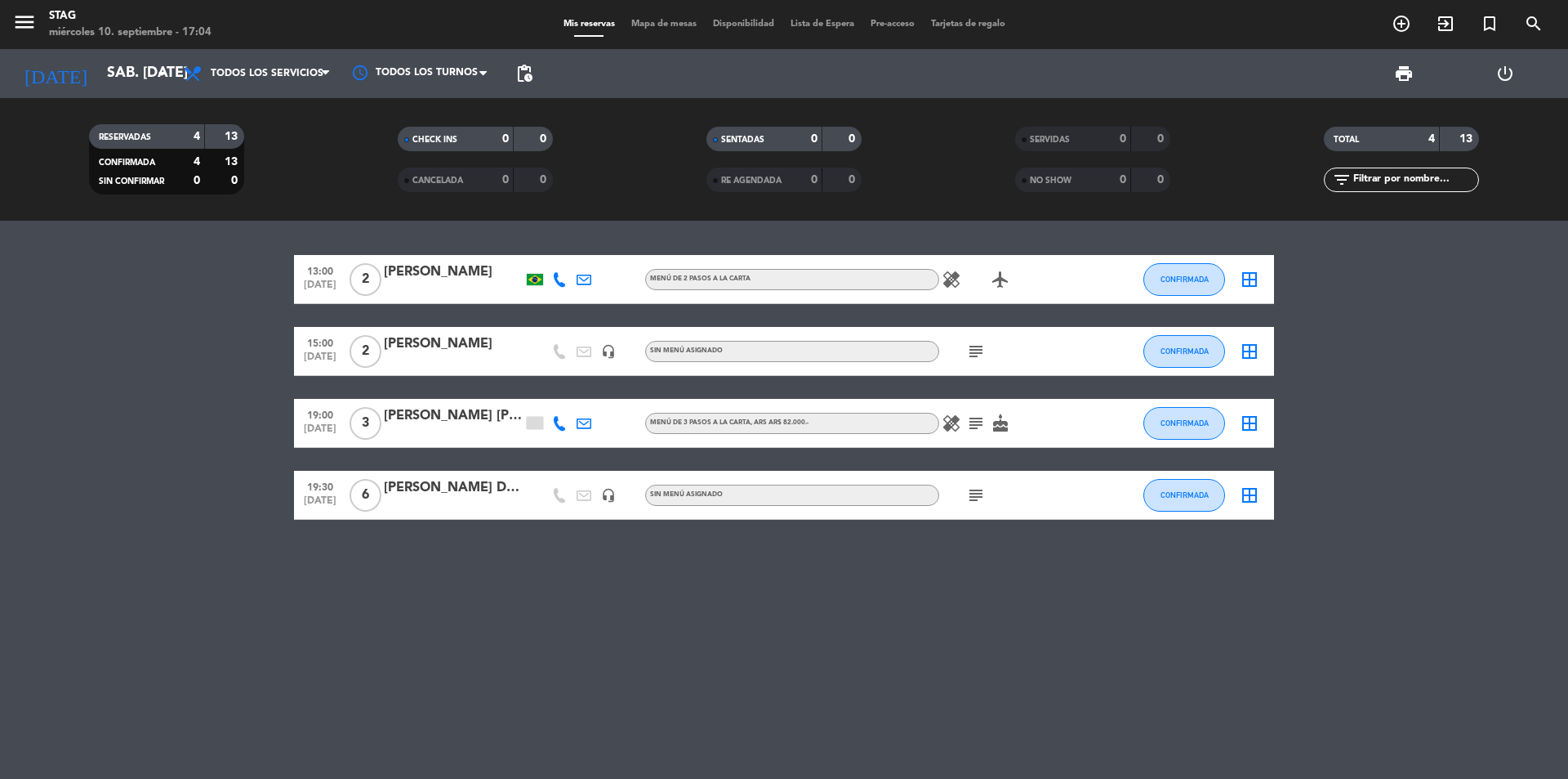
type input "mié. [DATE]"
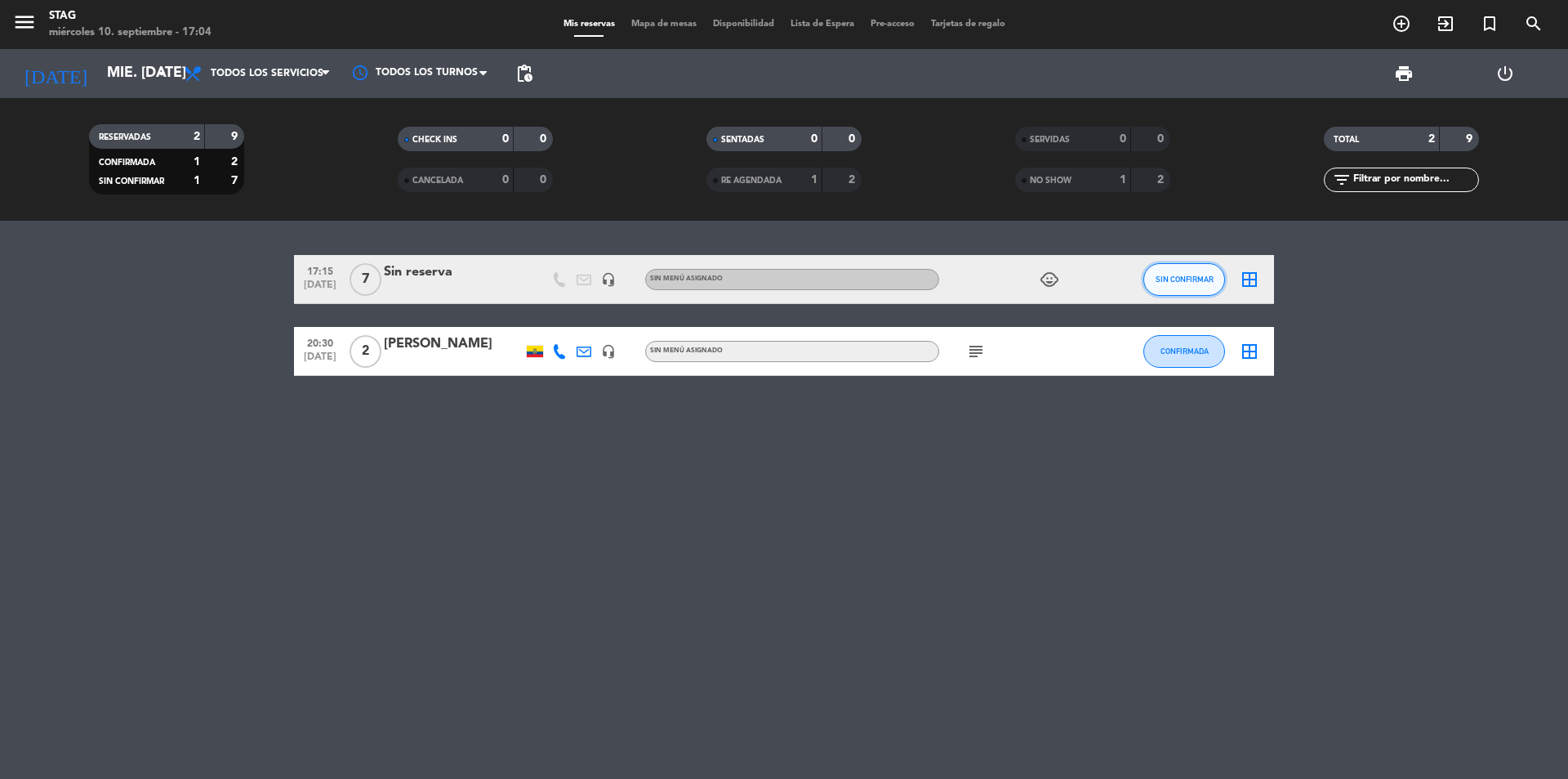
click at [1177, 284] on button "SIN CONFIRMAR" at bounding box center [1184, 279] width 82 height 32
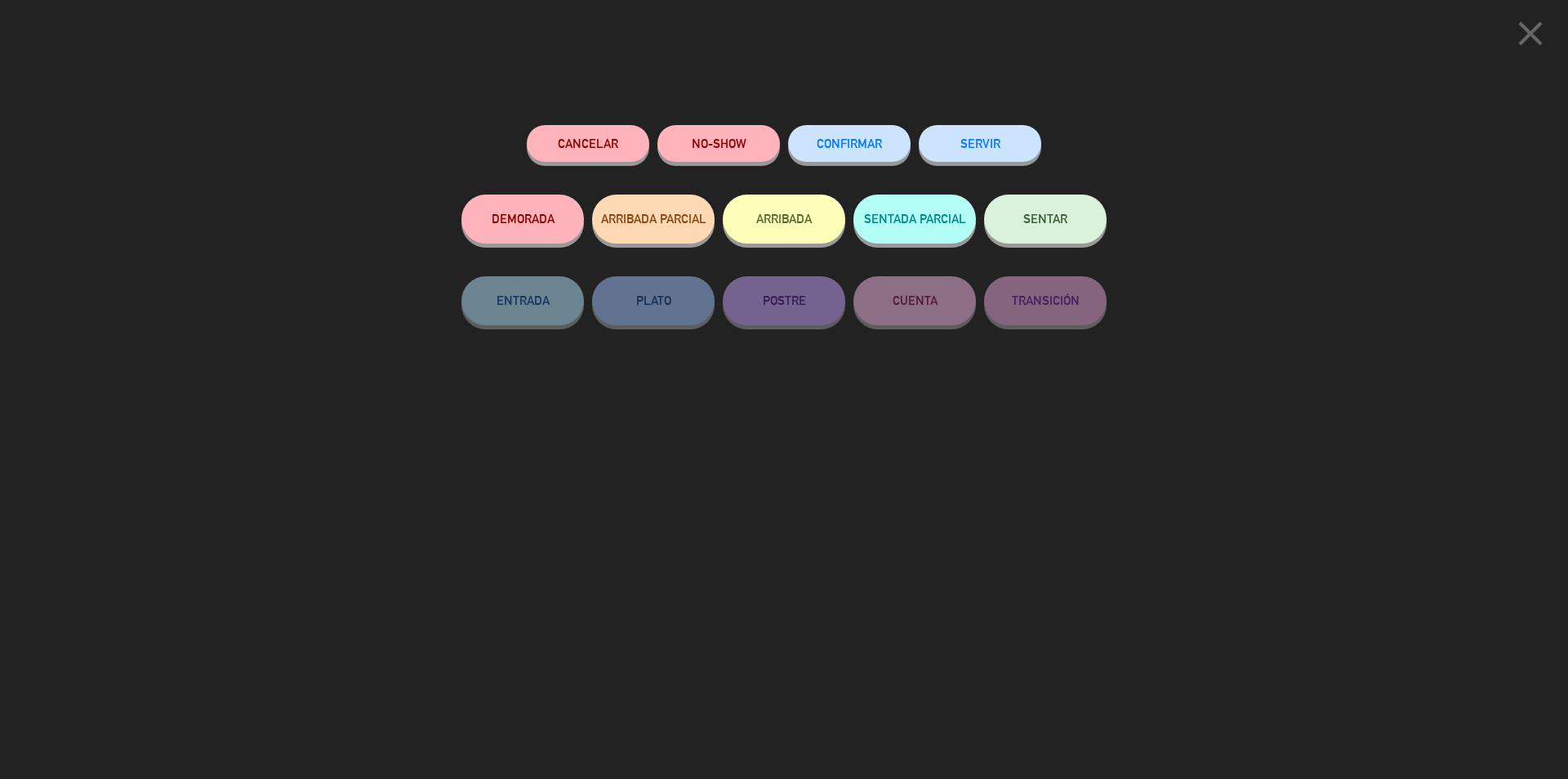
click at [1040, 227] on button "SENTAR" at bounding box center [1045, 218] width 122 height 49
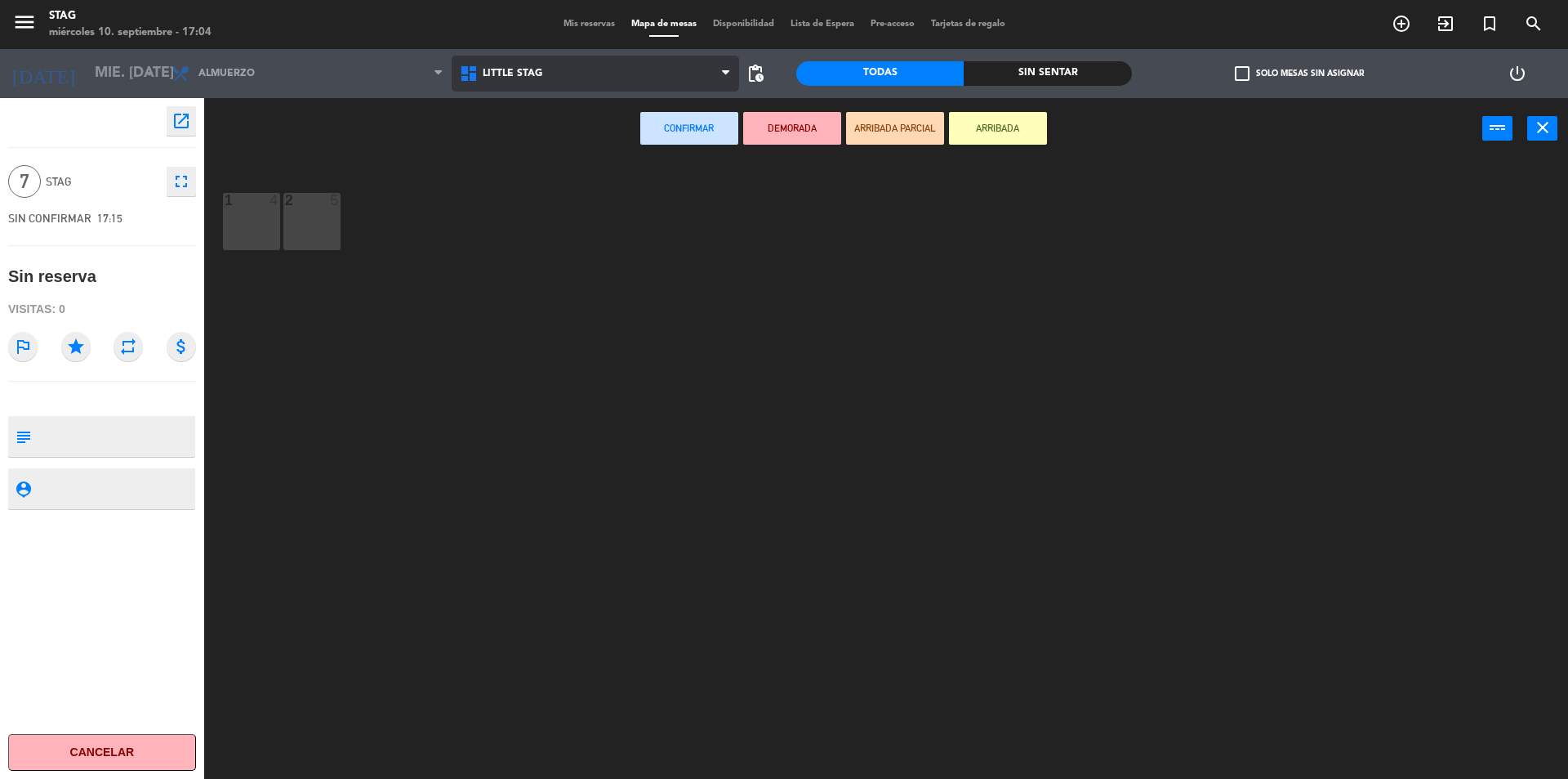
click at [486, 70] on span "Little Stag" at bounding box center [513, 73] width 60 height 12
click at [496, 142] on ng-component "menu STAG miércoles 10. septiembre - 17:04 Mis reservas Mapa de mesas Disponibi…" at bounding box center [784, 391] width 1568 height 782
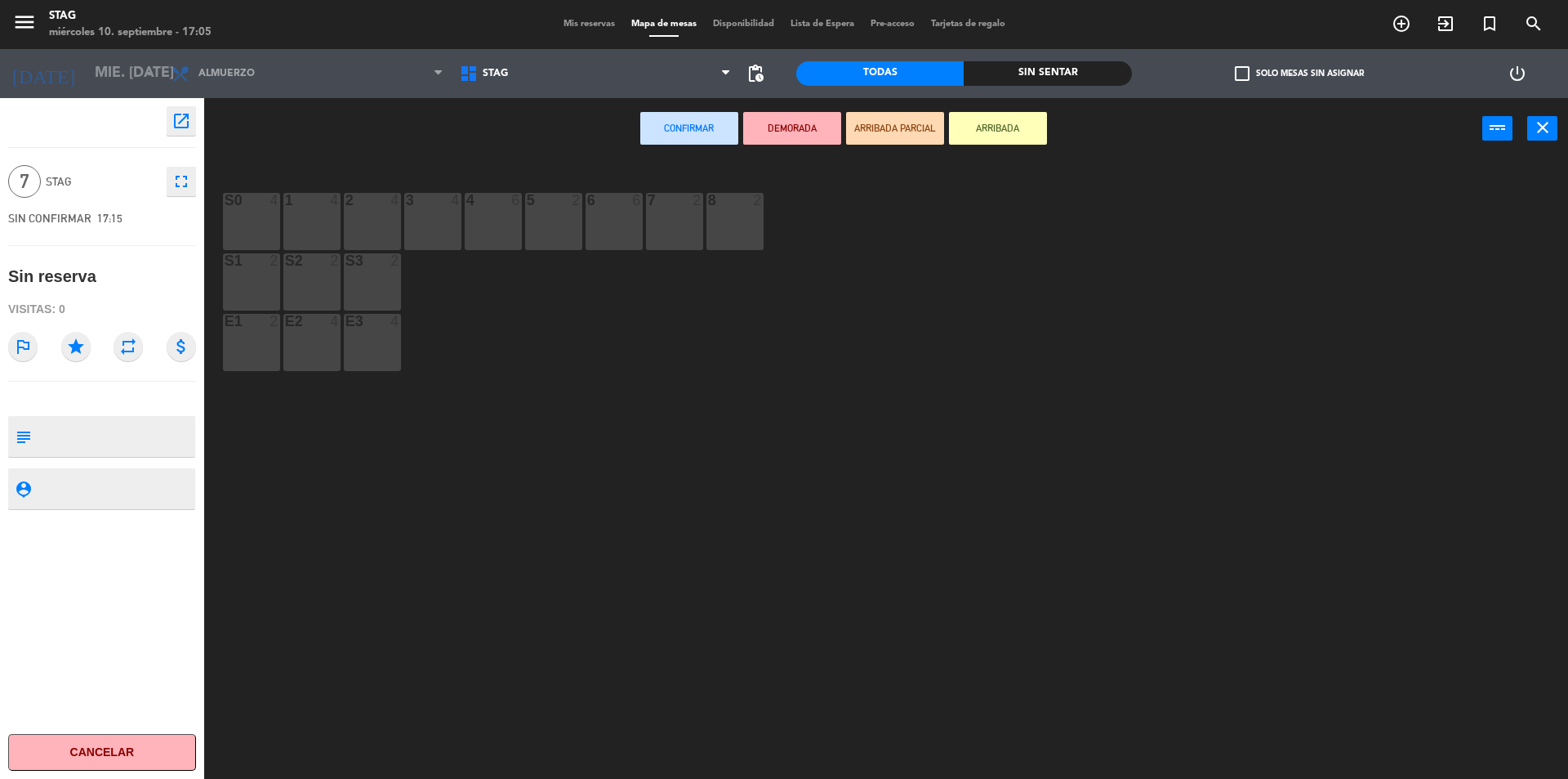
click at [496, 206] on div at bounding box center [493, 200] width 27 height 15
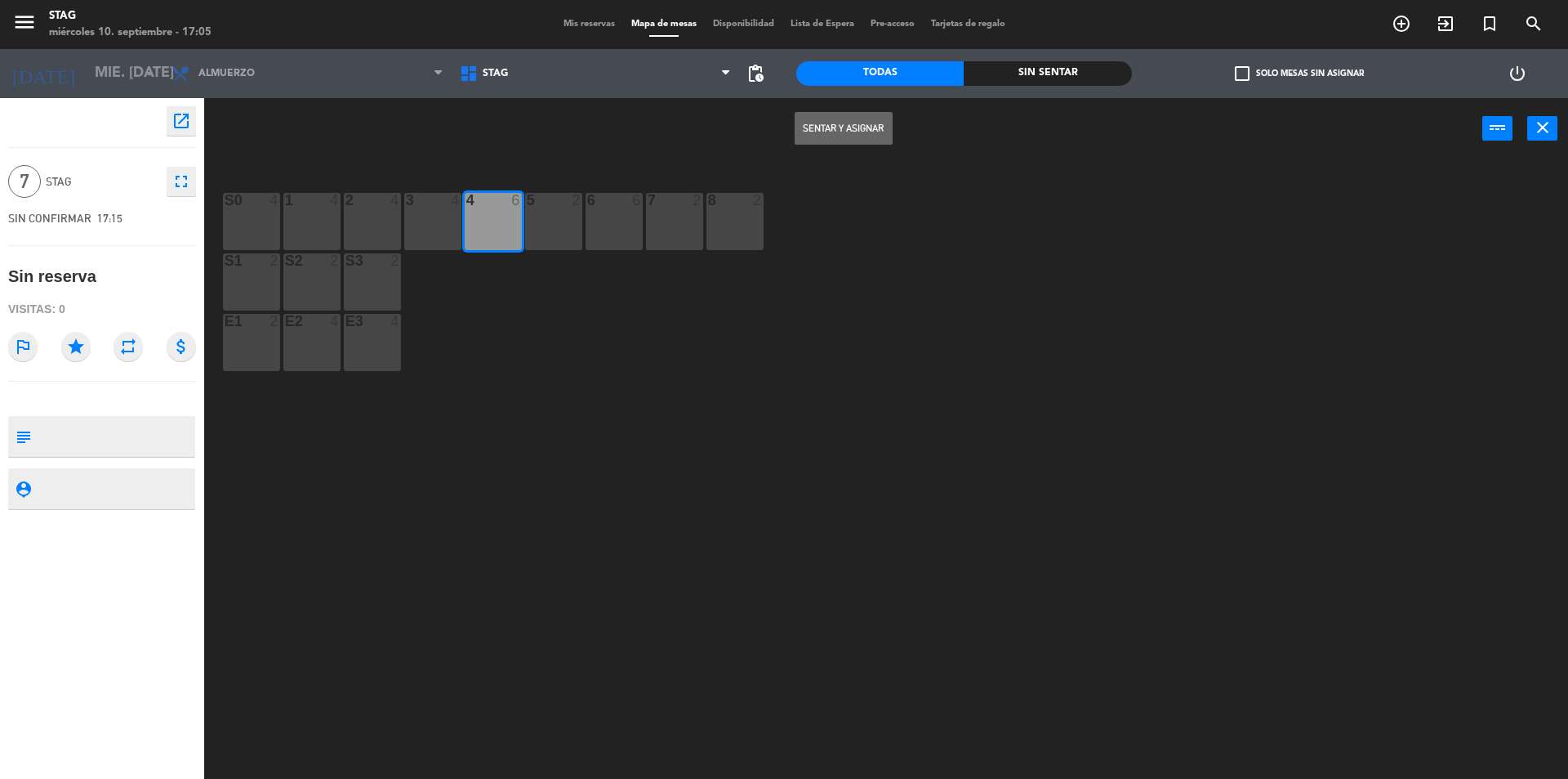
click at [496, 206] on div at bounding box center [493, 200] width 27 height 15
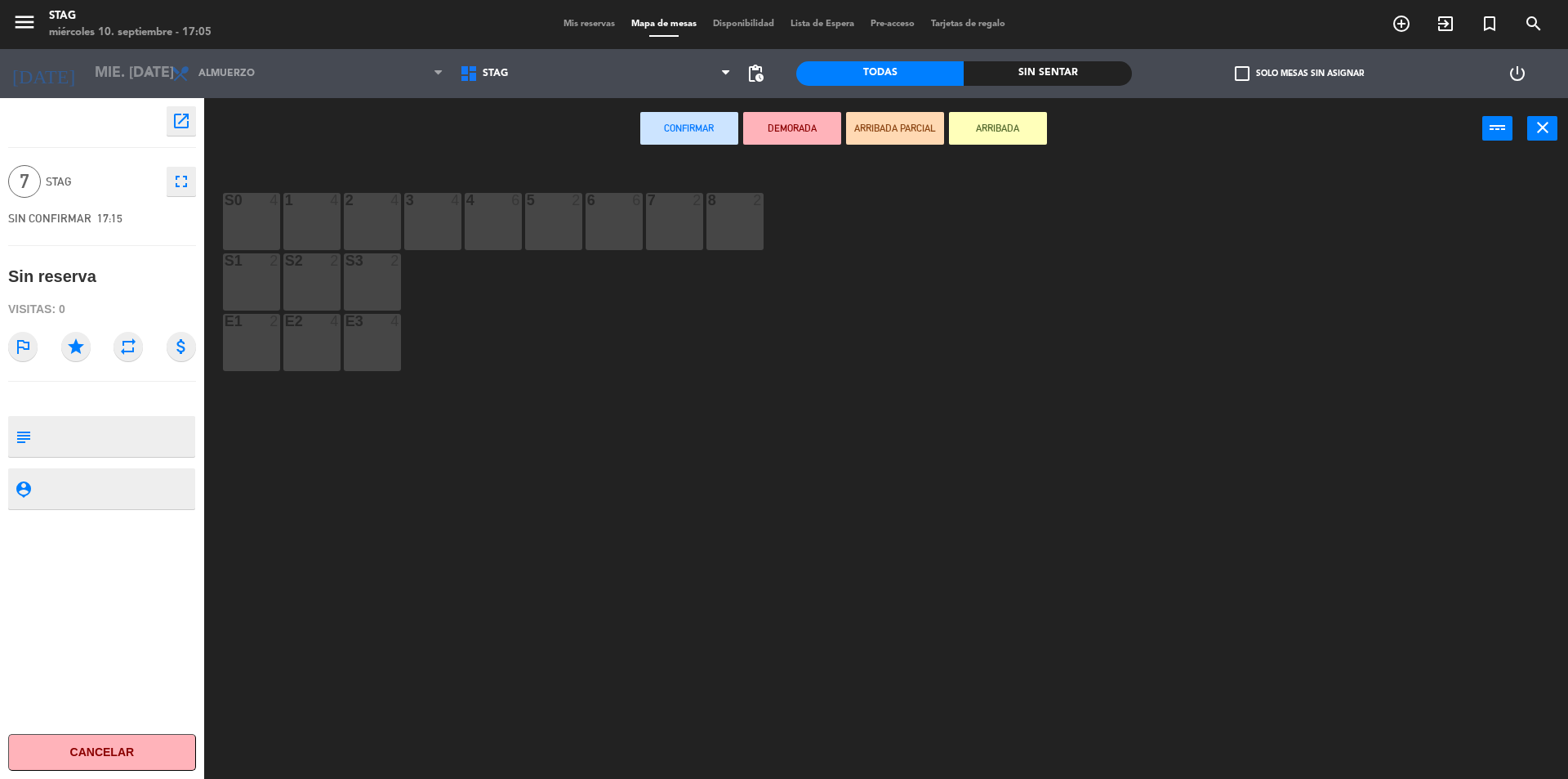
click at [496, 207] on div at bounding box center [493, 200] width 27 height 15
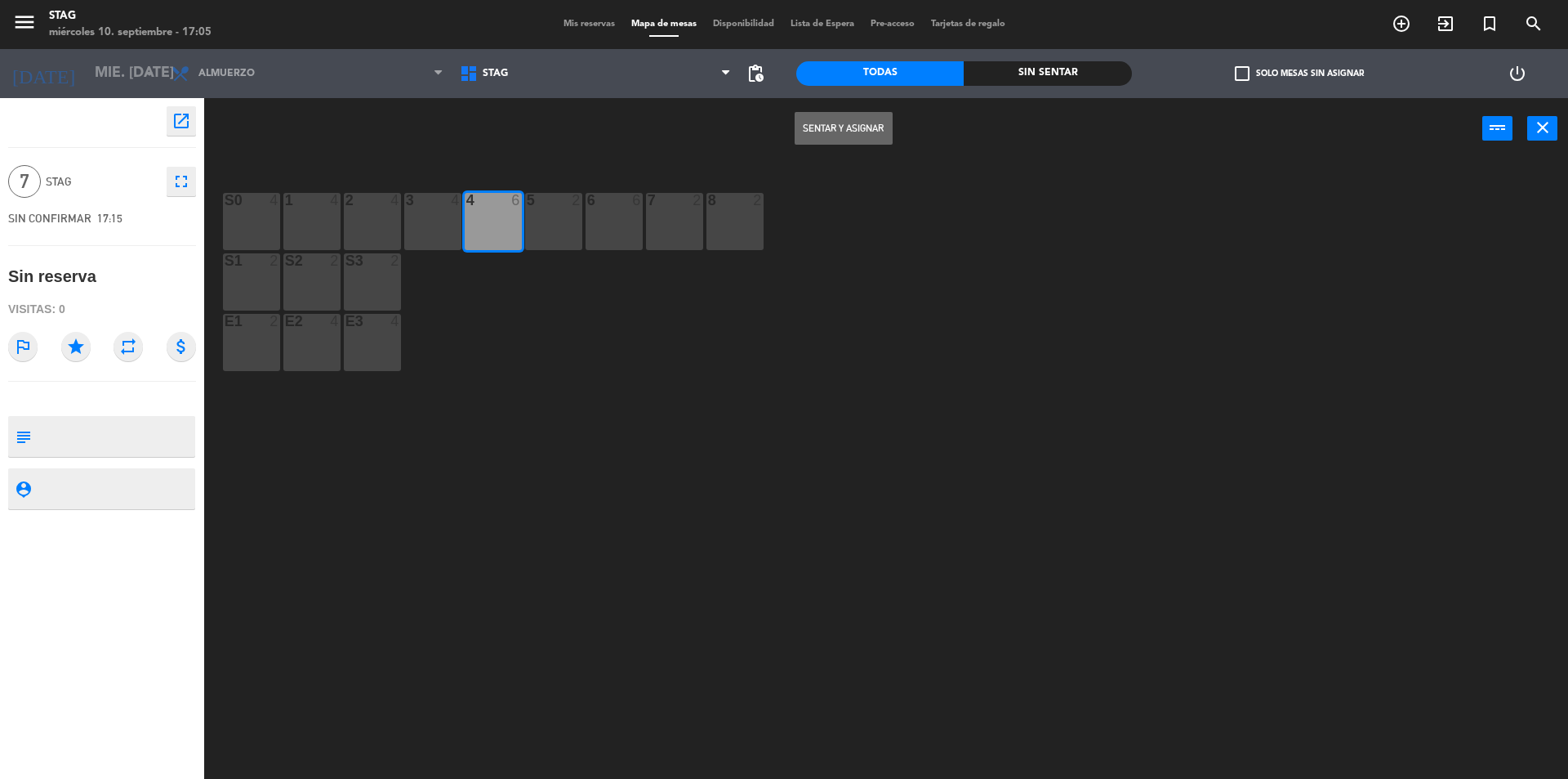
click at [847, 134] on button "Sentar y Asignar" at bounding box center [844, 127] width 98 height 32
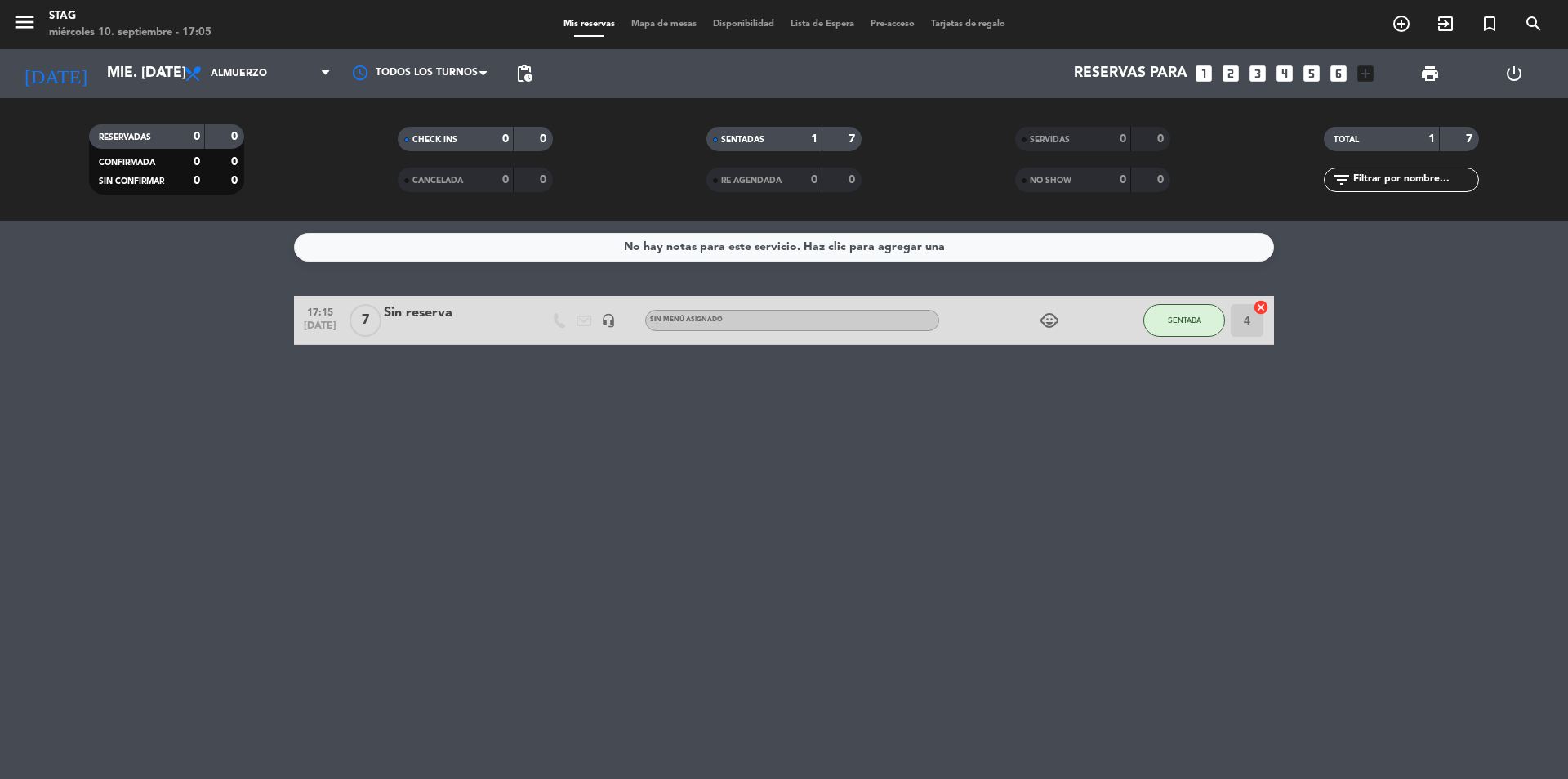
click at [1113, 560] on div "No hay notas para este servicio. Haz clic para agregar una 17:15 [DATE] 7 Sin r…" at bounding box center [784, 500] width 1568 height 558
click at [807, 488] on div "No hay notas para este servicio. Haz clic para agregar una 17:15 [DATE] 7 Sin r…" at bounding box center [784, 500] width 1568 height 558
